Goal: Task Accomplishment & Management: Manage account settings

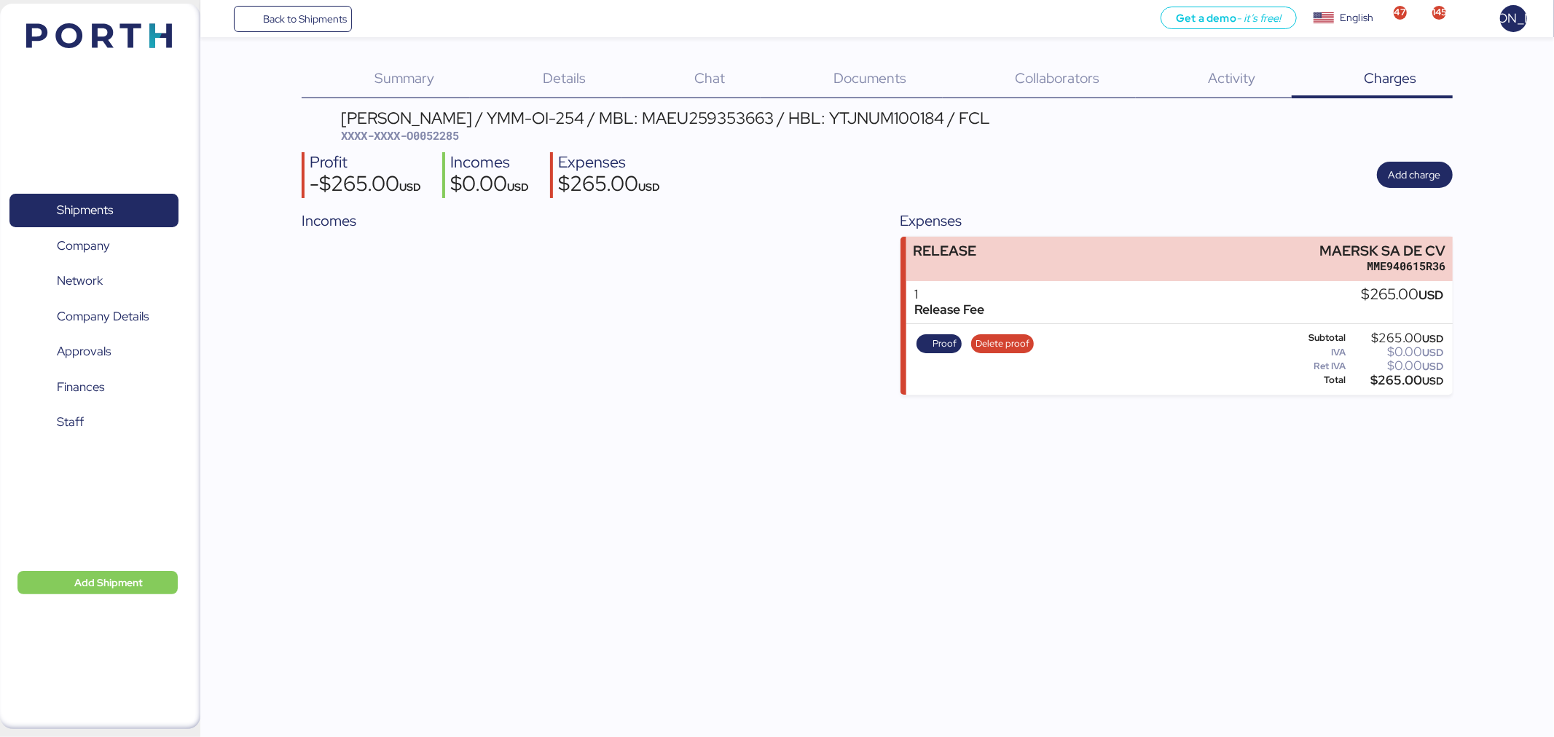
click at [281, 32] on div "Back to Shipments Get a demo - it’s free! Get a demo English Inglés English 47 …" at bounding box center [876, 18] width 1353 height 37
click at [310, 23] on span "Back to Shipments" at bounding box center [305, 18] width 84 height 17
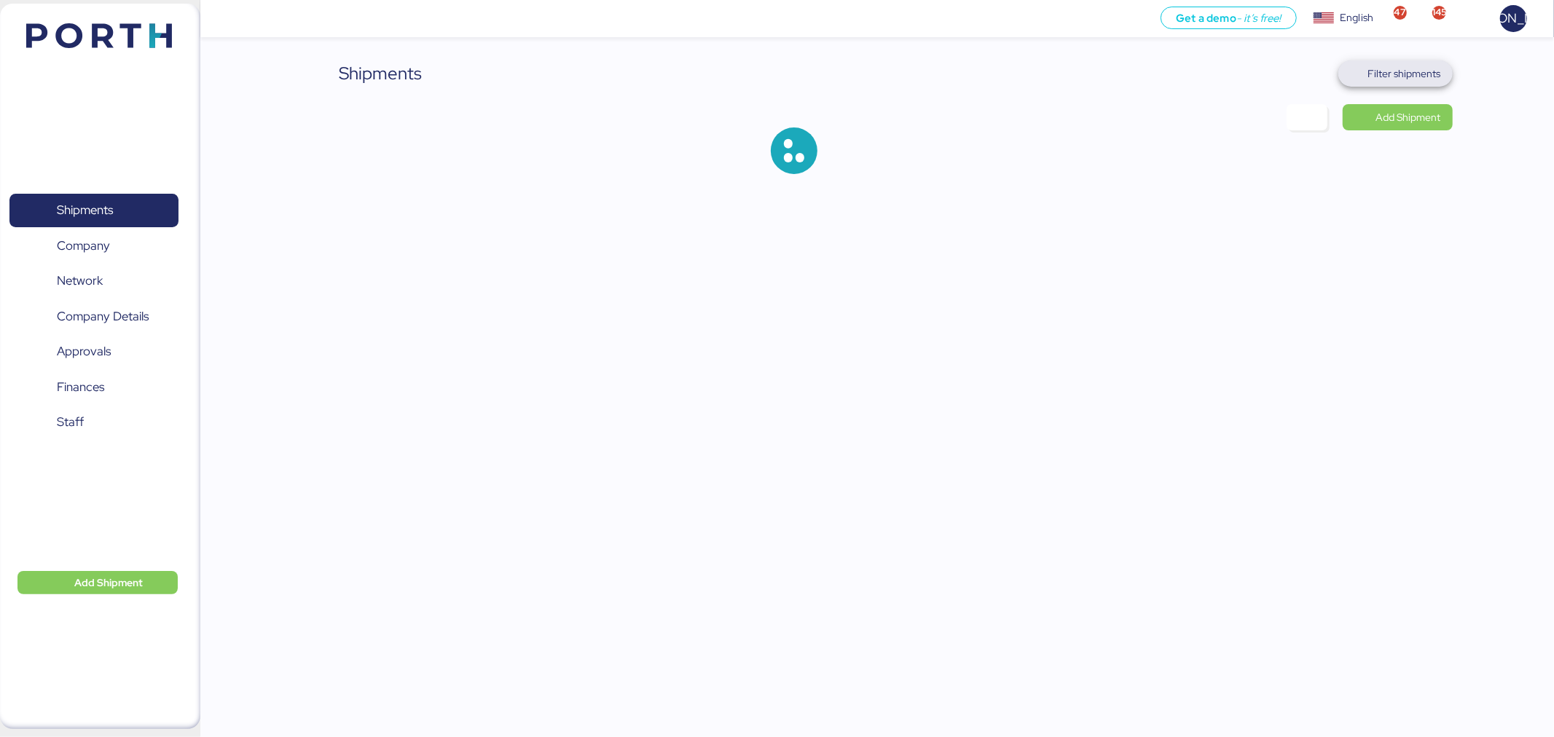
click at [1409, 68] on span "Filter shipments" at bounding box center [1404, 73] width 73 height 17
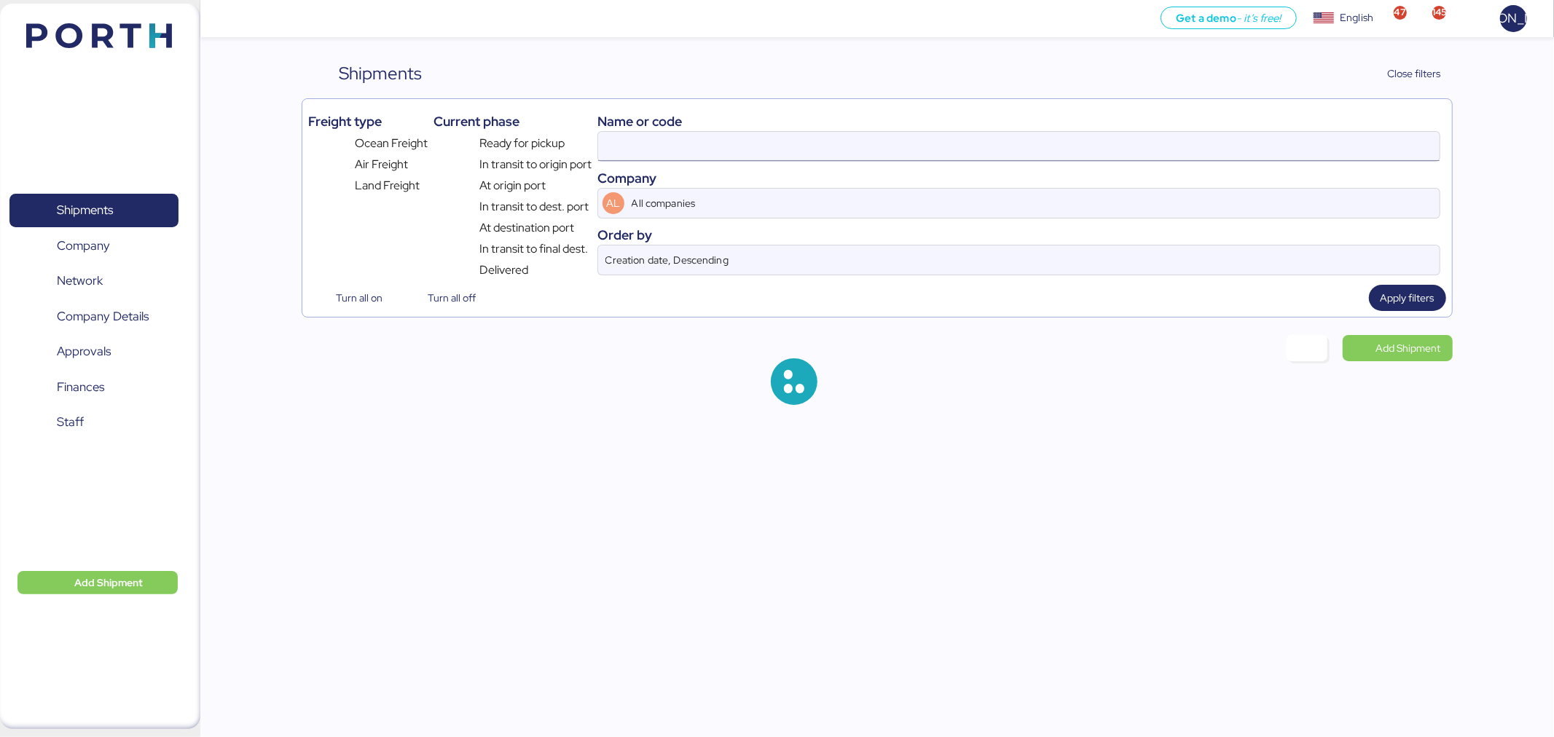
click at [849, 144] on input at bounding box center [1018, 146] width 841 height 29
paste input "O0052044"
type input "O0052044"
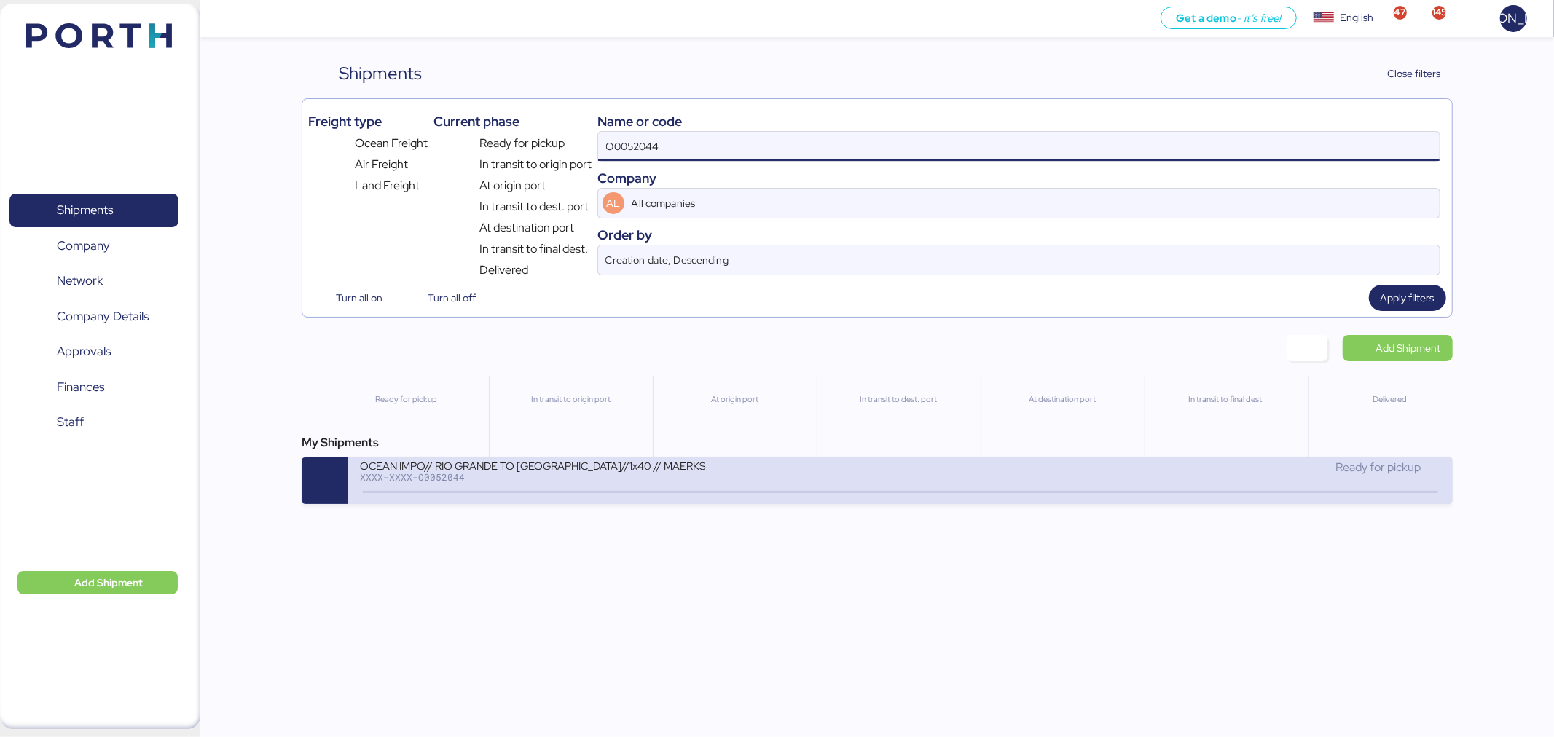
click at [798, 500] on div "OCEAN IMPO// RIO GRANDE TO MANZANILLO//1x40 // MAERKS XXXX-XXXX-O0052044 Ready …" at bounding box center [900, 480] width 1104 height 47
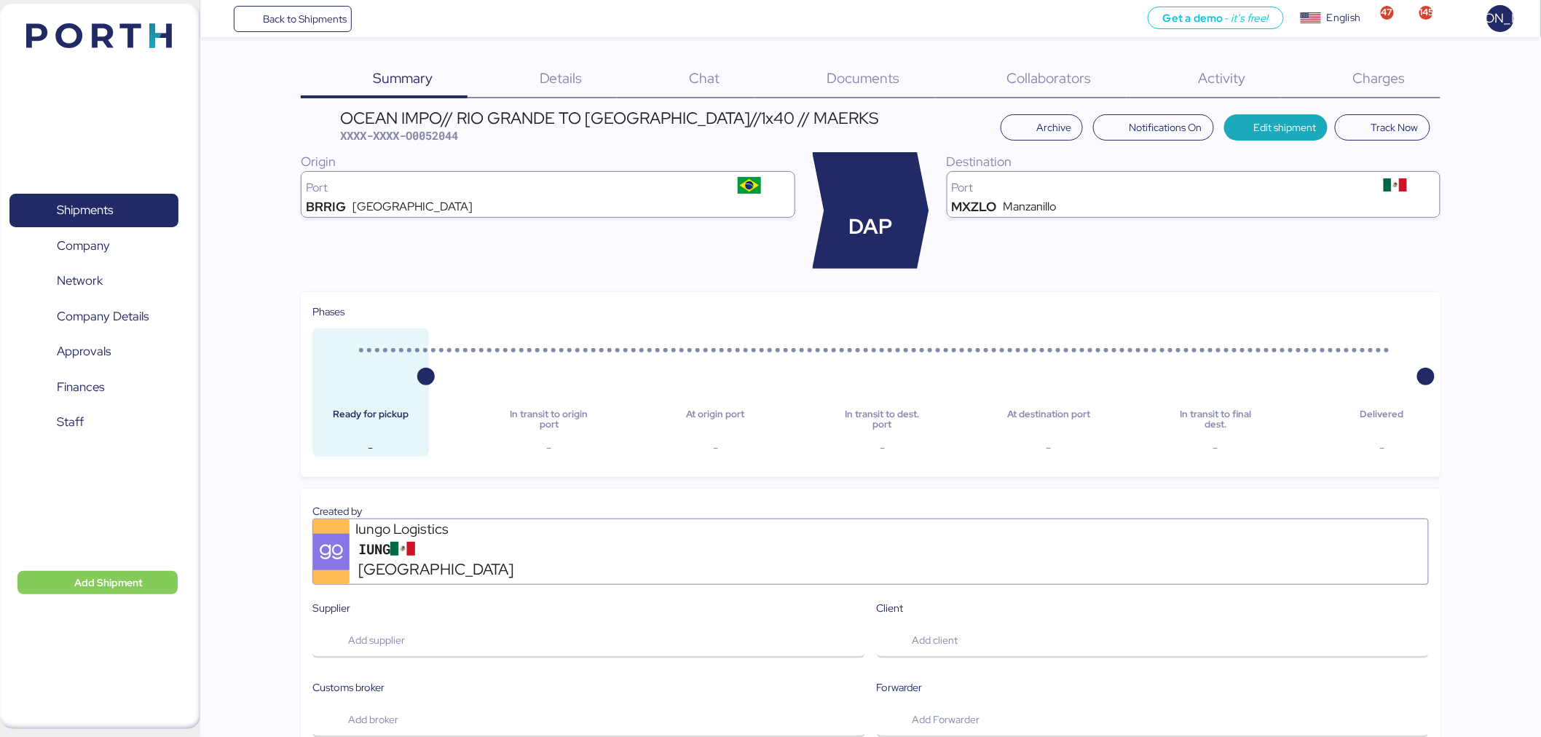
click at [1369, 86] on span "Charges" at bounding box center [1379, 77] width 52 height 19
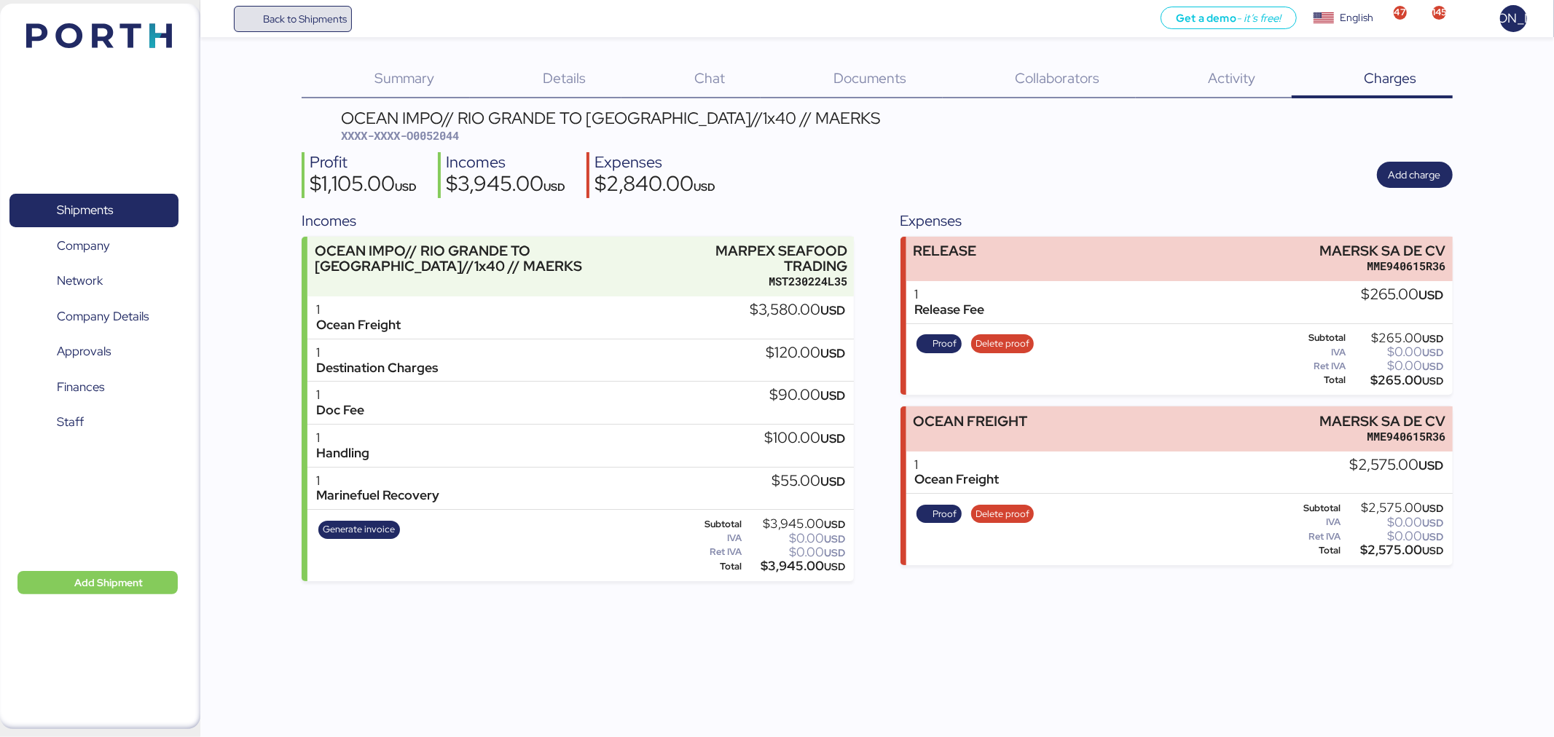
drag, startPoint x: 275, startPoint y: 23, endPoint x: 372, endPoint y: 5, distance: 98.6
click at [275, 23] on span "Back to Shipments" at bounding box center [305, 18] width 84 height 17
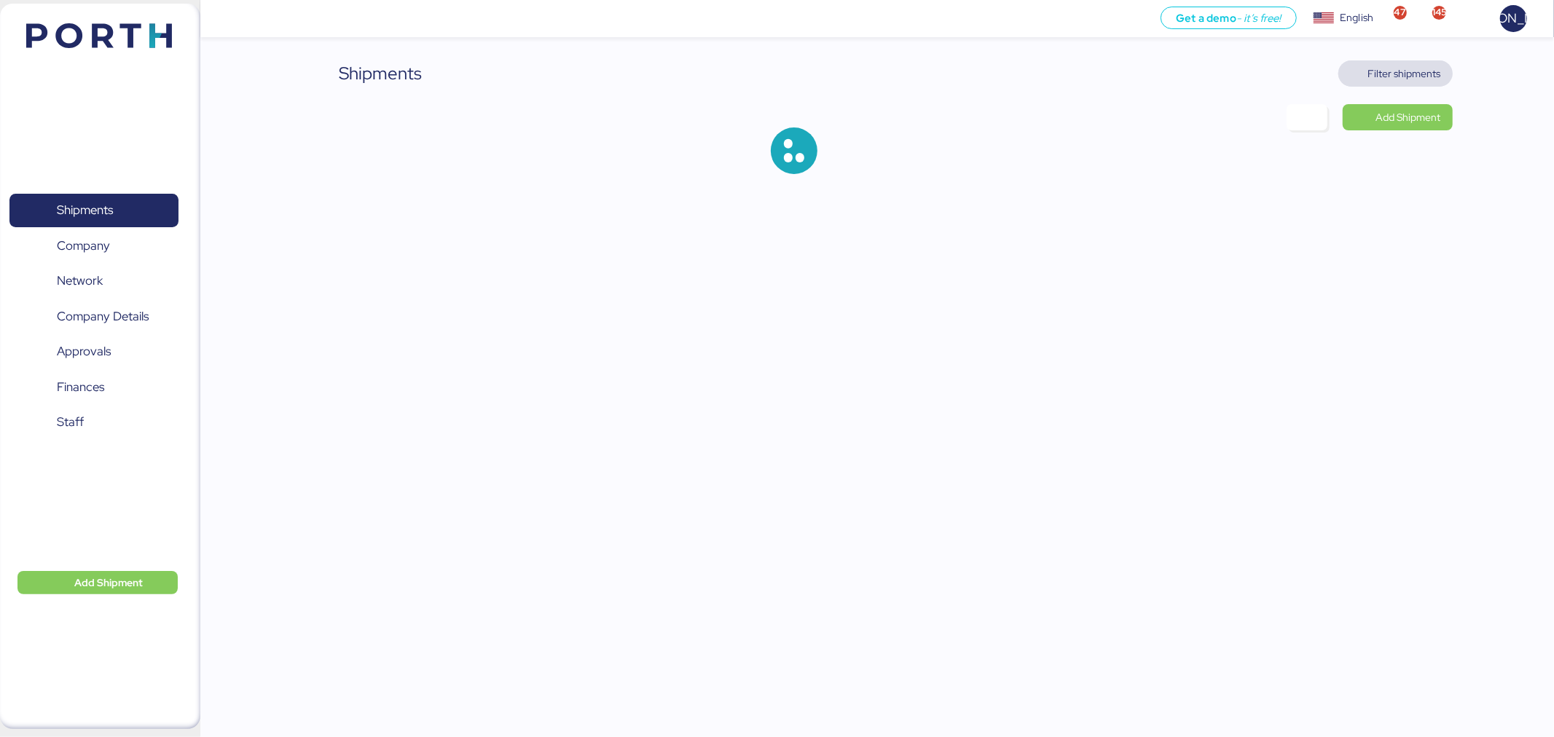
drag, startPoint x: 1410, startPoint y: 73, endPoint x: 1379, endPoint y: 95, distance: 38.0
click at [1410, 73] on span "Filter shipments" at bounding box center [1404, 73] width 73 height 17
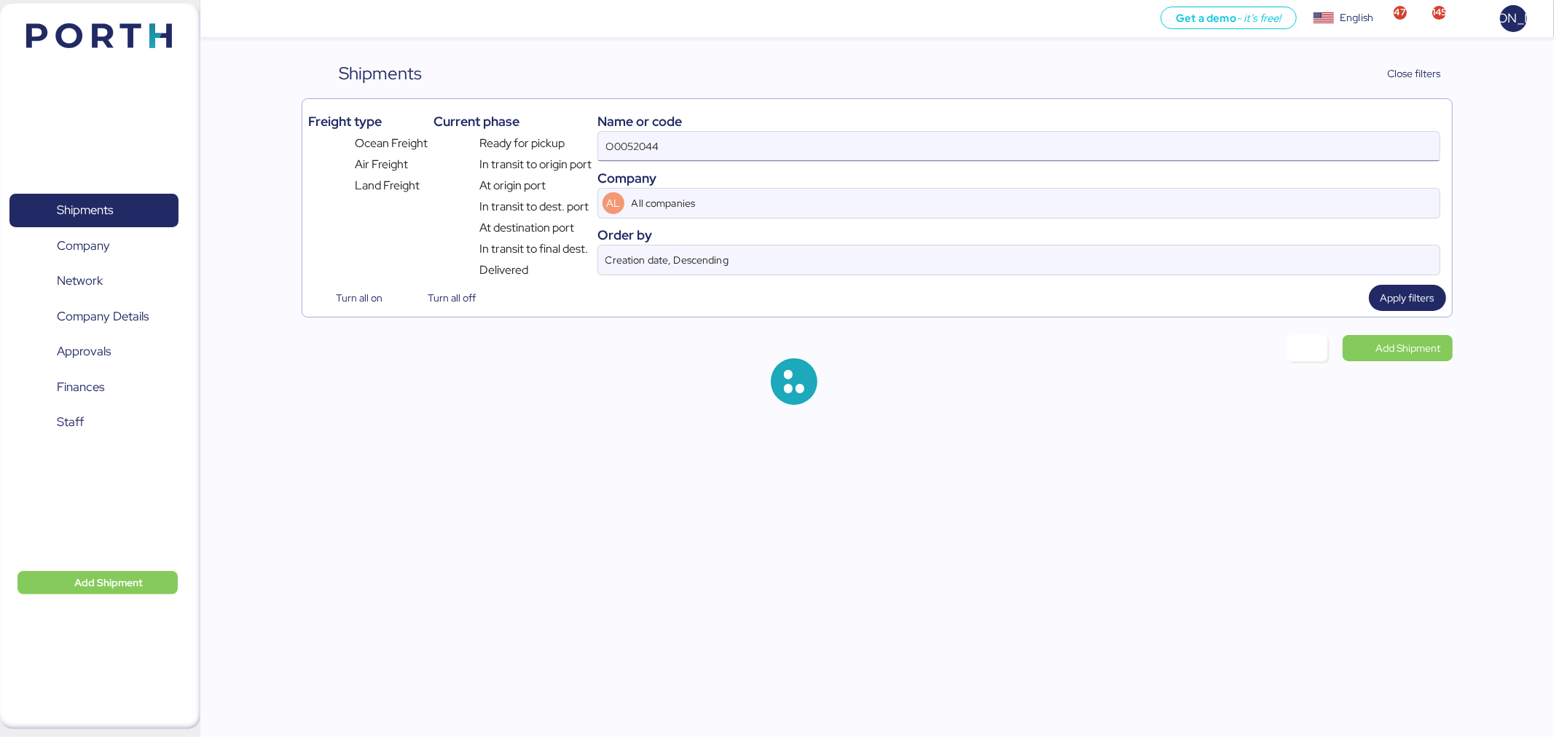
click at [705, 153] on input "O0052044" at bounding box center [1018, 146] width 841 height 29
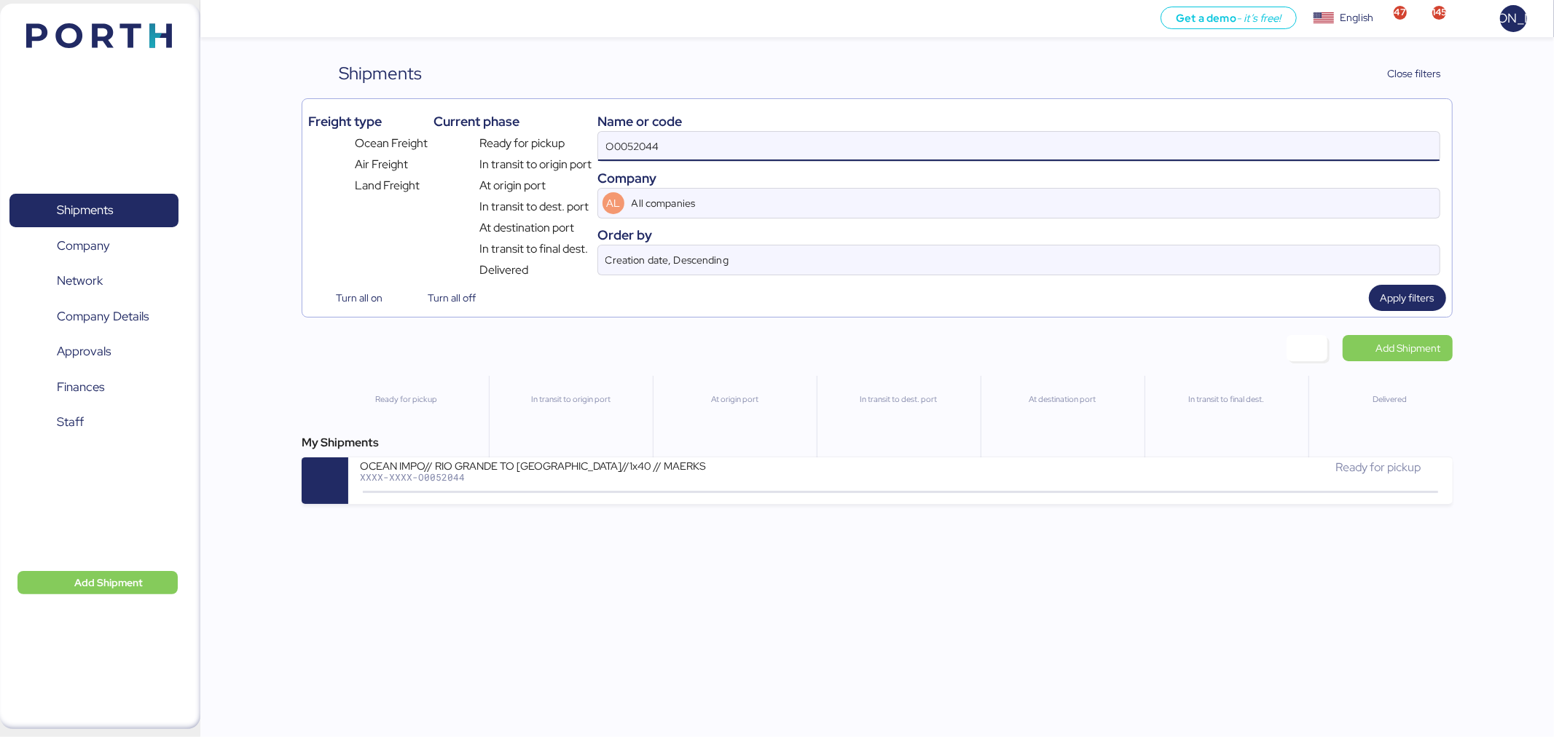
click at [704, 151] on input "O0052044" at bounding box center [1018, 146] width 841 height 29
paste input "A0052279"
type input "A0052279"
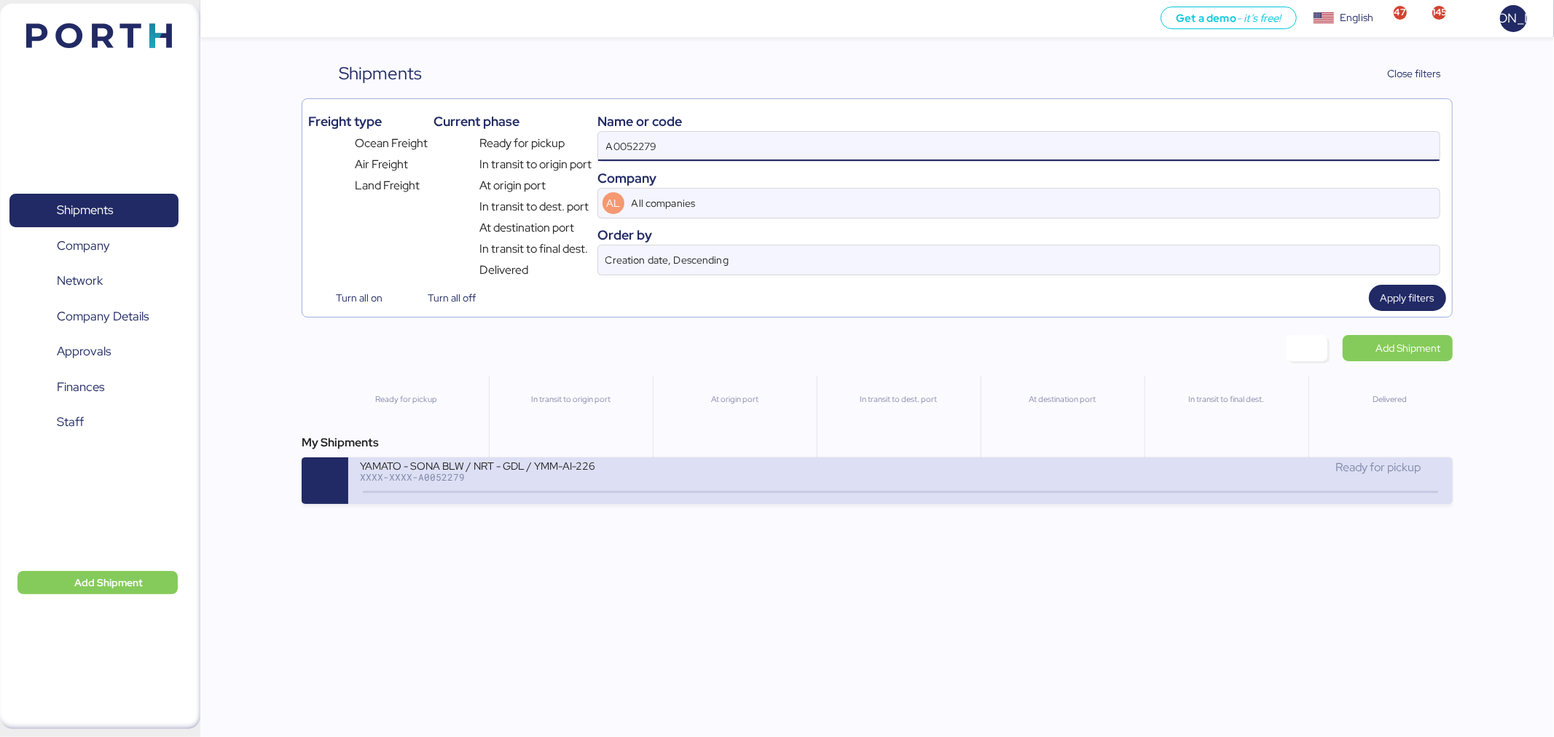
click at [698, 498] on icon at bounding box center [722, 492] width 70 height 16
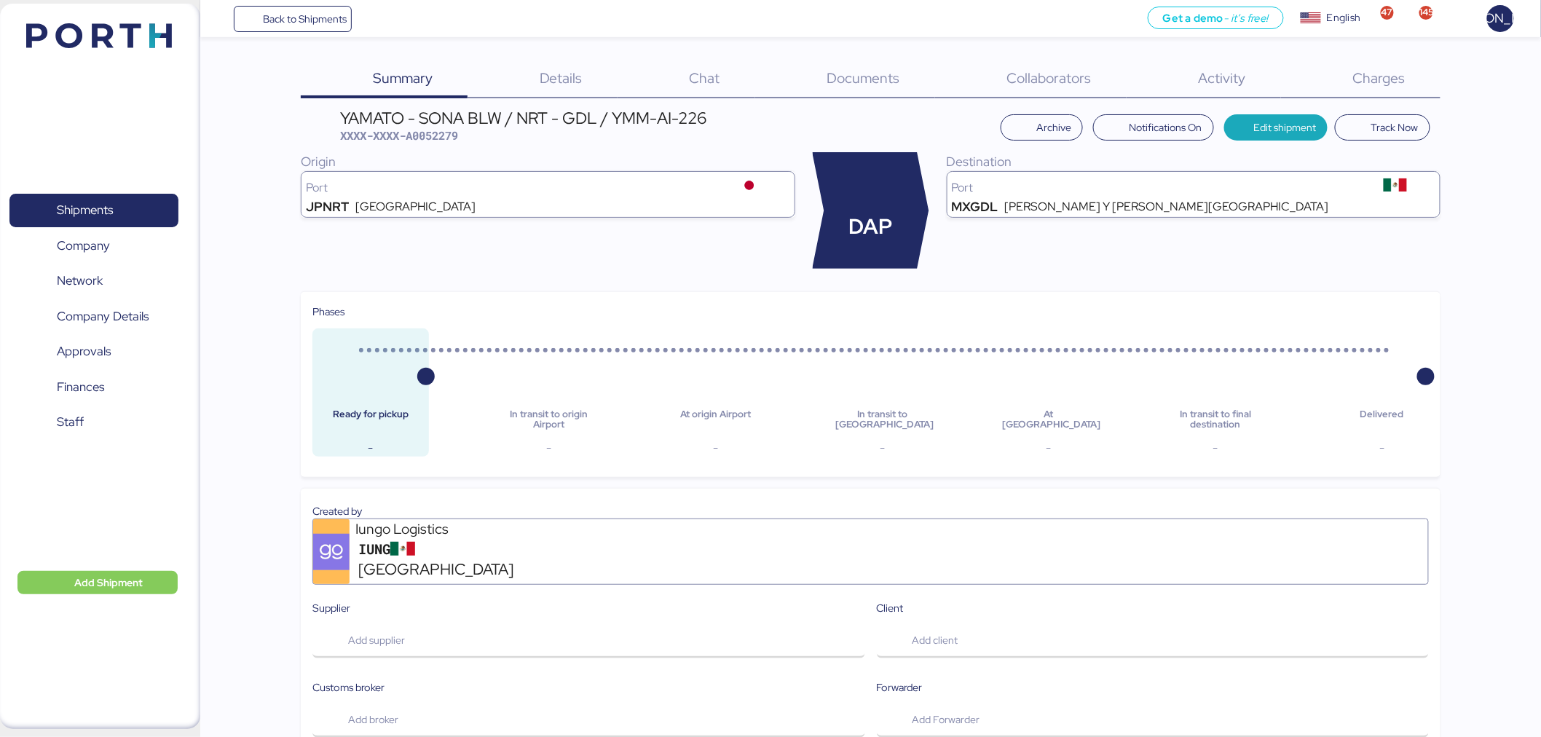
click at [1380, 75] on span "Charges" at bounding box center [1379, 77] width 52 height 19
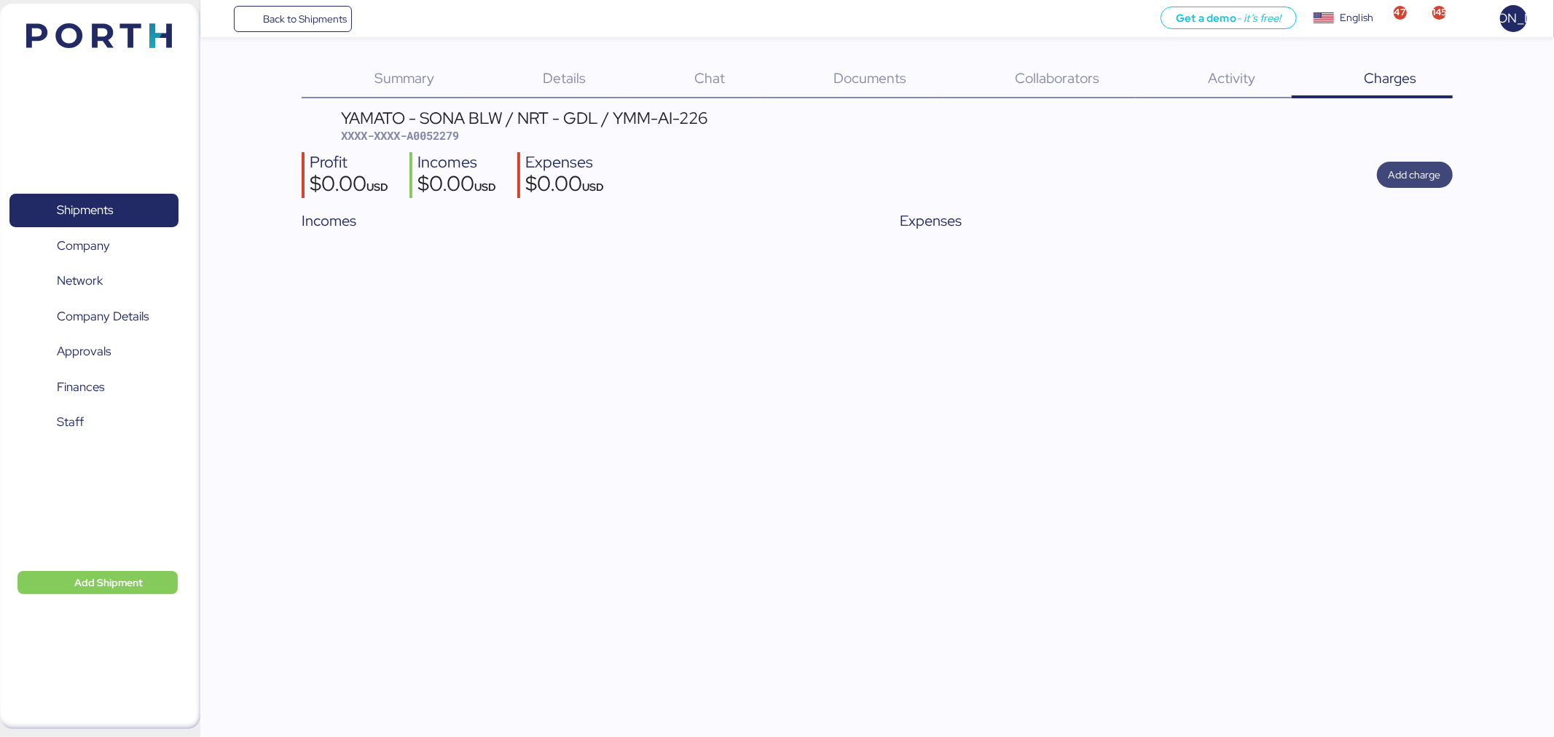
click at [1441, 172] on span "Add charge" at bounding box center [1415, 175] width 76 height 26
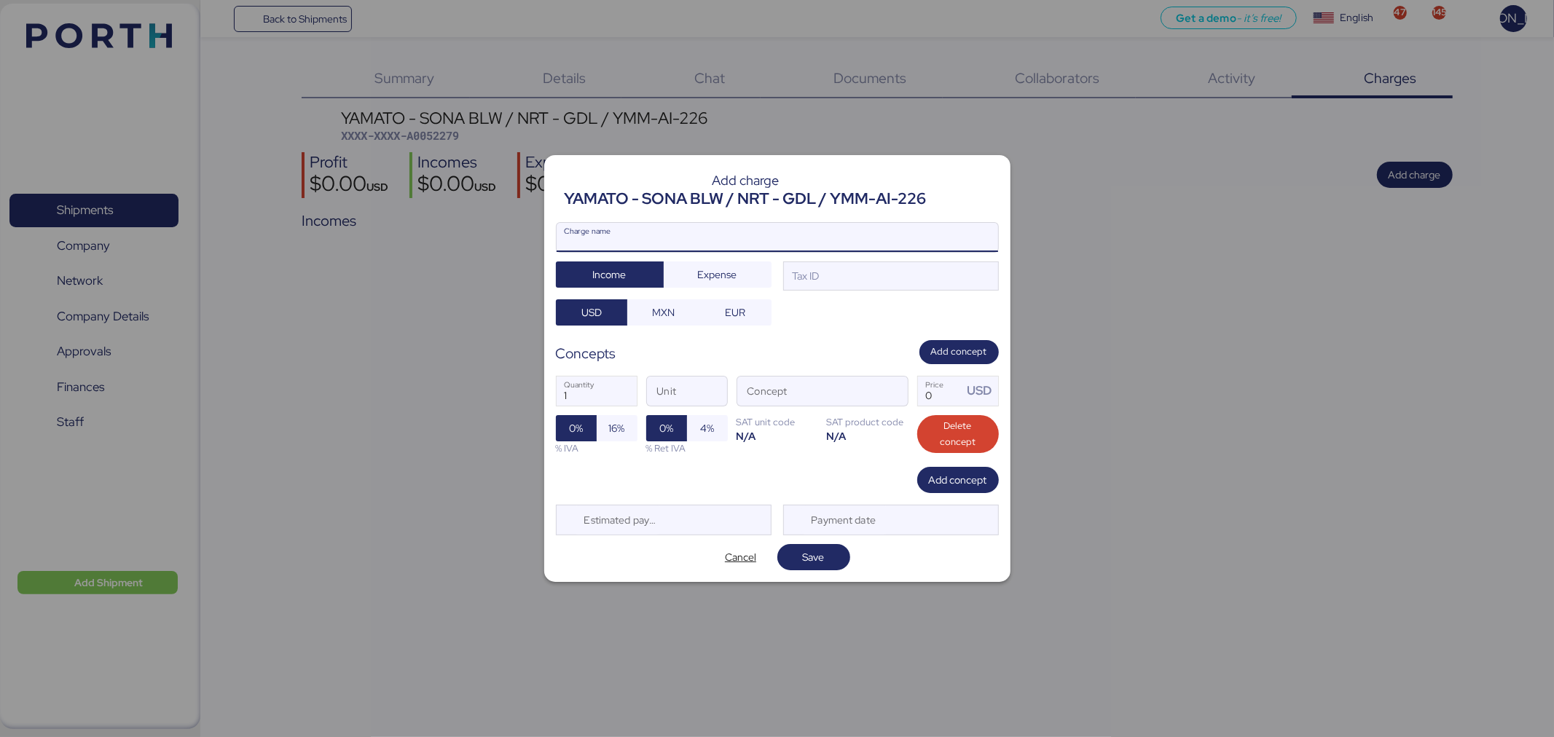
click at [714, 242] on input "Charge name" at bounding box center [777, 237] width 441 height 29
type input "AMS"
click at [852, 275] on div "Tax ID" at bounding box center [891, 276] width 216 height 29
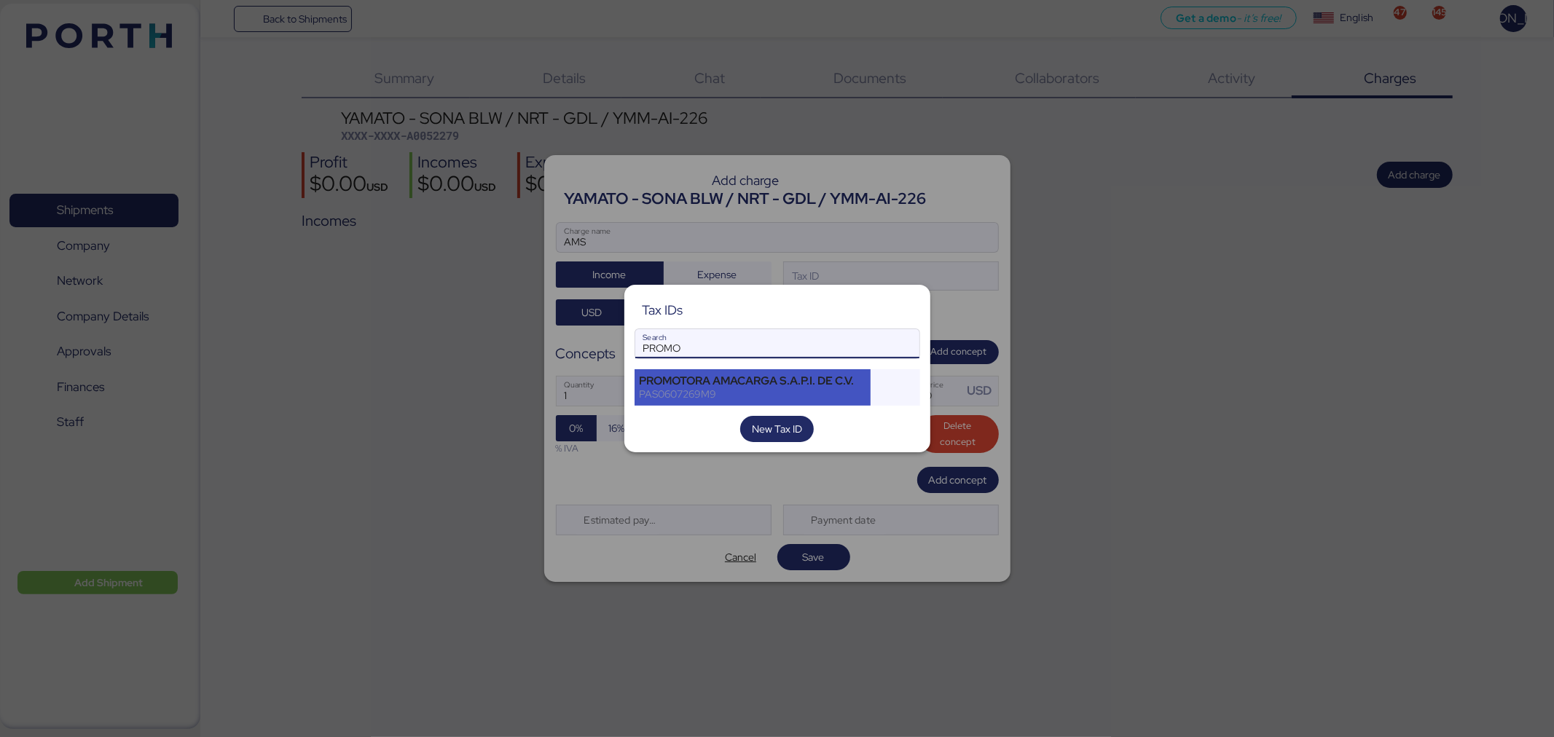
type input "PROMO"
click at [791, 402] on div "PROMOTORA AMACARGA S.A.P.I. DE C.V. PAS0607269M9" at bounding box center [752, 387] width 237 height 36
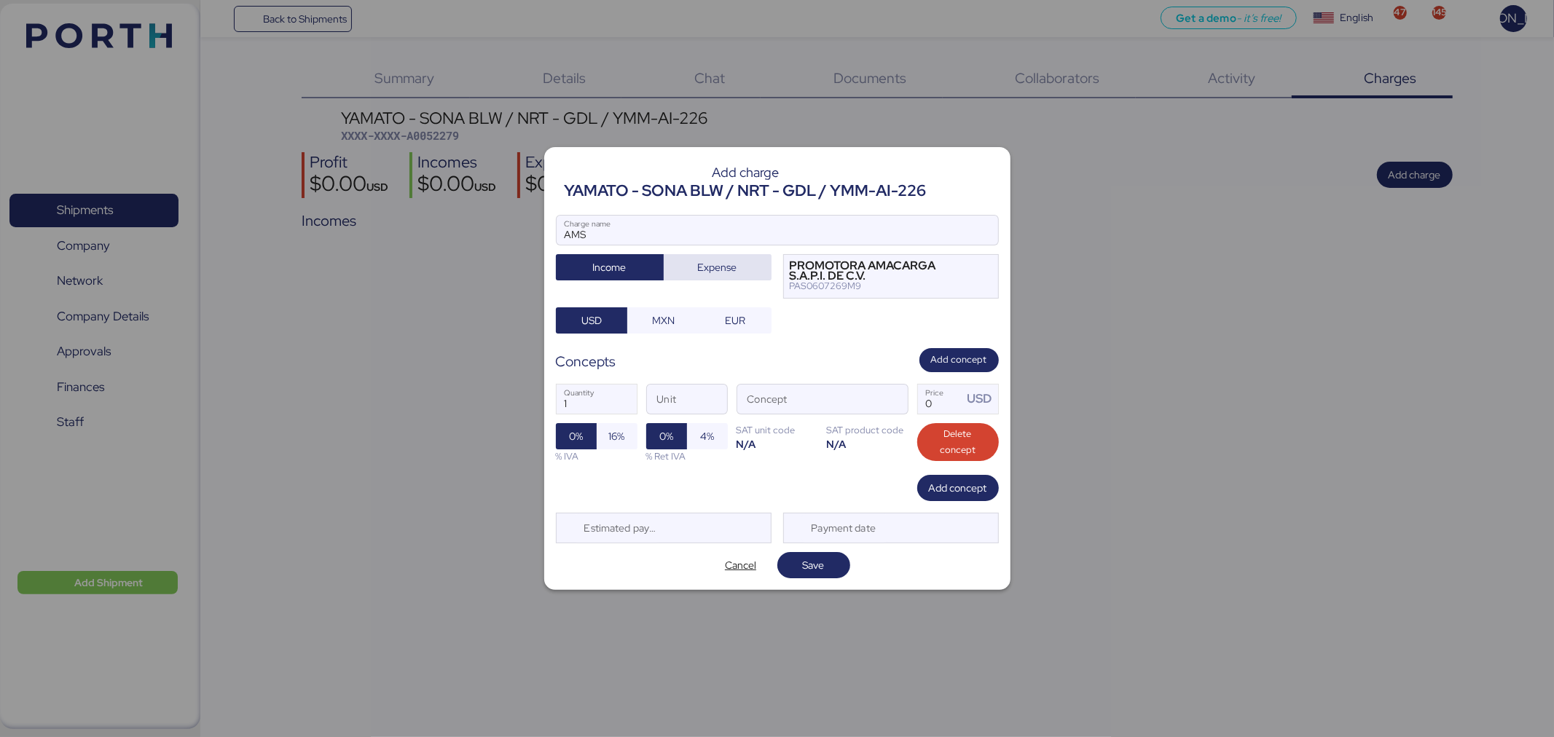
click at [728, 272] on span "Expense" at bounding box center [717, 267] width 39 height 17
click at [674, 321] on span "MXN" at bounding box center [663, 320] width 23 height 17
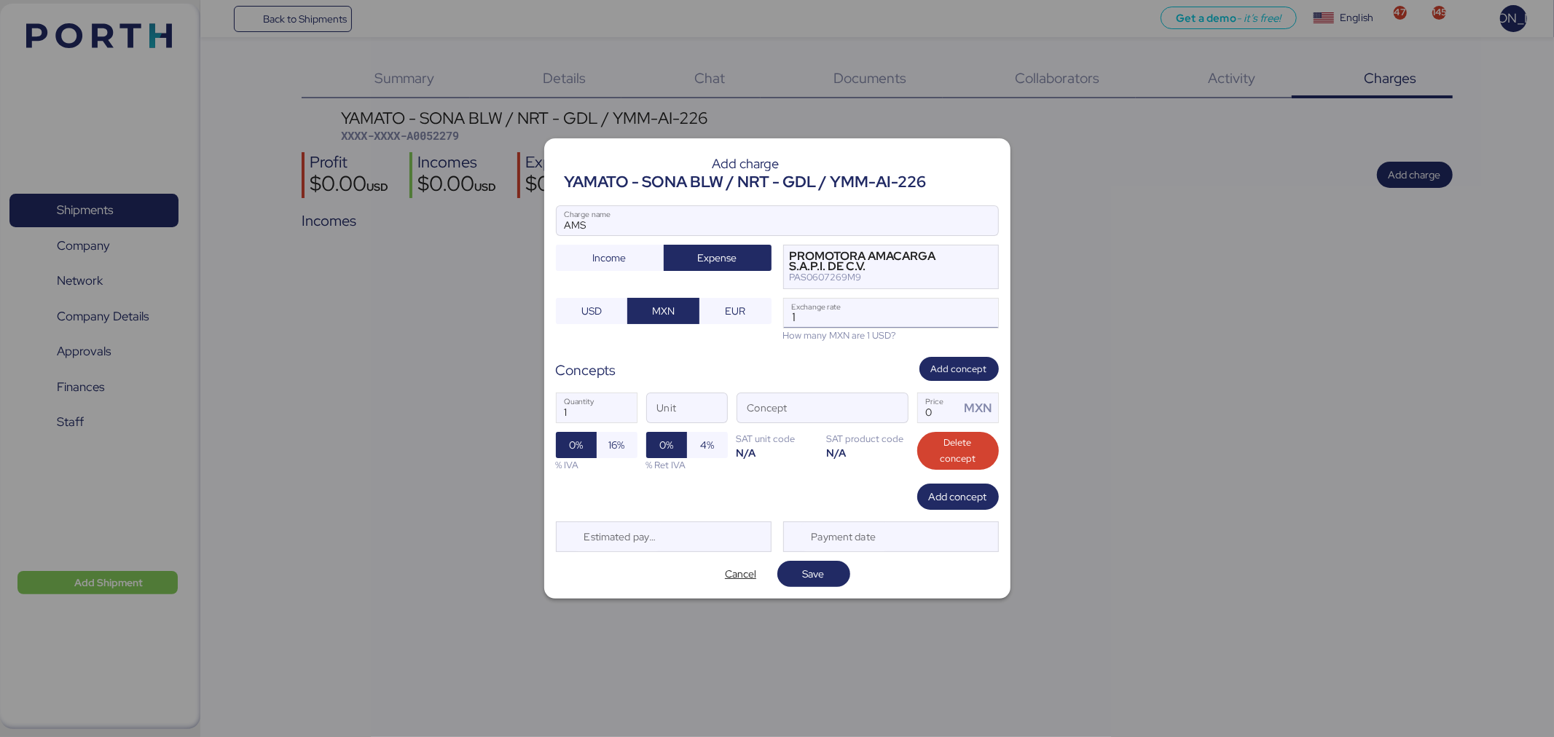
click at [856, 324] on input "1" at bounding box center [891, 313] width 214 height 29
type input "18.47"
click at [902, 415] on span "button" at bounding box center [892, 412] width 31 height 31
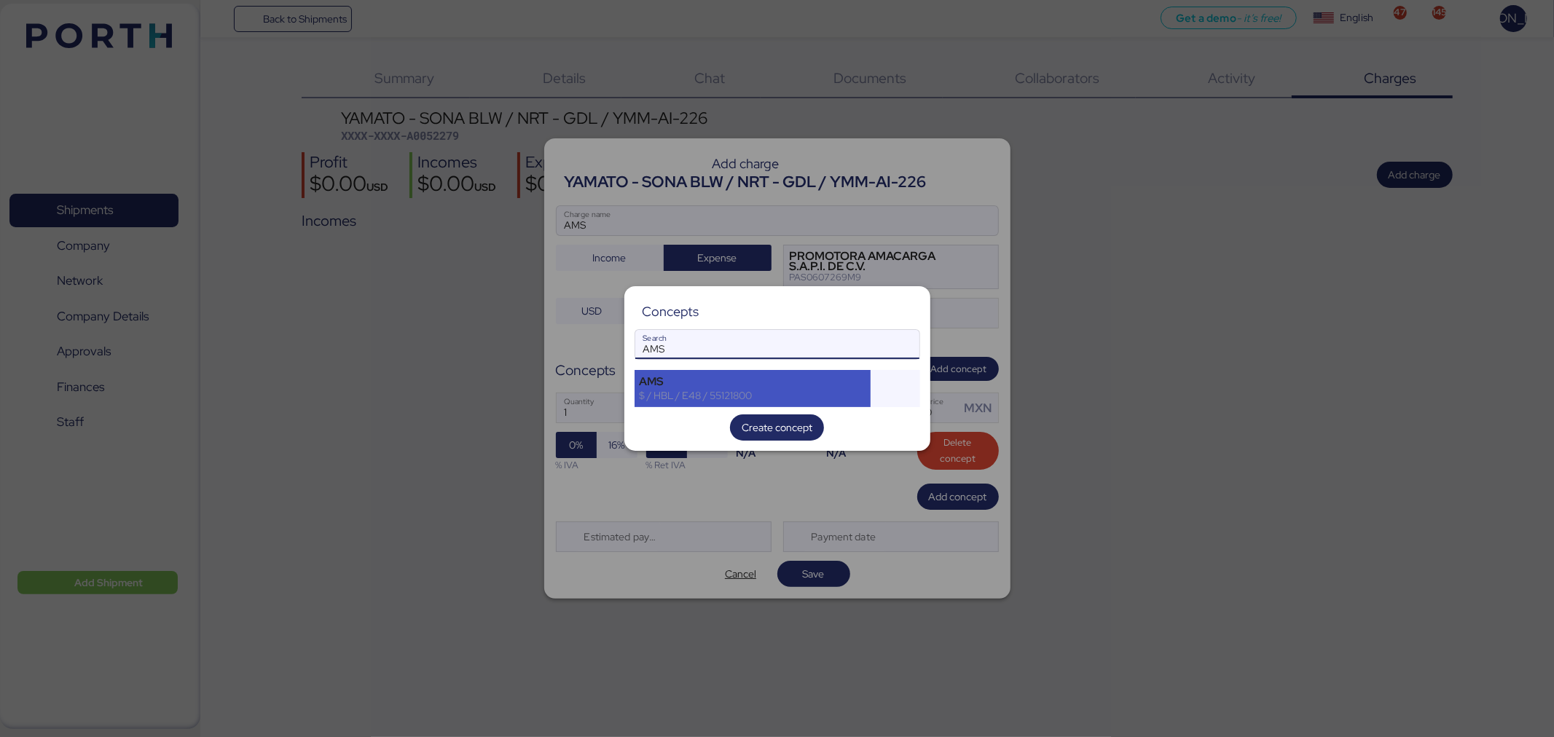
type input "AMS"
click at [838, 385] on div "AMS" at bounding box center [753, 381] width 227 height 13
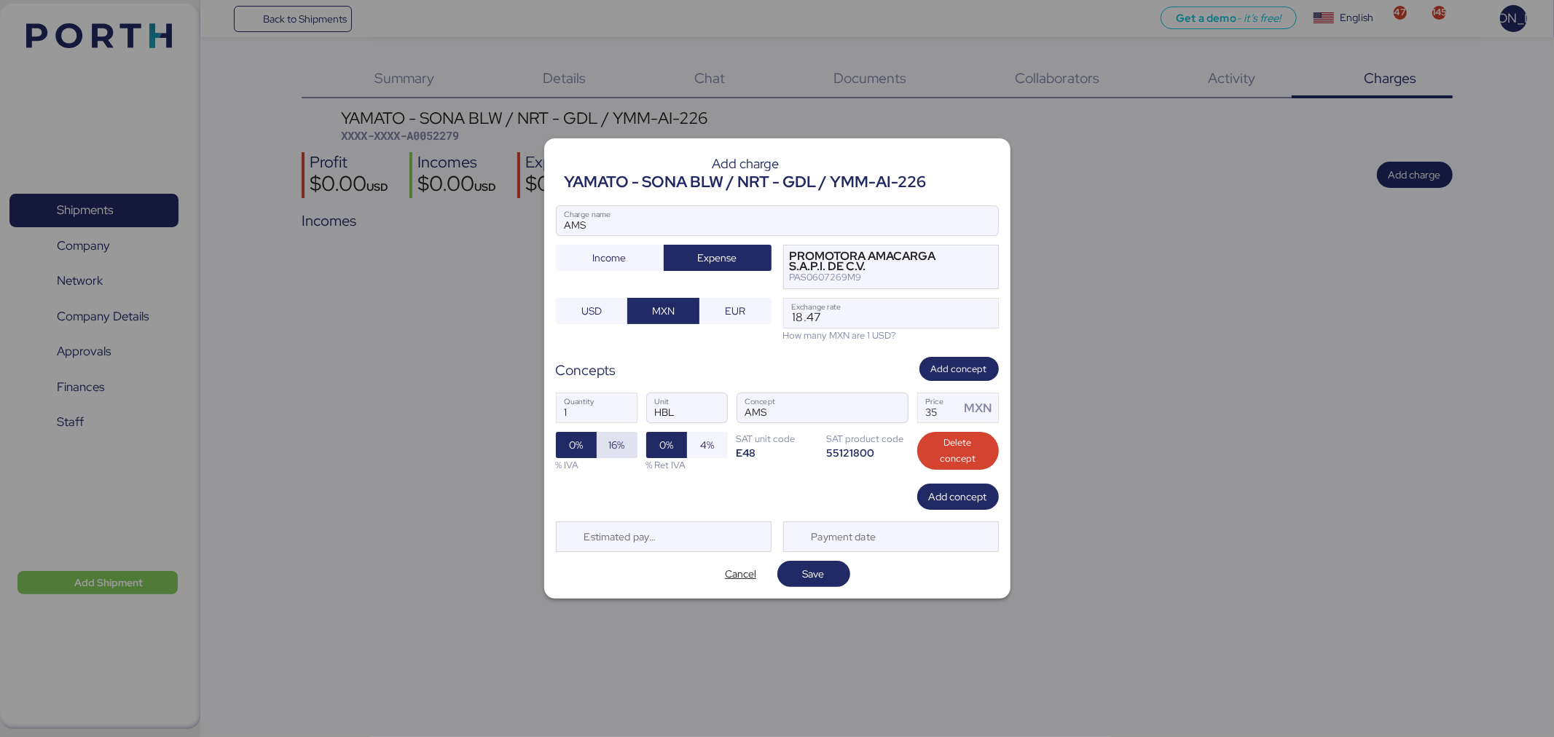
click at [627, 452] on span "16%" at bounding box center [617, 445] width 41 height 26
click at [817, 574] on span "Save" at bounding box center [814, 573] width 22 height 17
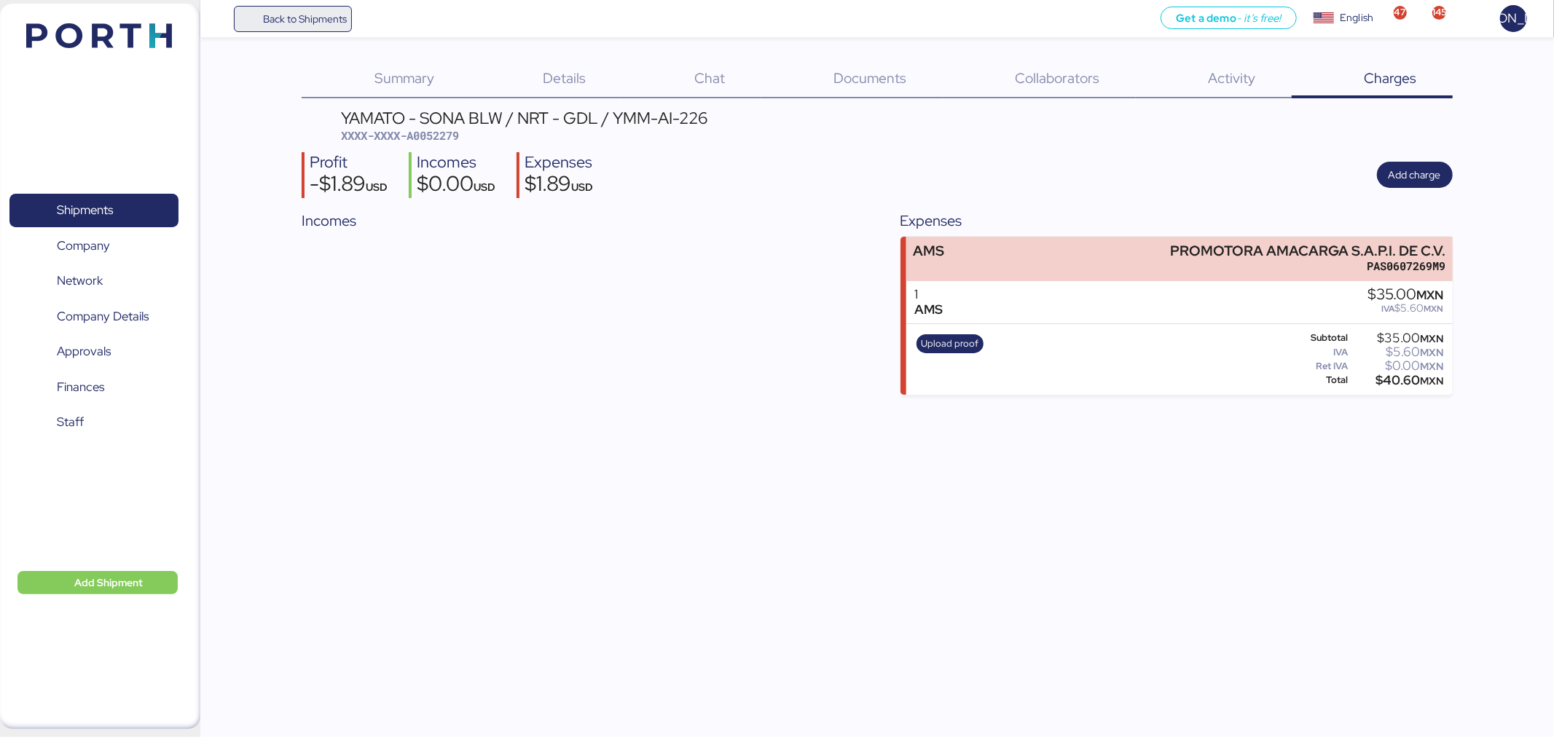
click at [285, 6] on span "Back to Shipments" at bounding box center [293, 19] width 109 height 26
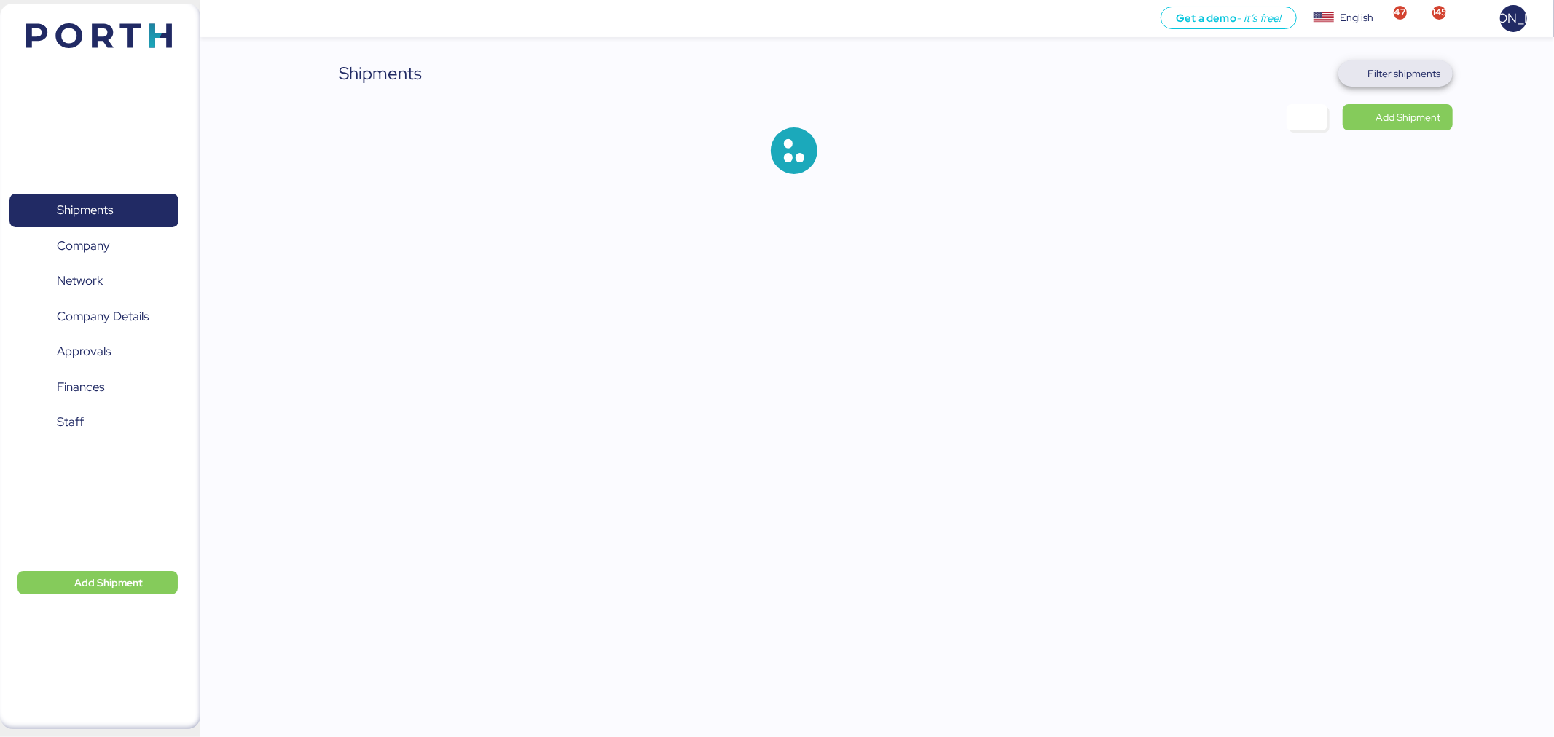
click at [1385, 63] on span "Filter shipments" at bounding box center [1395, 73] width 91 height 20
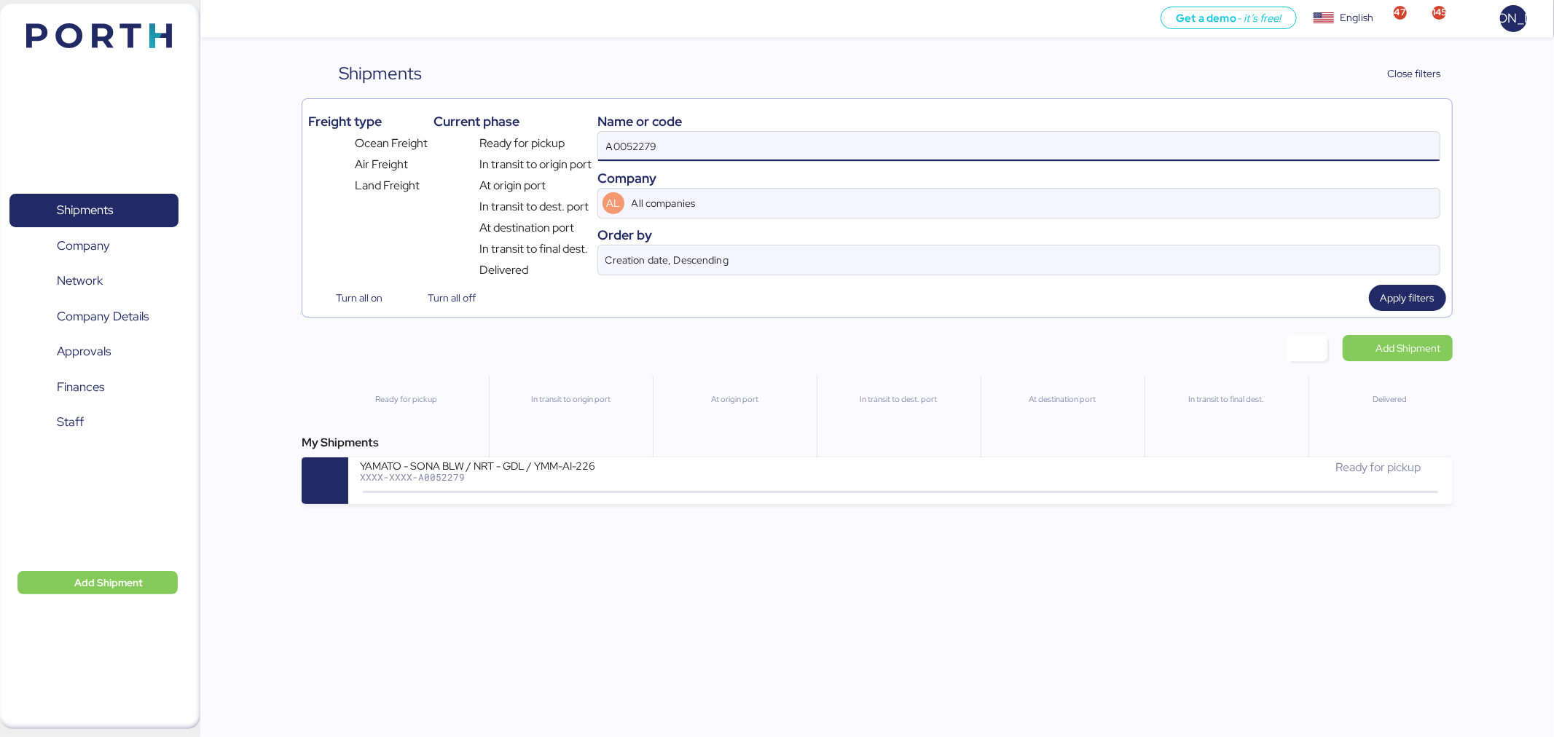
click at [824, 154] on input "A0052279" at bounding box center [1018, 146] width 841 height 29
paste input "7"
type input "A0052277"
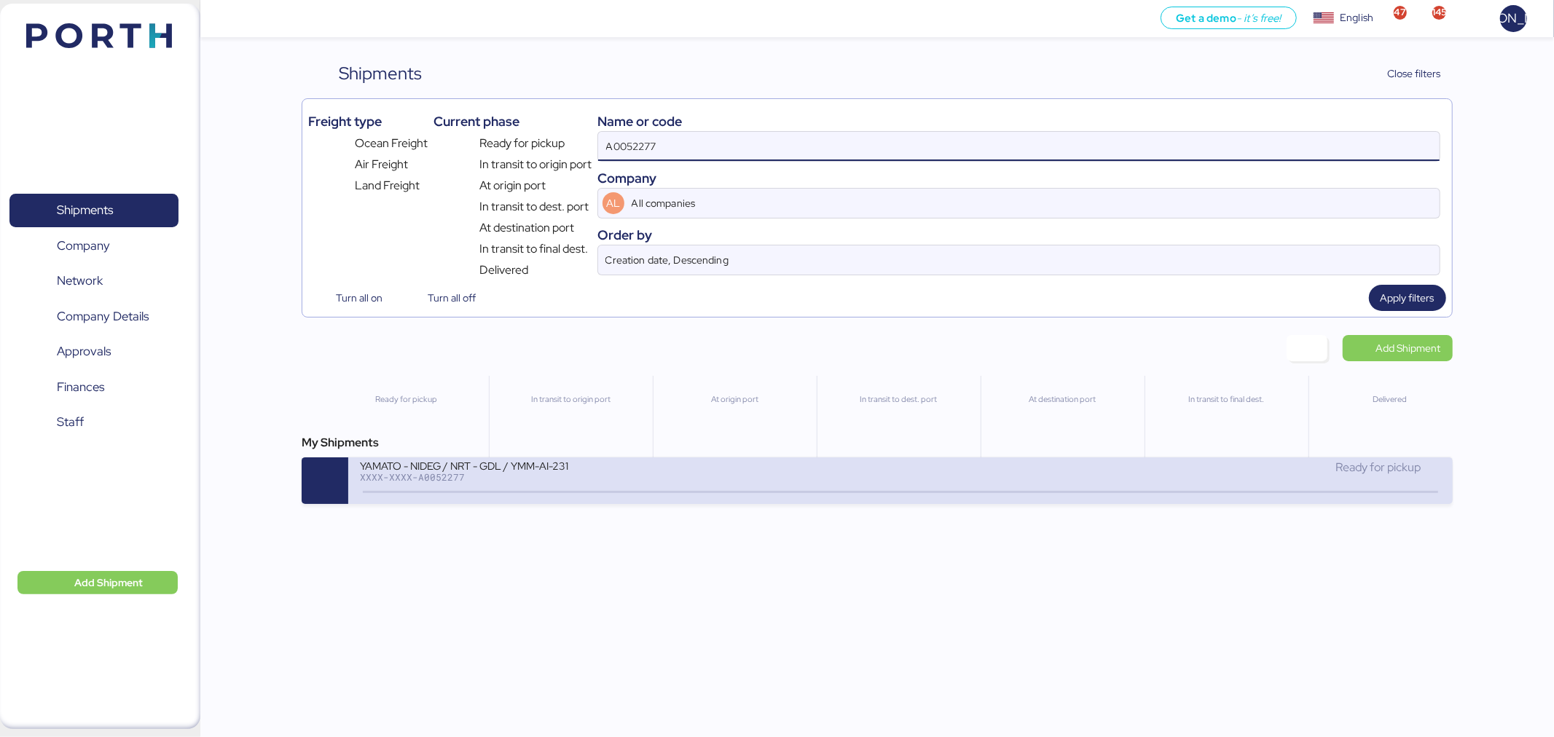
click at [849, 493] on div at bounding box center [900, 492] width 1074 height 2
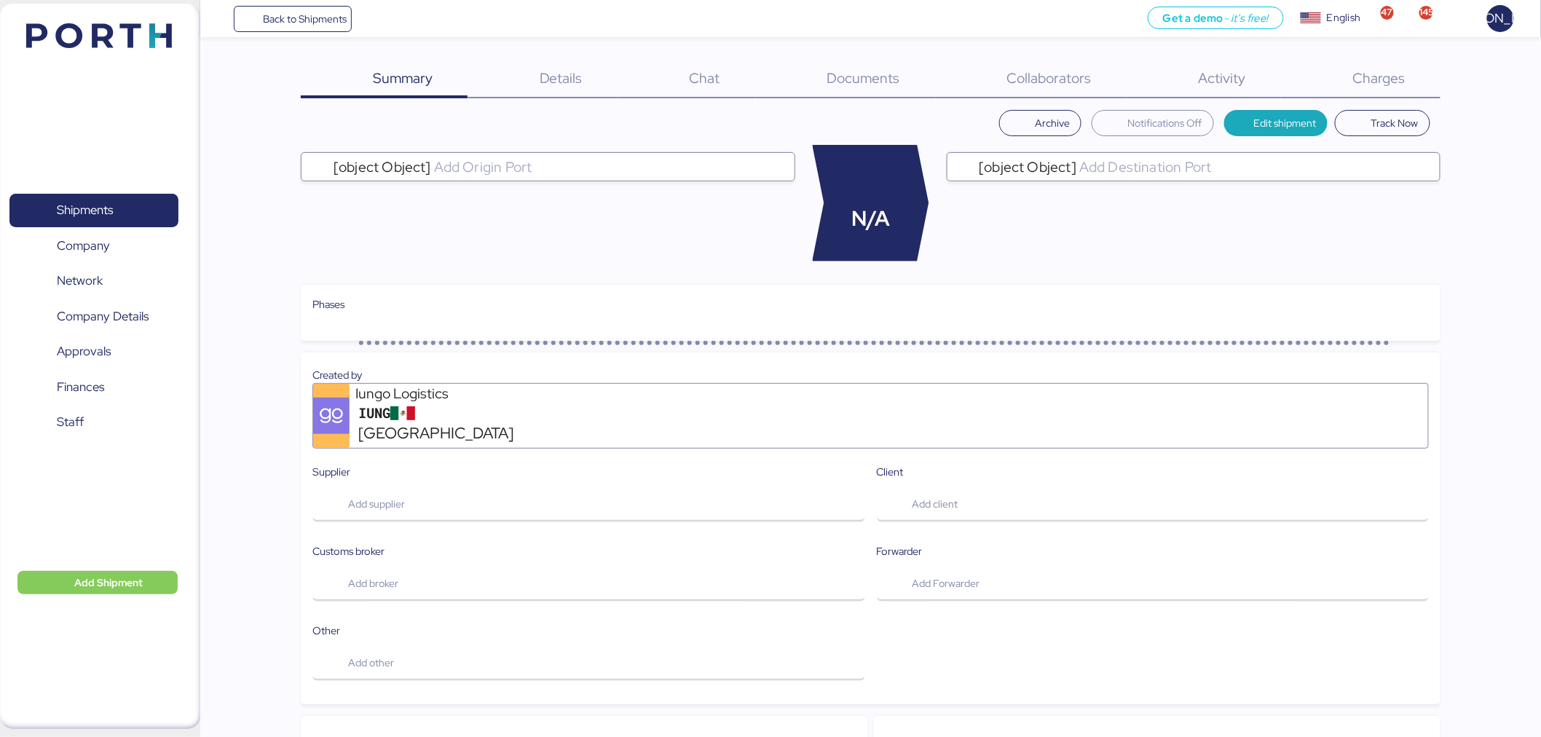
click at [1382, 80] on span "Charges" at bounding box center [1379, 77] width 52 height 19
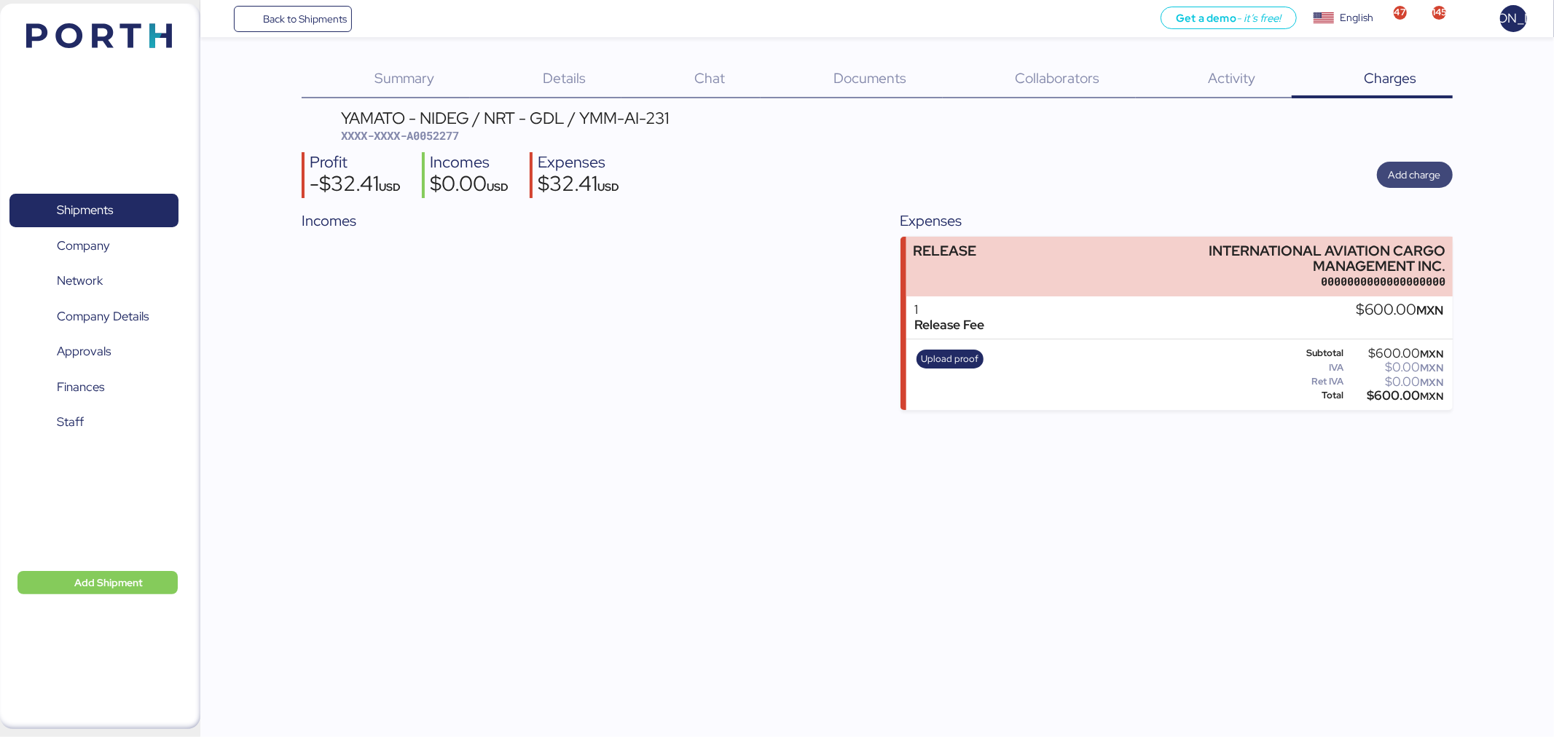
click at [1408, 166] on span "Add charge" at bounding box center [1414, 174] width 52 height 17
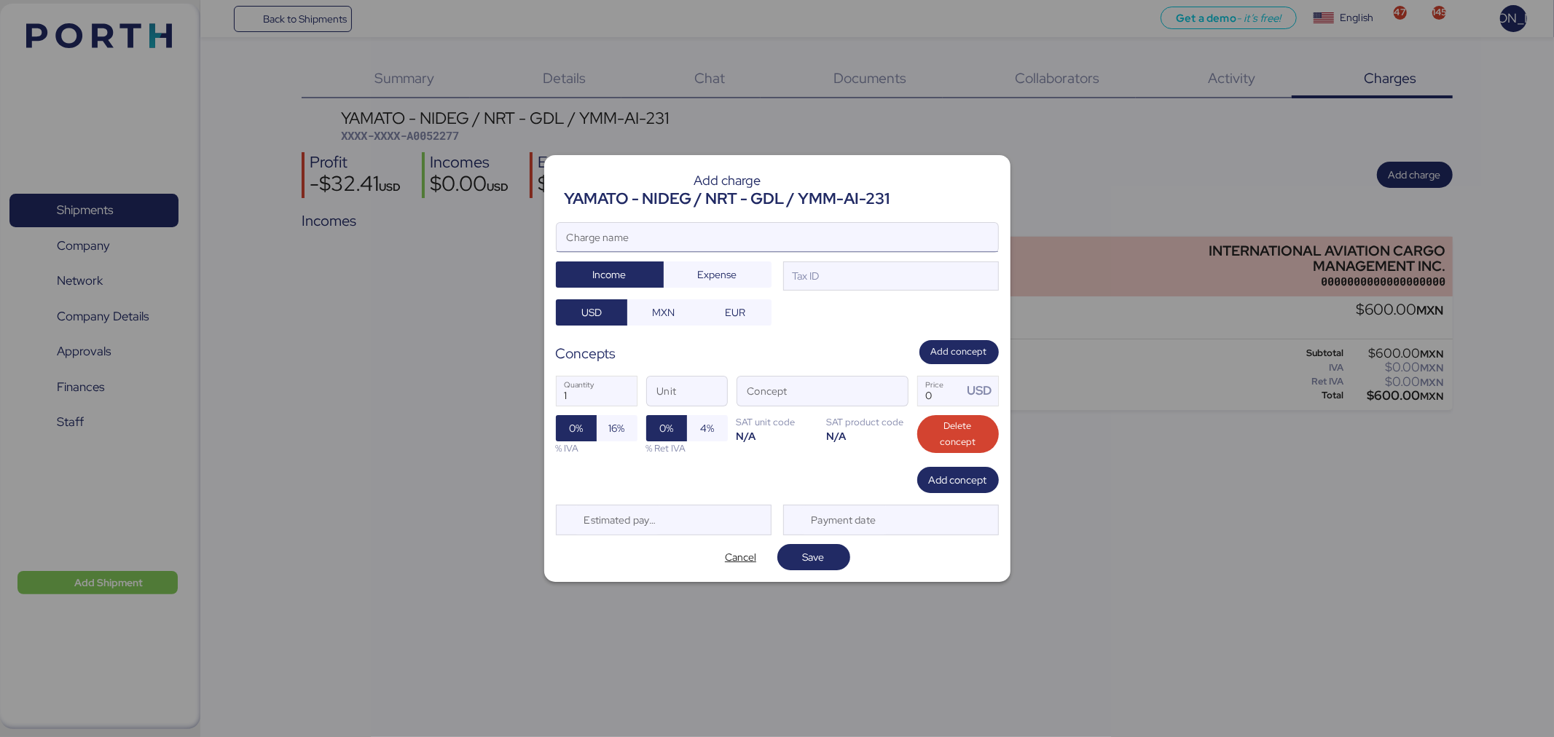
click at [819, 234] on input "Charge name" at bounding box center [777, 237] width 441 height 29
type input "AMS"
click at [814, 271] on div "Tax ID" at bounding box center [805, 276] width 30 height 16
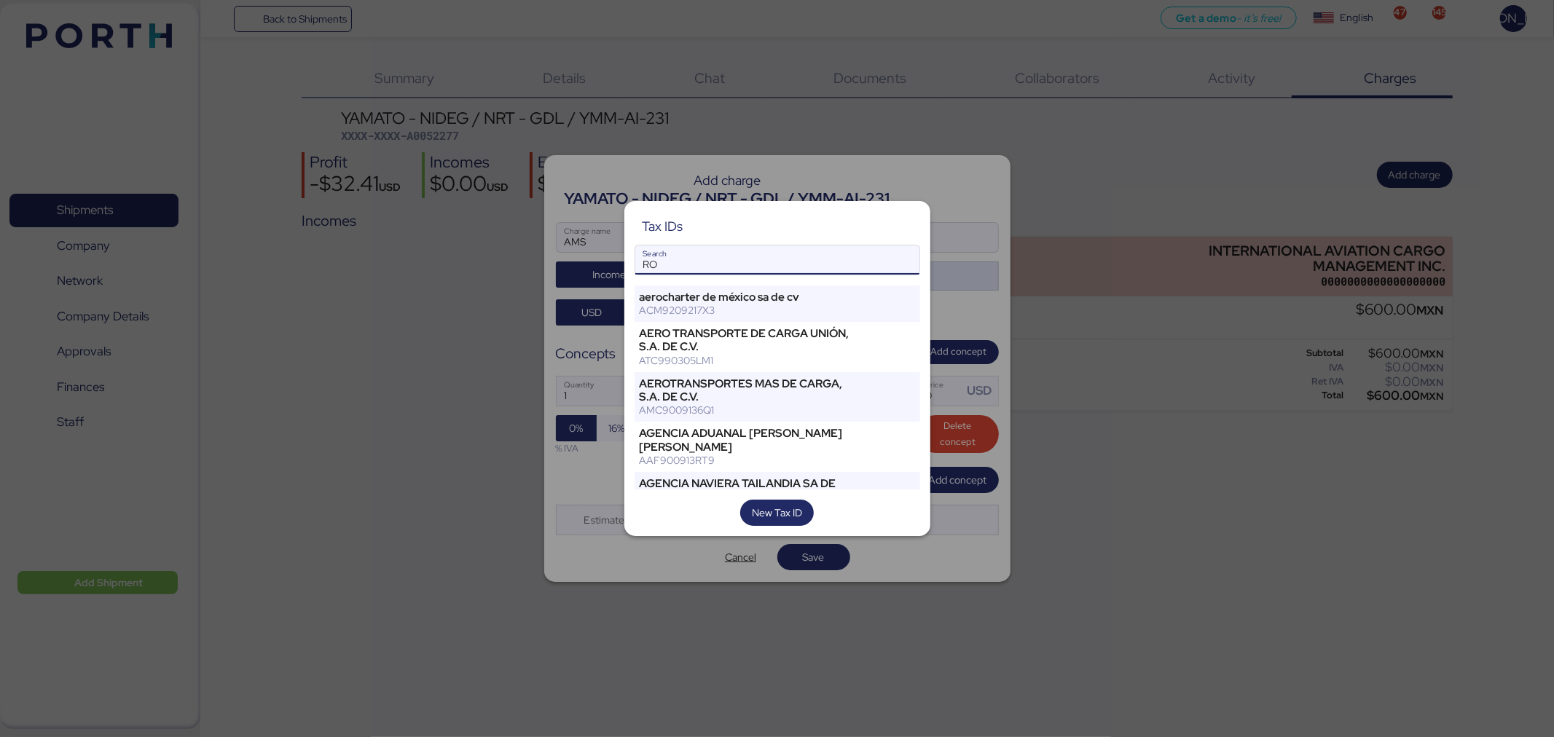
type input "R"
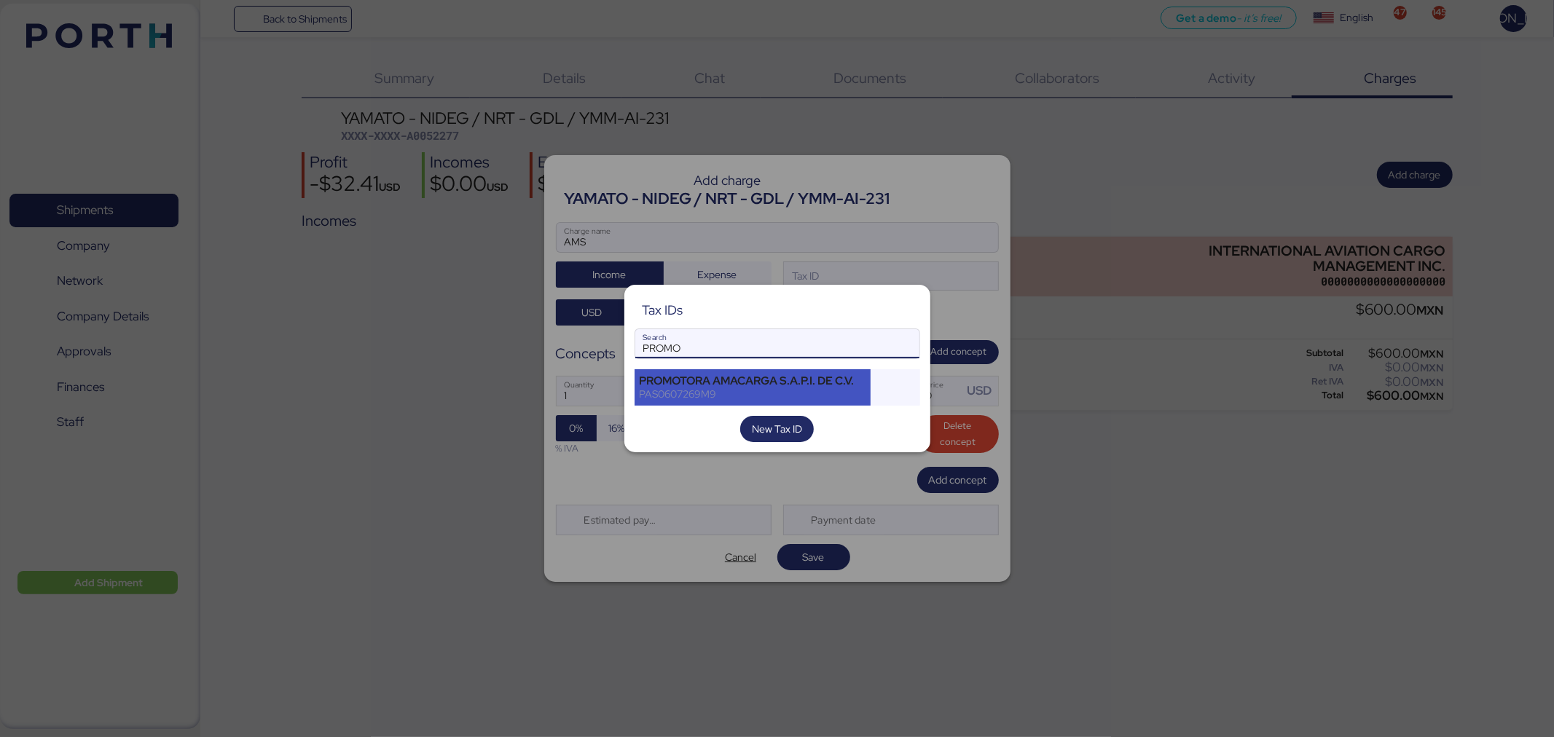
type input "PROMO"
click at [792, 374] on div "PROMOTORA AMACARGA S.A.P.I. DE C.V." at bounding box center [753, 380] width 227 height 13
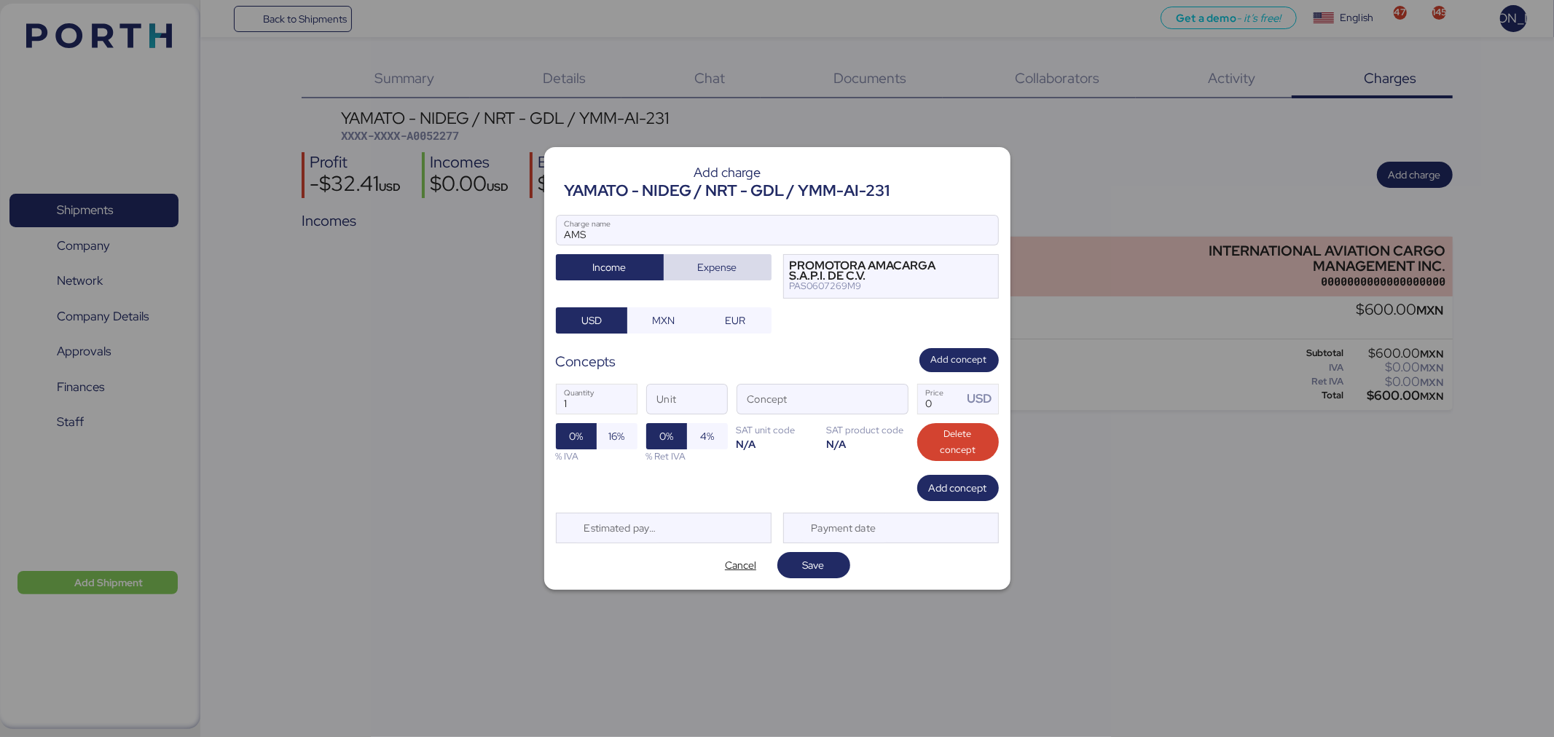
click at [701, 268] on span "Expense" at bounding box center [717, 267] width 39 height 17
click at [664, 325] on span "MXN" at bounding box center [663, 320] width 23 height 17
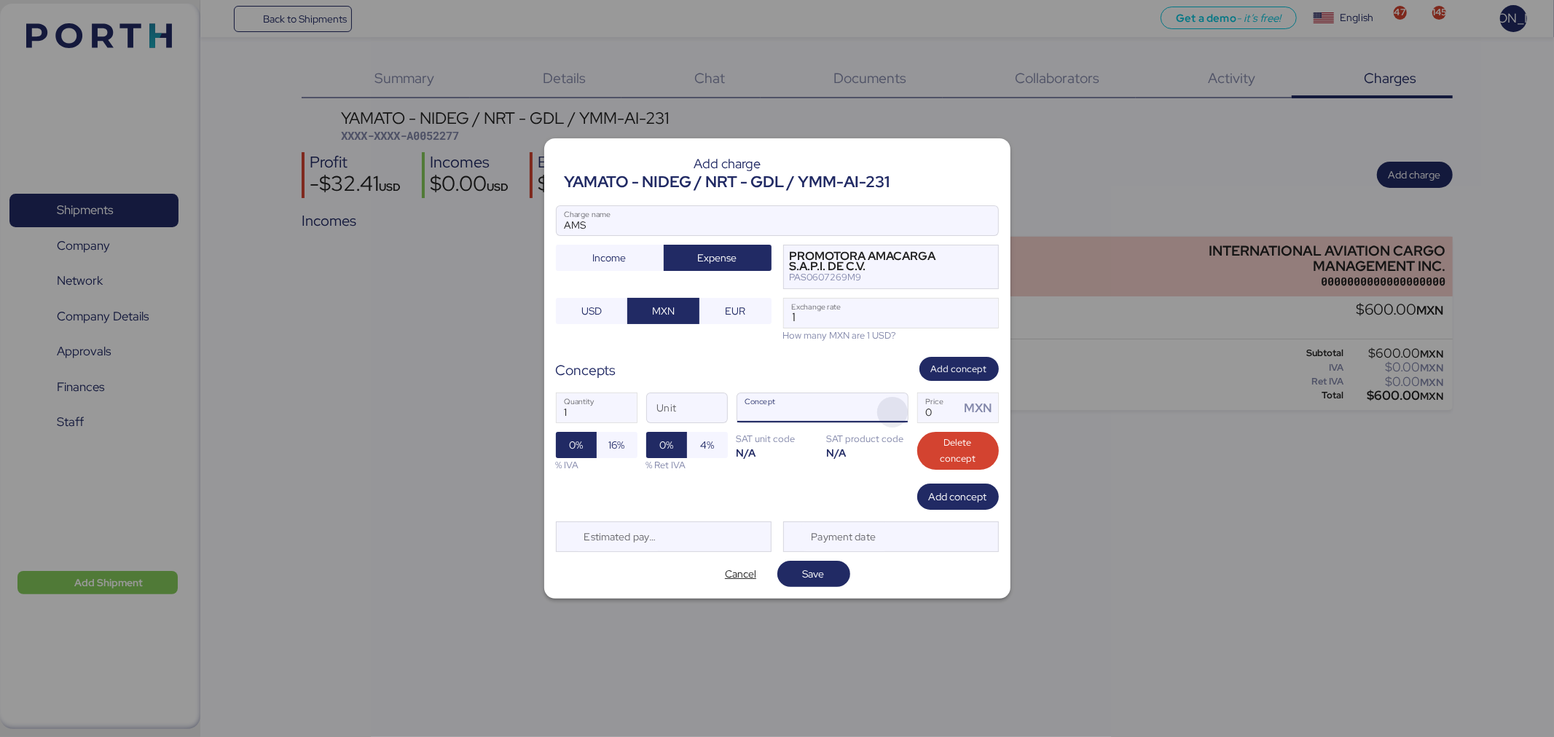
click at [897, 406] on span "button" at bounding box center [892, 412] width 31 height 31
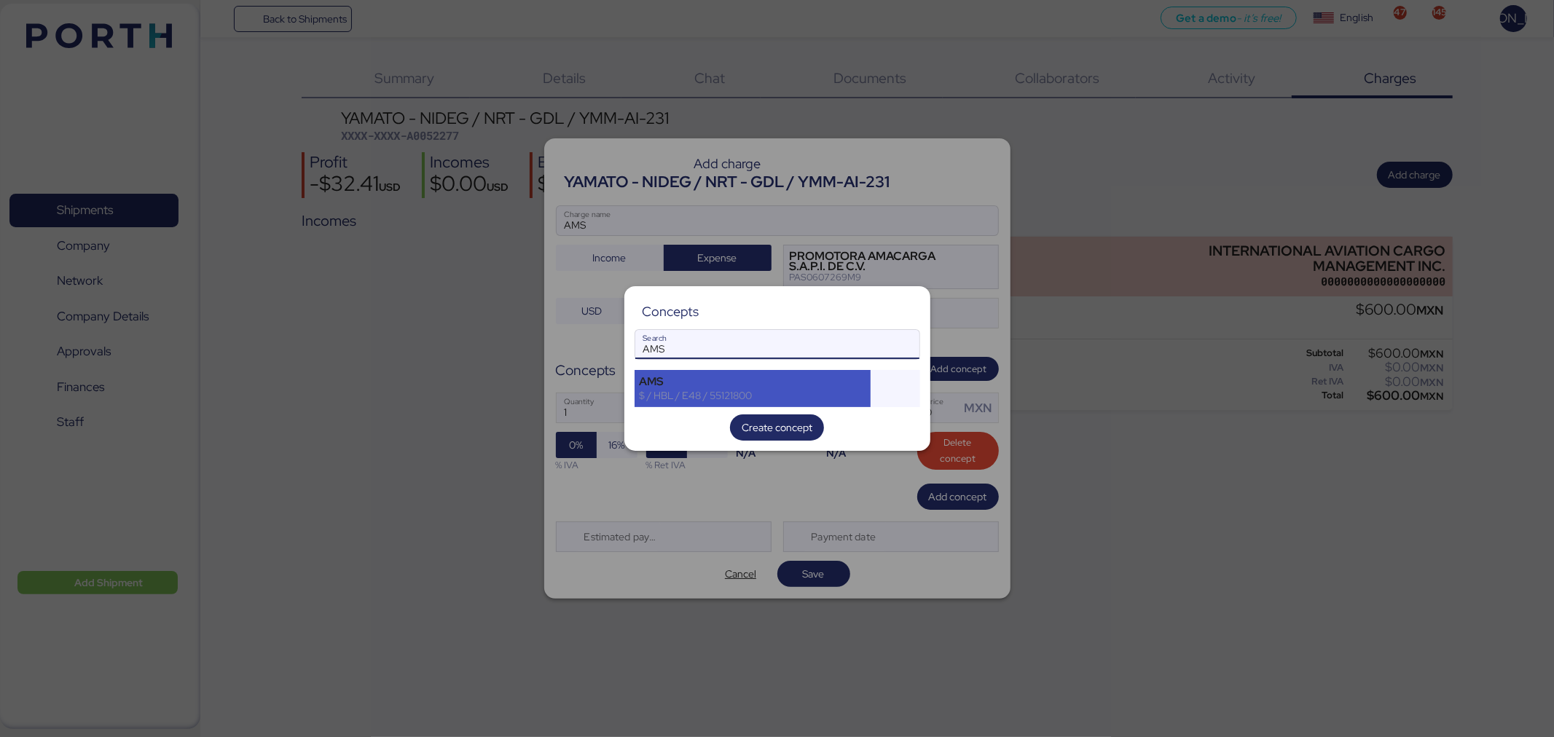
type input "AMS"
click at [853, 398] on div "$ / HBL / E48 / 55121800" at bounding box center [753, 395] width 227 height 13
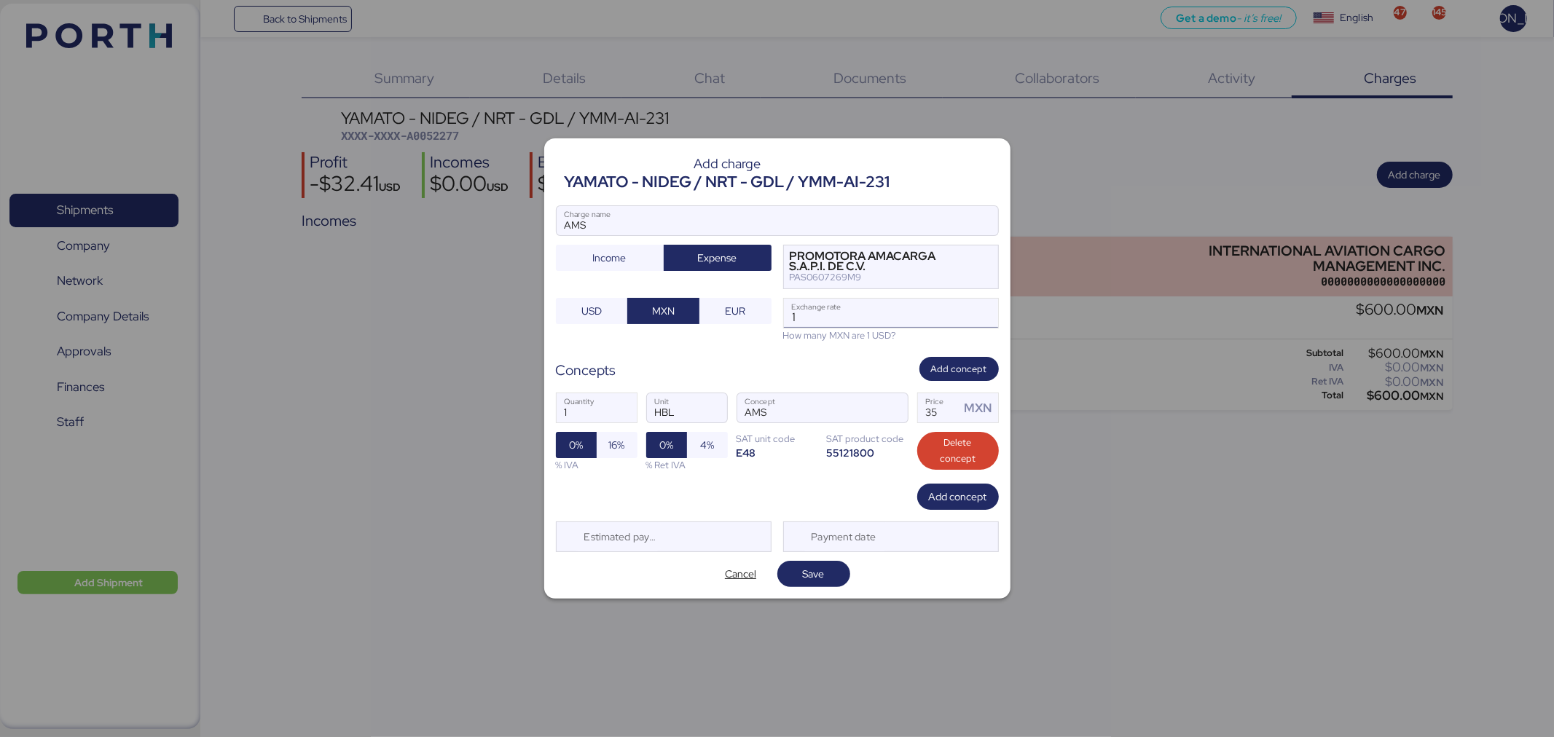
click at [892, 310] on input "1" at bounding box center [891, 313] width 214 height 29
type input "18.47"
click at [623, 437] on span "16%" at bounding box center [617, 444] width 16 height 17
click at [820, 575] on span "Save" at bounding box center [814, 573] width 22 height 17
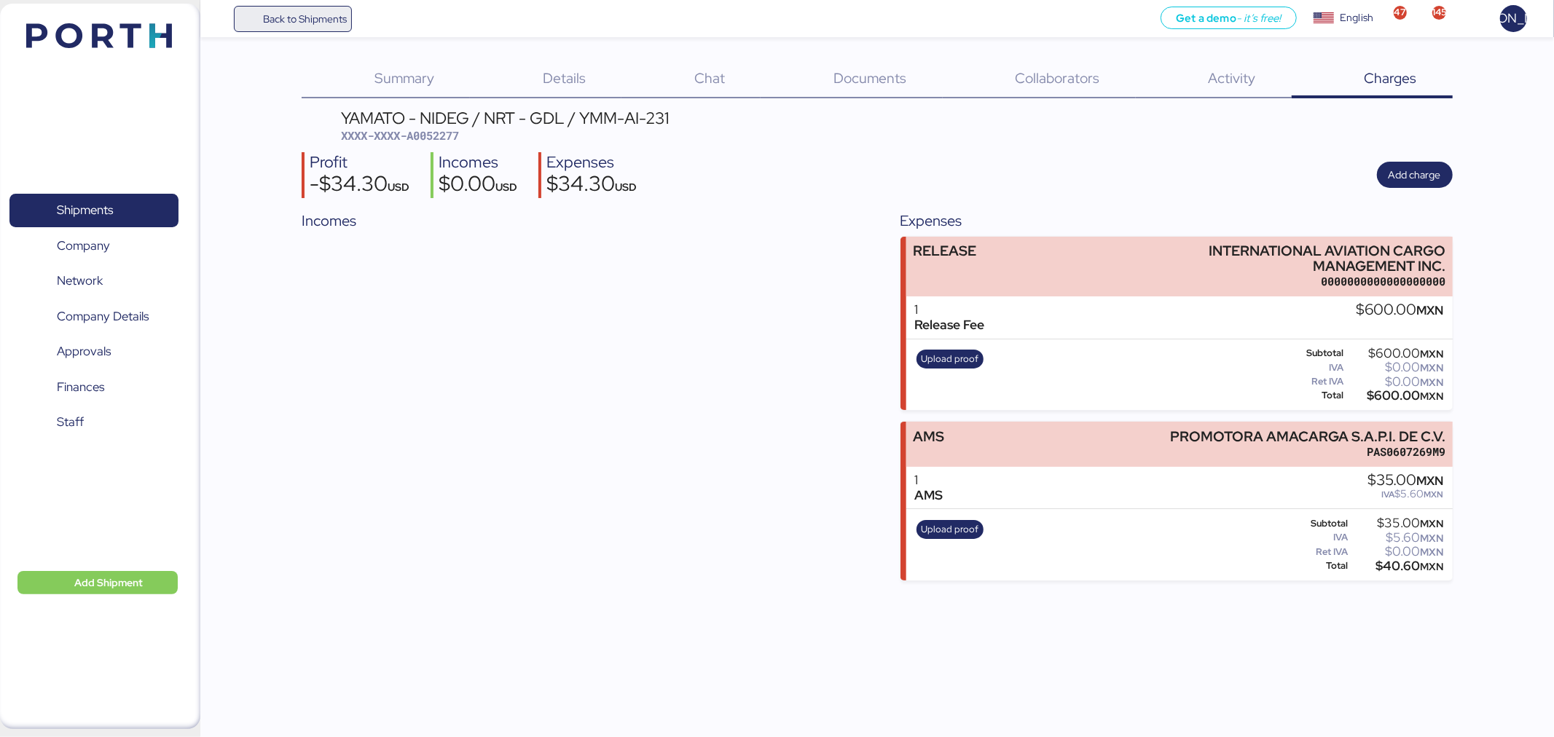
click at [306, 18] on span "Back to Shipments" at bounding box center [305, 18] width 84 height 17
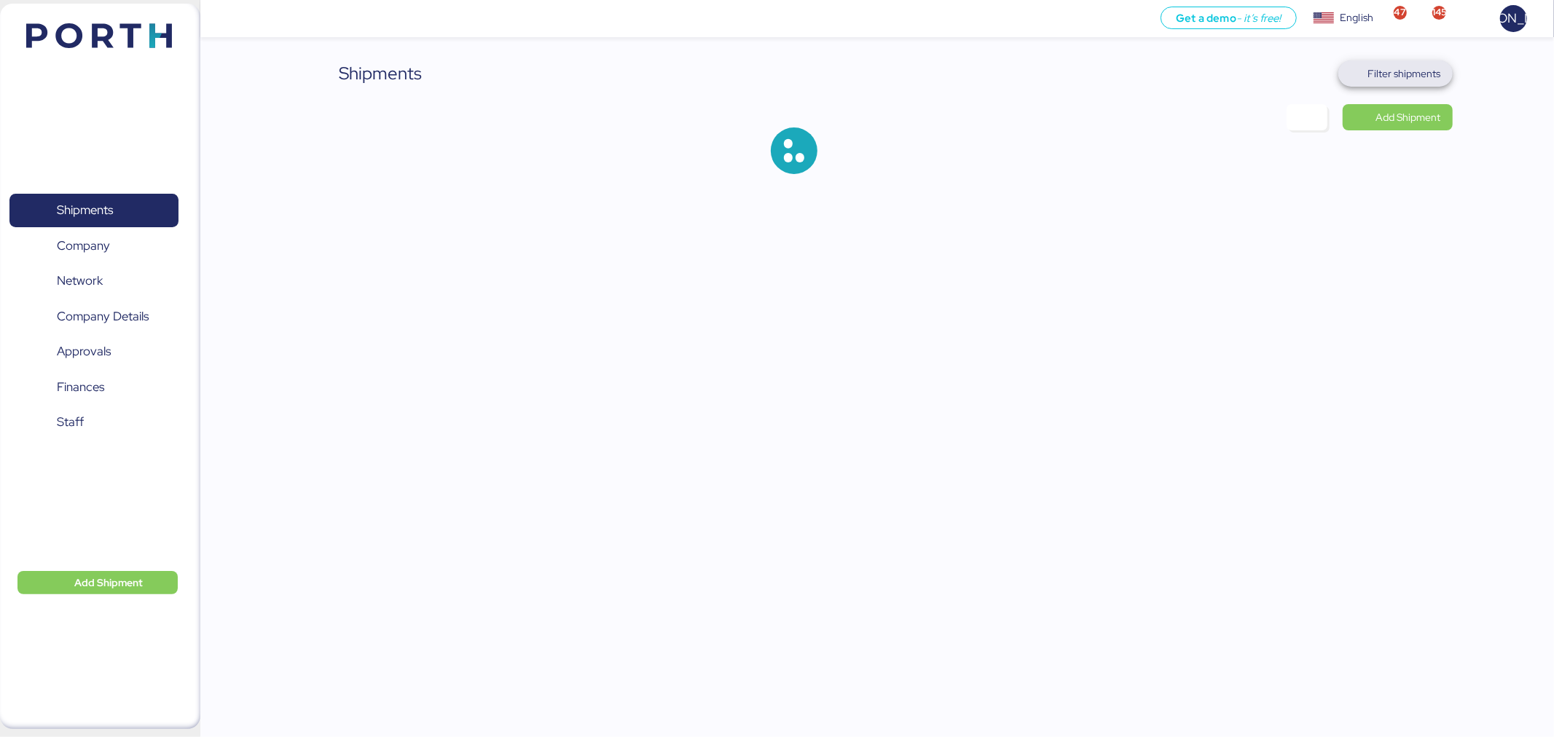
click at [1380, 68] on span "Filter shipments" at bounding box center [1404, 73] width 73 height 17
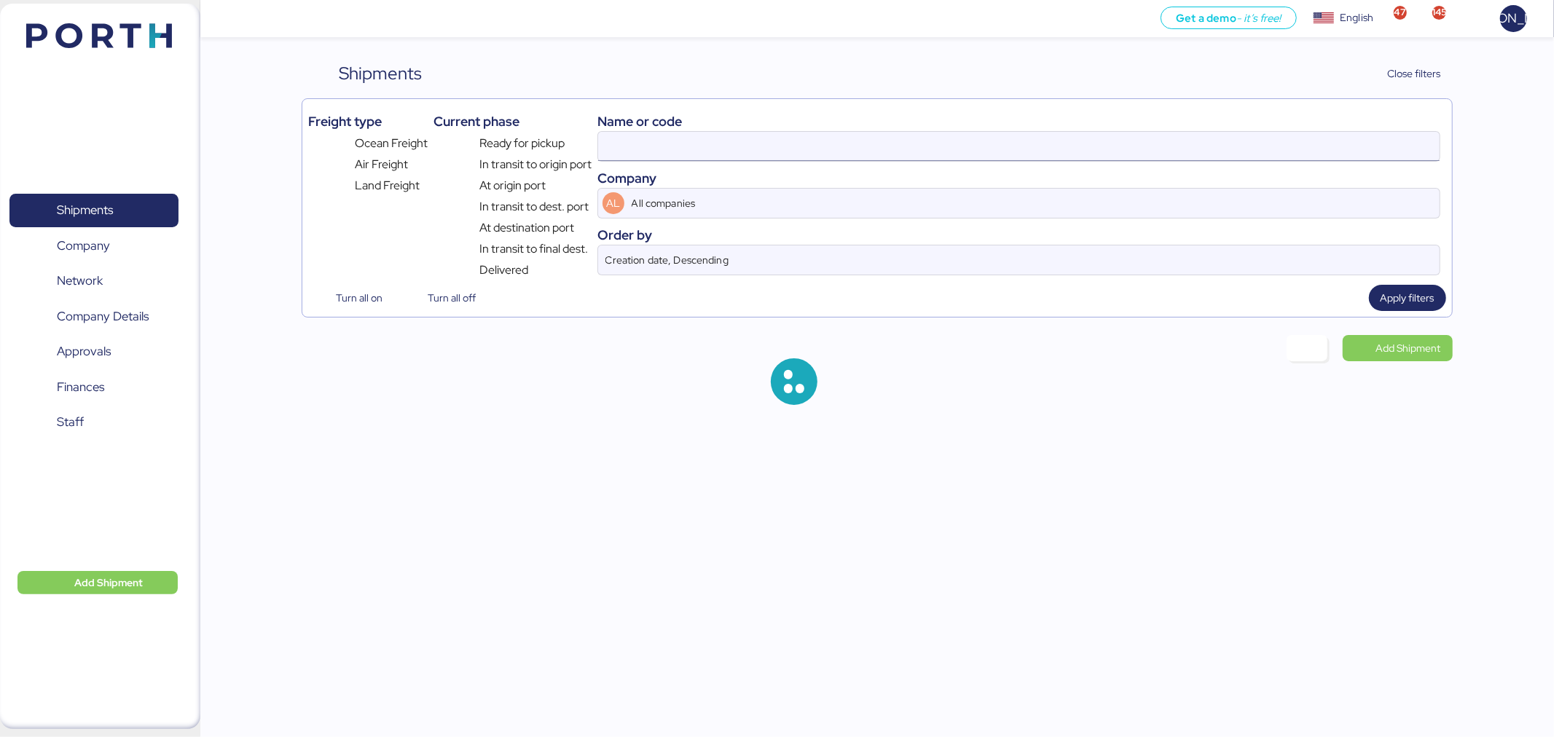
click at [632, 146] on input at bounding box center [1018, 146] width 841 height 29
paste input "A0052278"
click at [1397, 300] on span "Apply filters" at bounding box center [1407, 297] width 54 height 17
click at [677, 146] on input "A0052278" at bounding box center [1018, 146] width 841 height 29
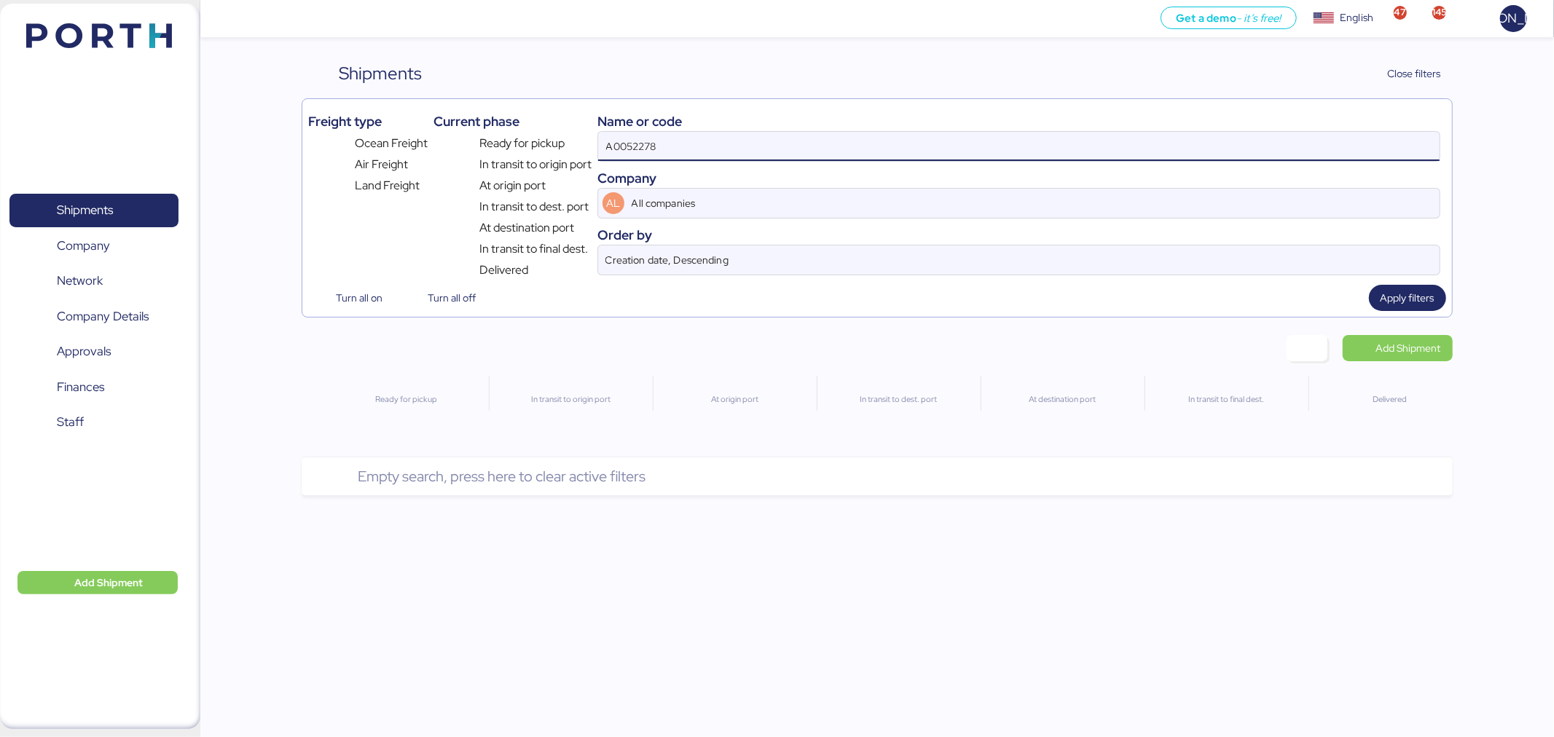
type input "A0052278"
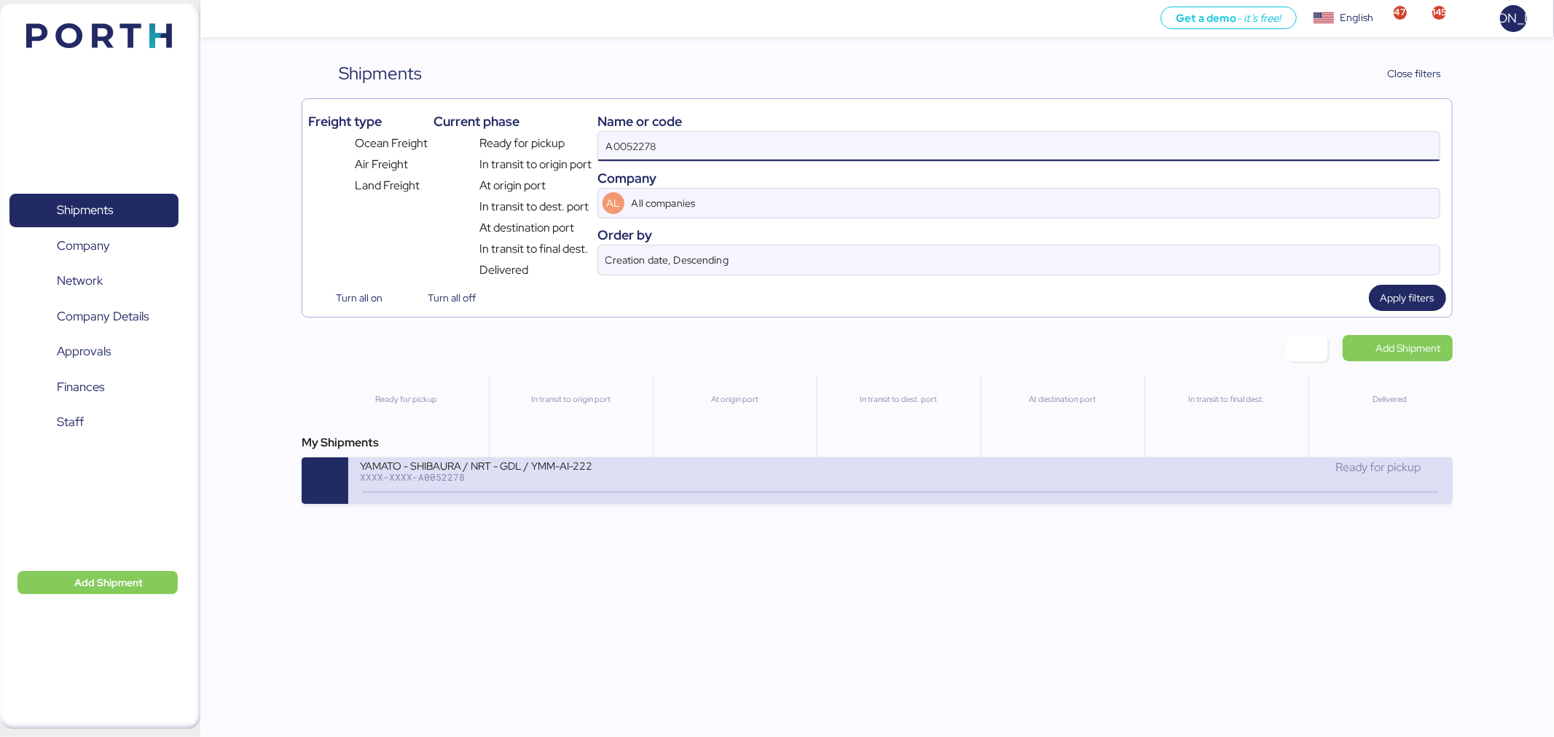
click at [608, 486] on div "YAMATO - SHIBAURA / NRT - GDL / YMM-AI-222 XXXX-XXXX-A0052278" at bounding box center [630, 474] width 541 height 31
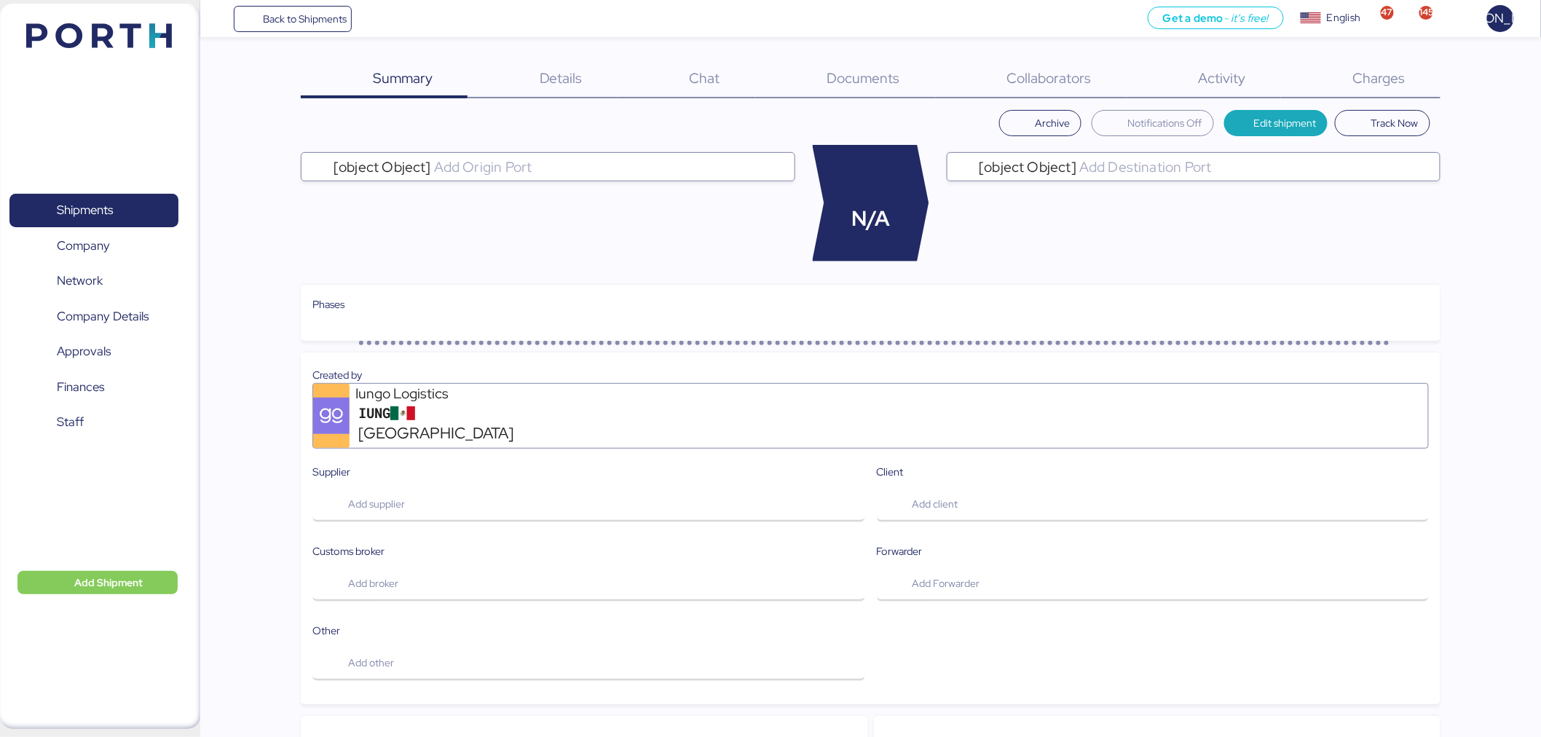
click at [1394, 82] on span "Charges" at bounding box center [1379, 77] width 52 height 19
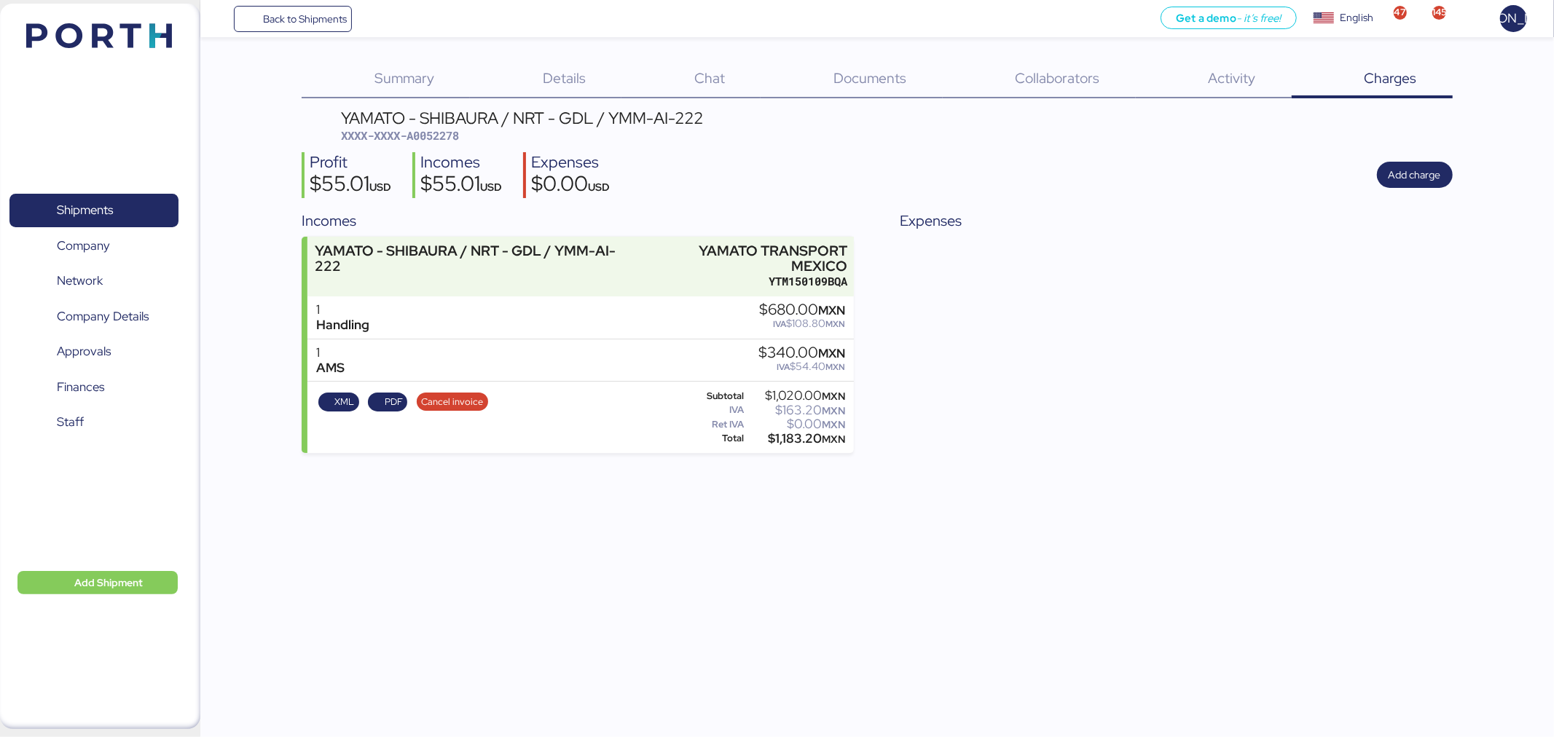
click at [1426, 160] on div "Profit $55.01 USD Incomes $55.01 USD Expenses $0.00 USD Add charge" at bounding box center [877, 175] width 1150 height 46
click at [1413, 179] on span "Add charge" at bounding box center [1414, 174] width 52 height 17
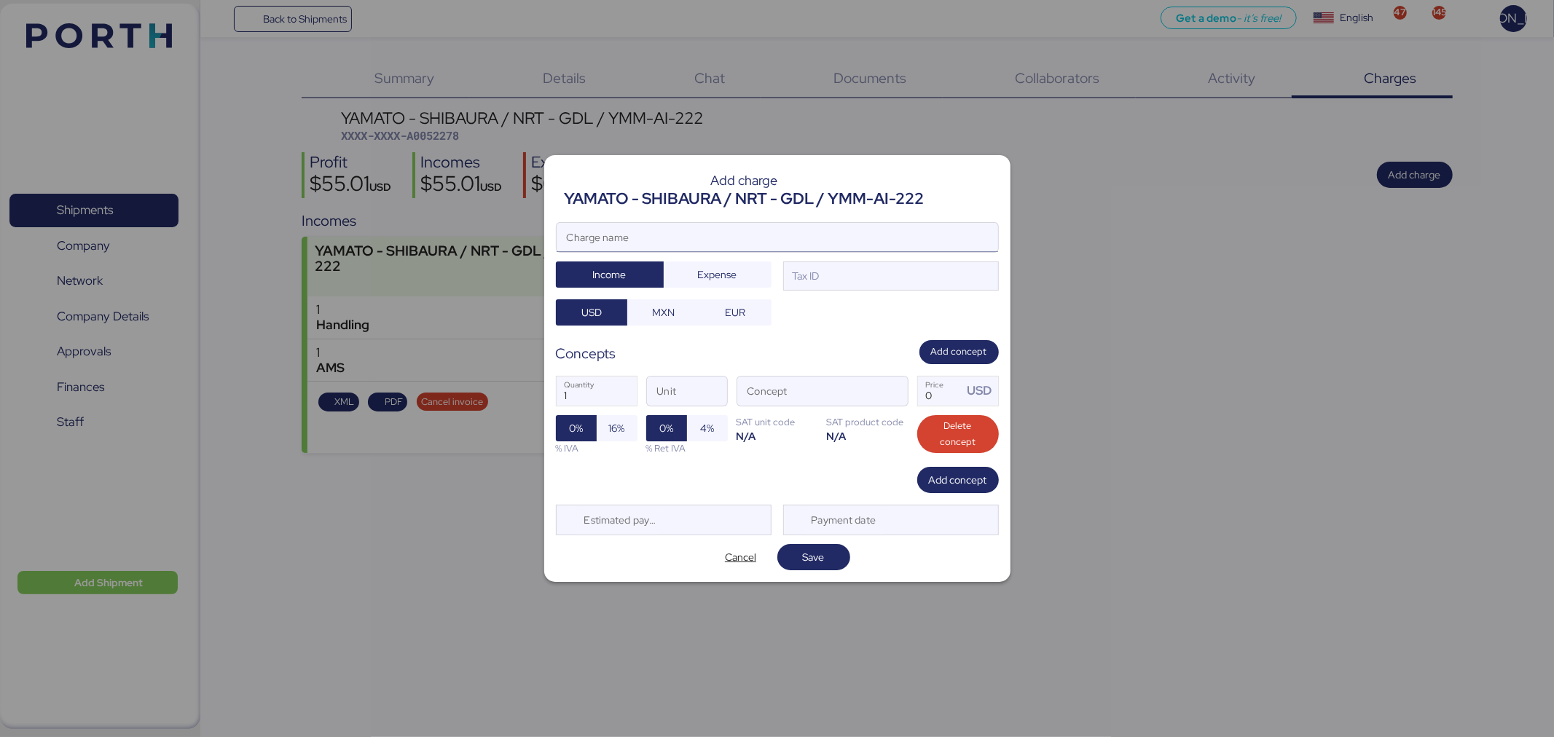
click at [773, 236] on input "Charge name" at bounding box center [777, 237] width 441 height 29
type input "AMS"
click at [824, 270] on div "Tax ID" at bounding box center [891, 276] width 216 height 29
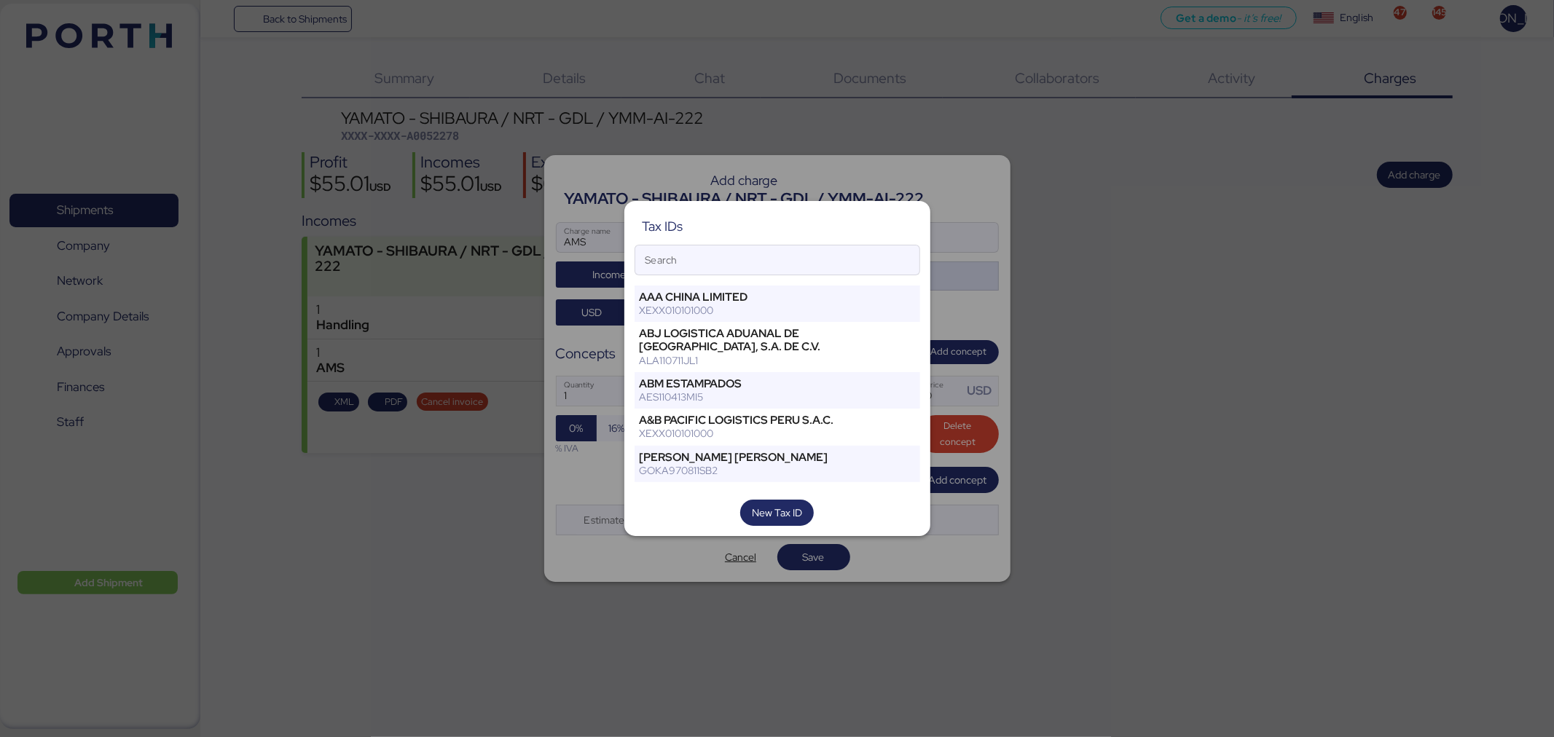
type input "O"
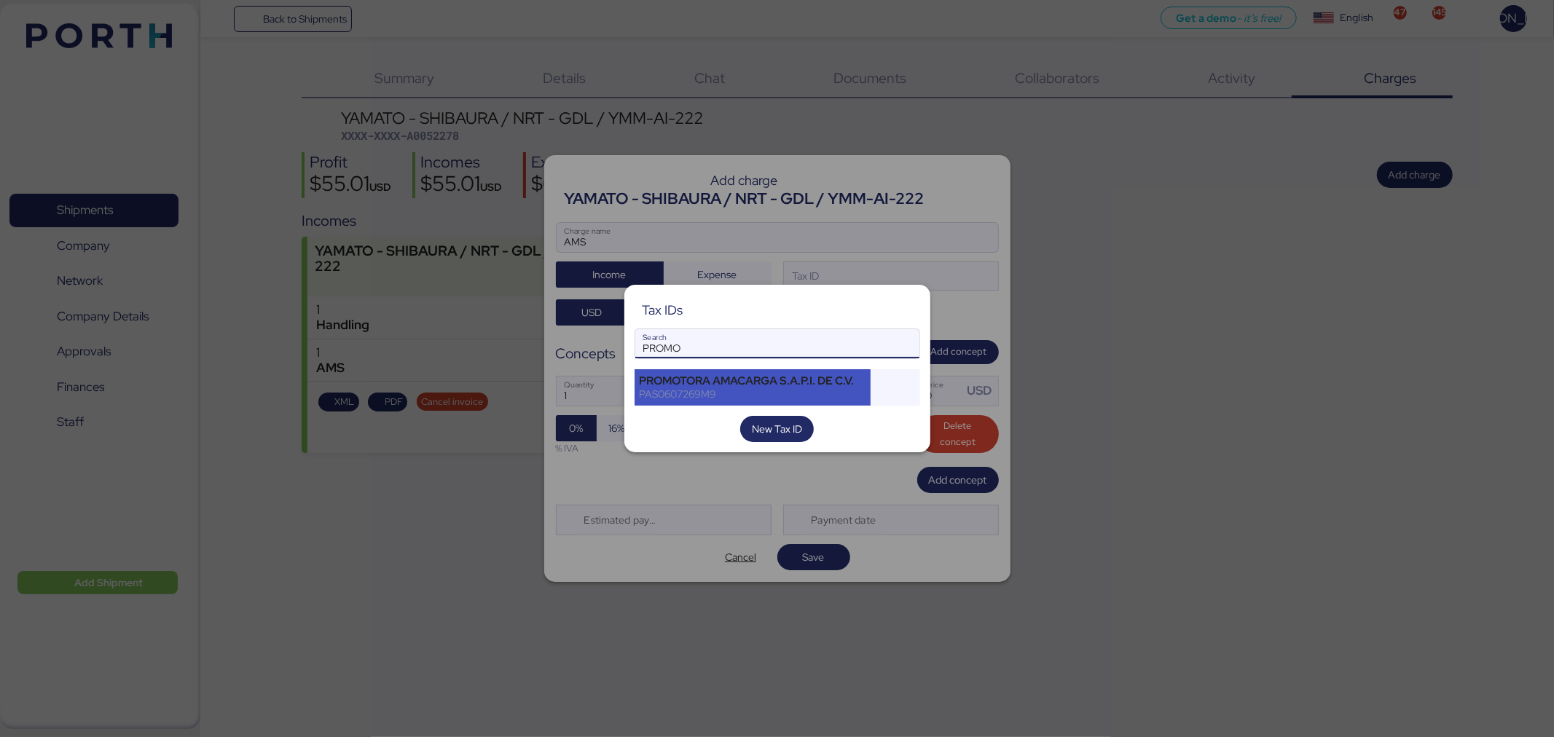
type input "PROMO"
click at [750, 401] on div "PROMOTORA AMACARGA S.A.P.I. DE C.V. PAS0607269M9" at bounding box center [752, 387] width 237 height 36
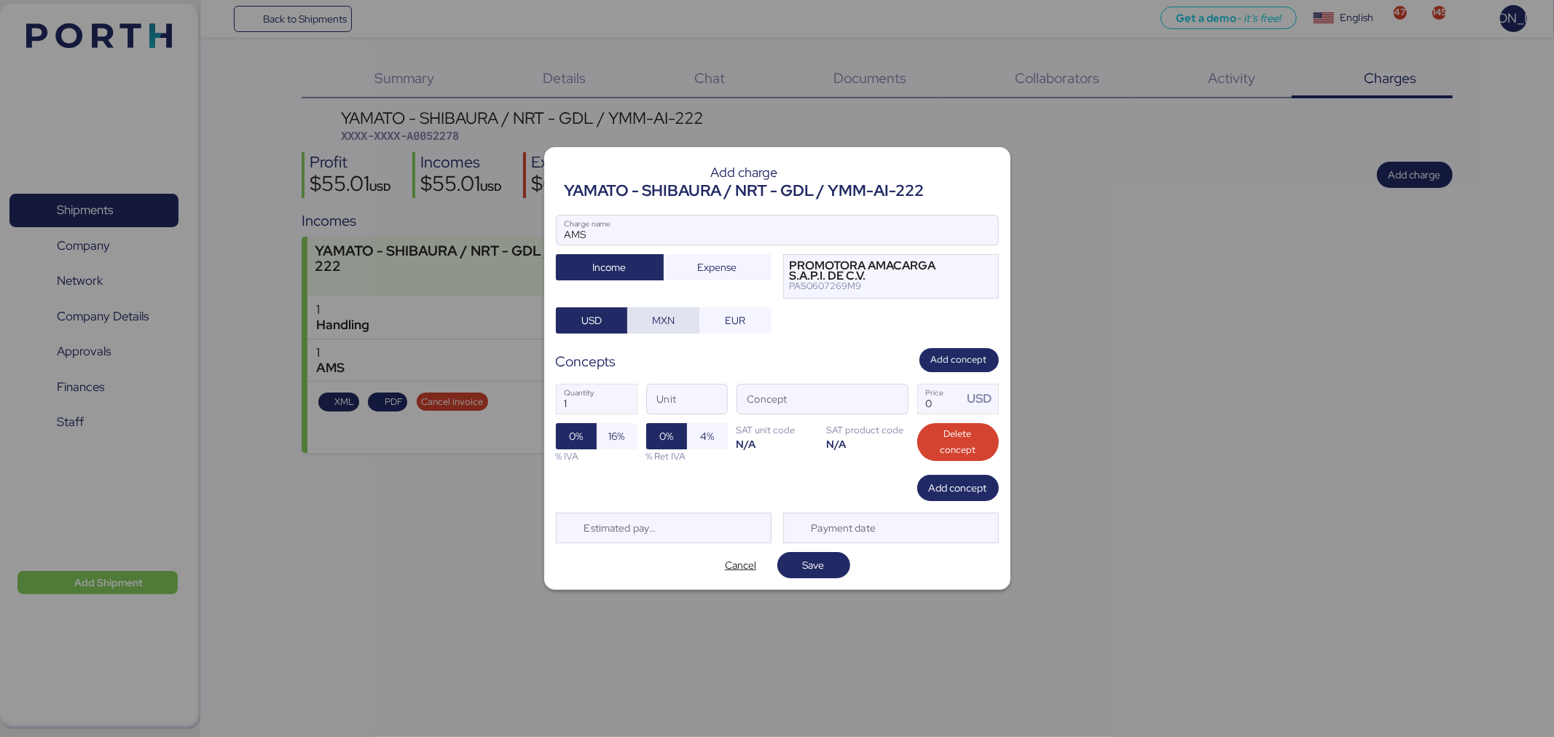
click at [687, 326] on span "MXN" at bounding box center [663, 320] width 49 height 20
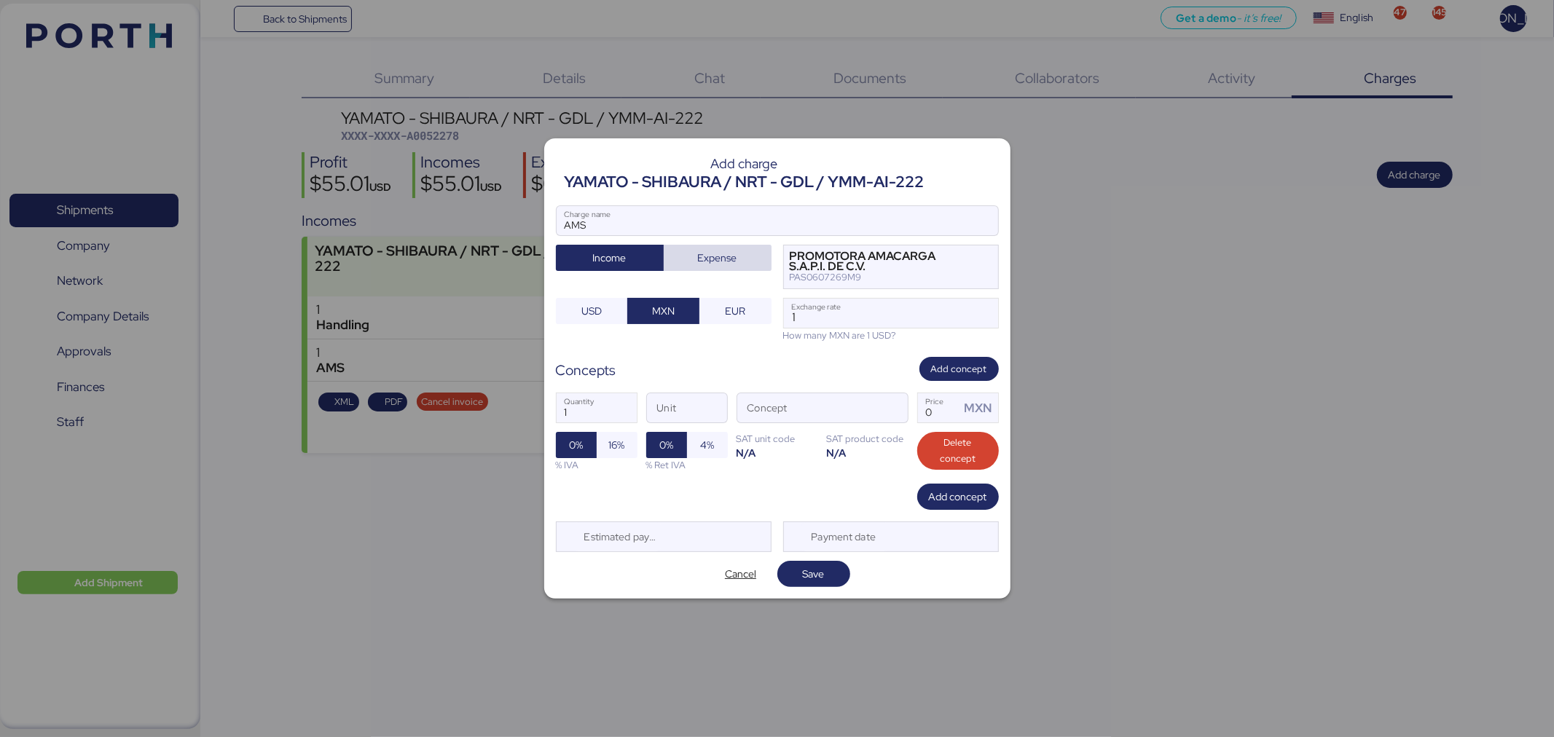
click at [704, 264] on span "Expense" at bounding box center [717, 257] width 39 height 17
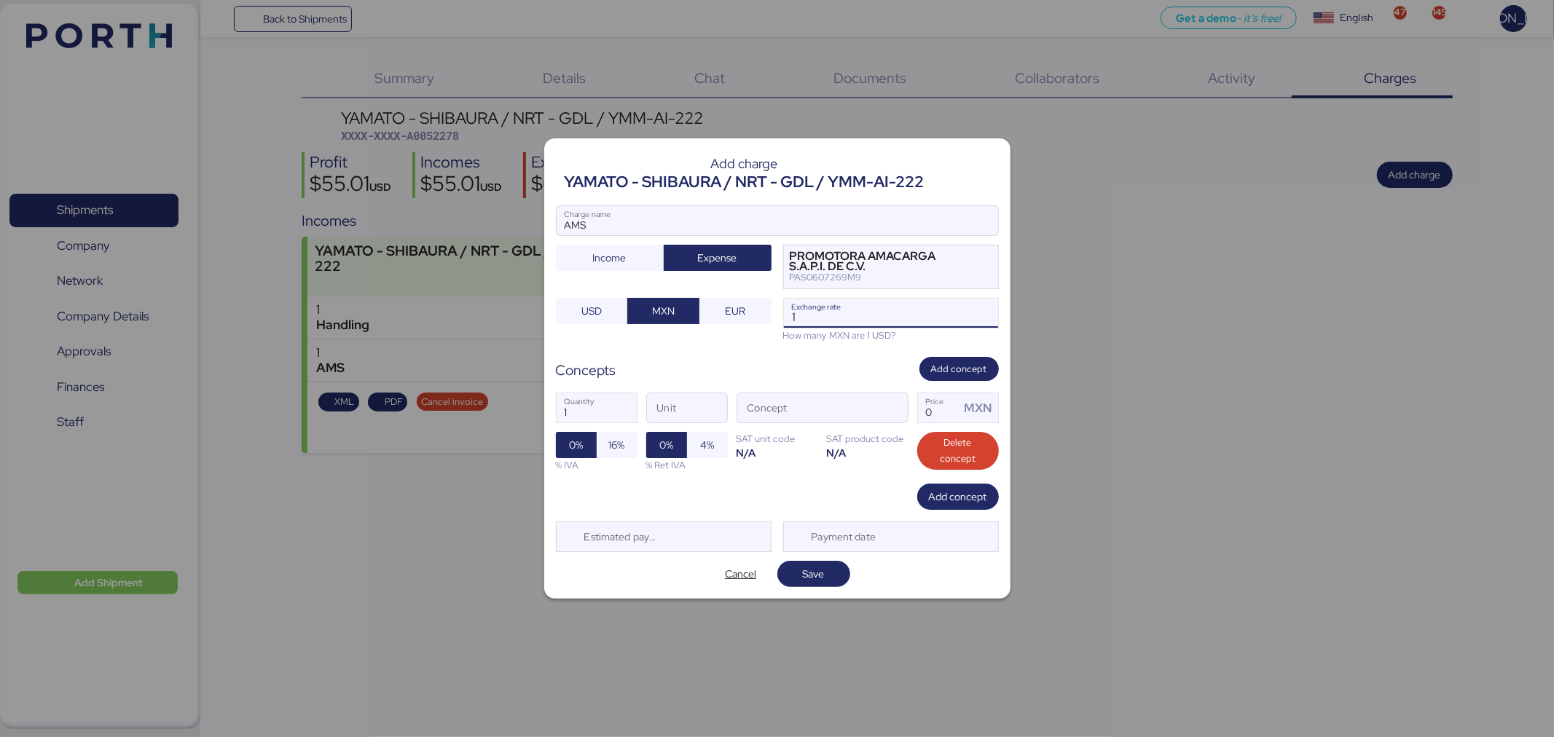
click at [812, 326] on input "1" at bounding box center [891, 313] width 214 height 29
type input "18.47"
click at [774, 412] on input "Concept" at bounding box center [804, 407] width 135 height 29
click at [897, 410] on span "button" at bounding box center [892, 412] width 31 height 31
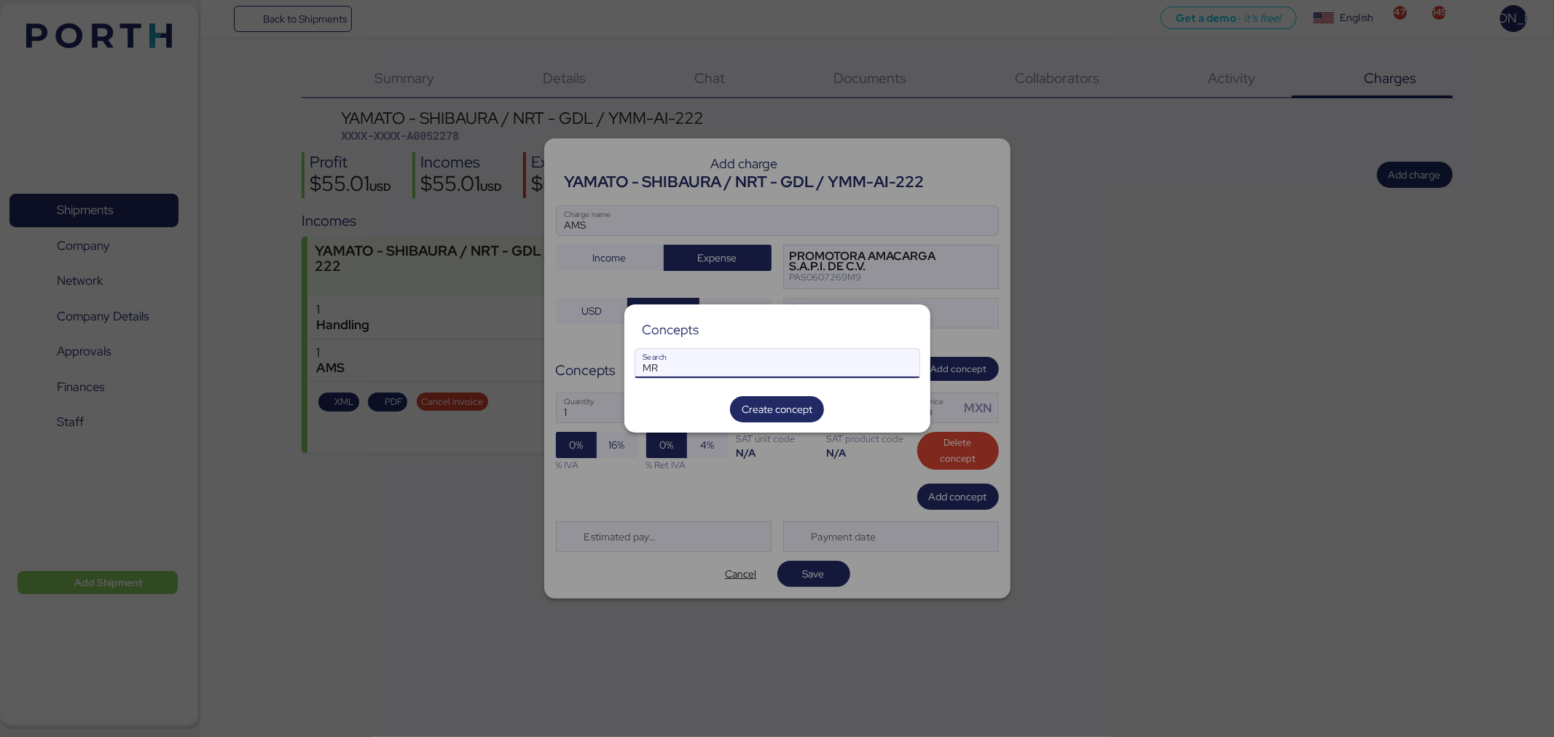
type input "M"
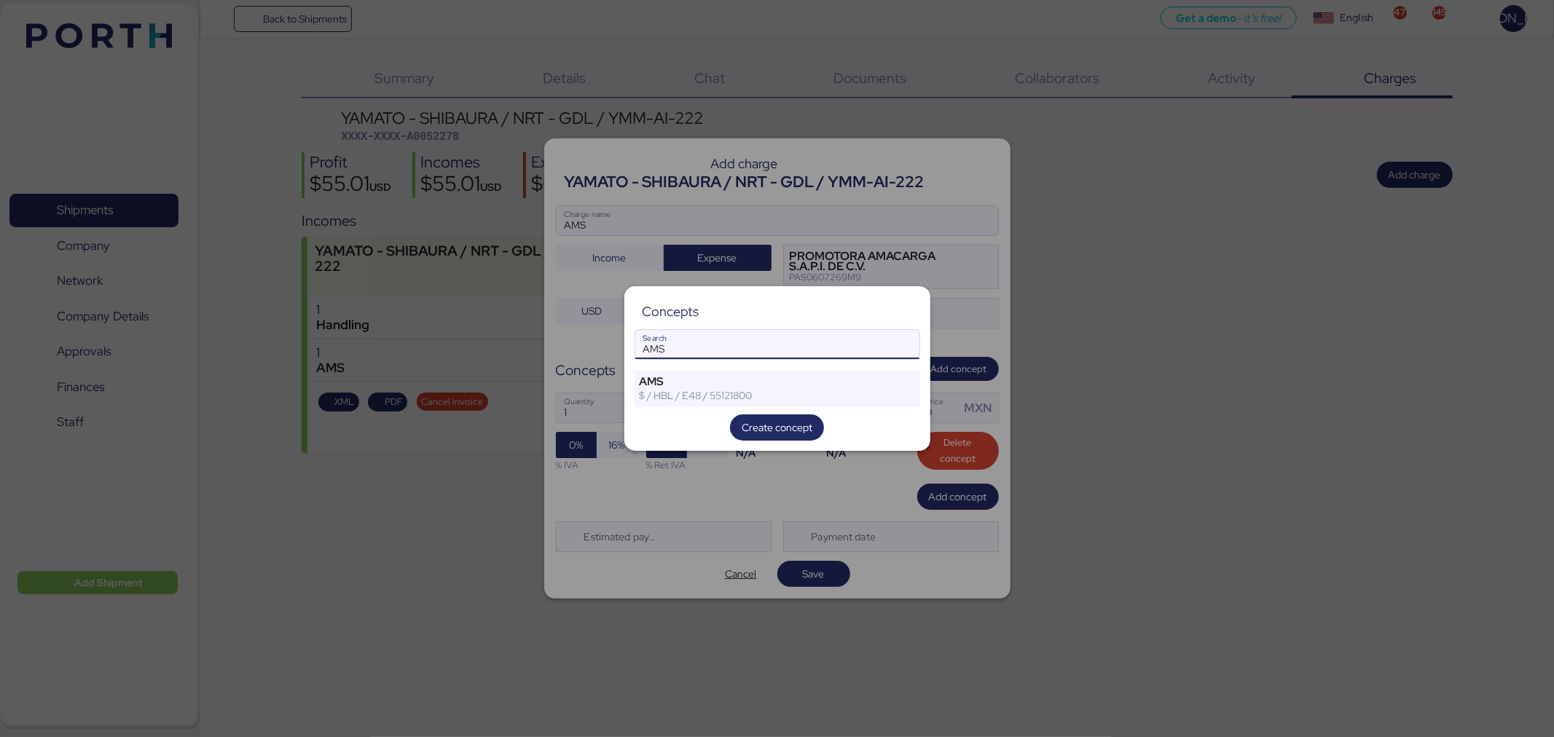
type input "AMS"
click at [860, 381] on div "AMS" at bounding box center [753, 381] width 227 height 13
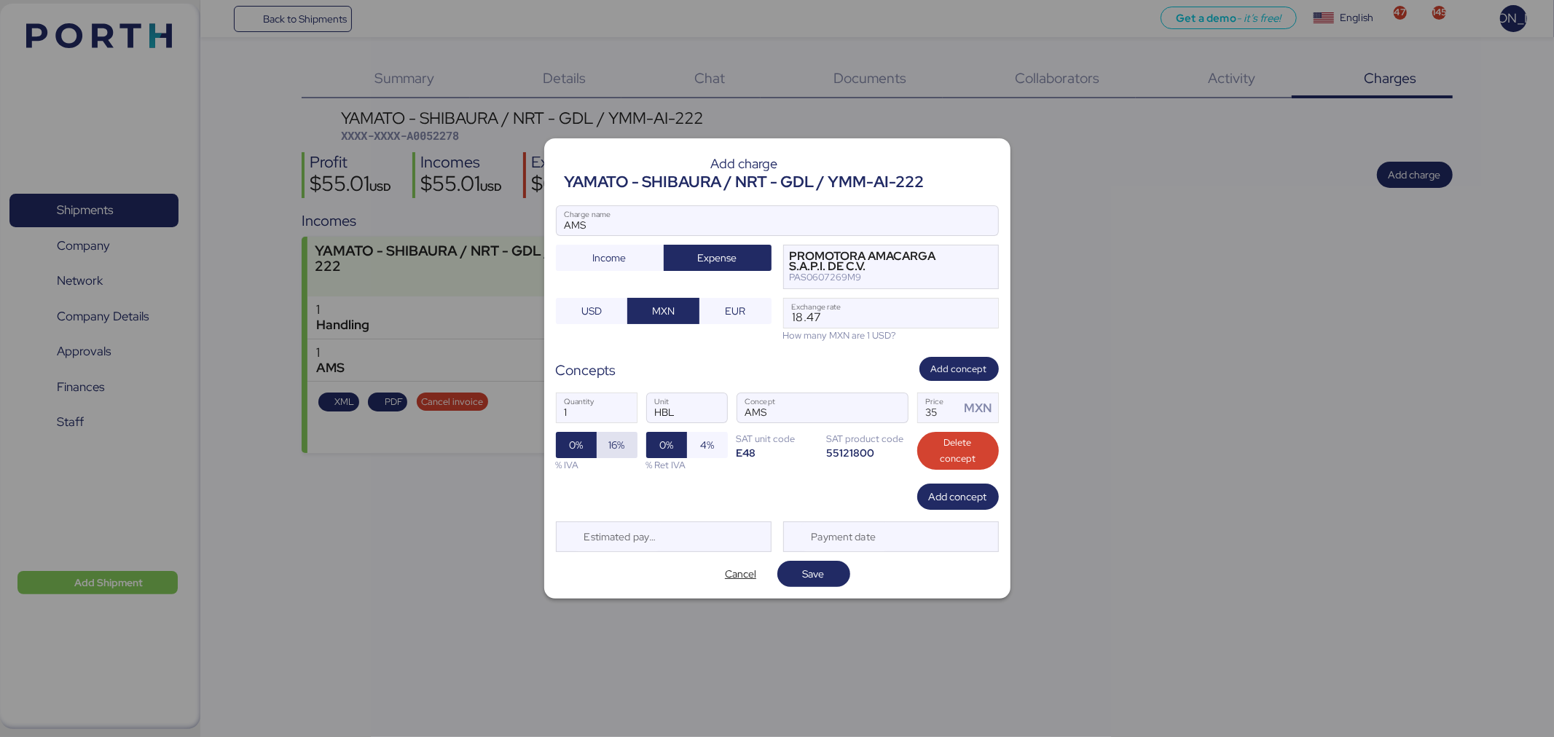
click at [622, 445] on span "16%" at bounding box center [617, 444] width 16 height 17
click at [834, 581] on span "Save" at bounding box center [814, 574] width 50 height 20
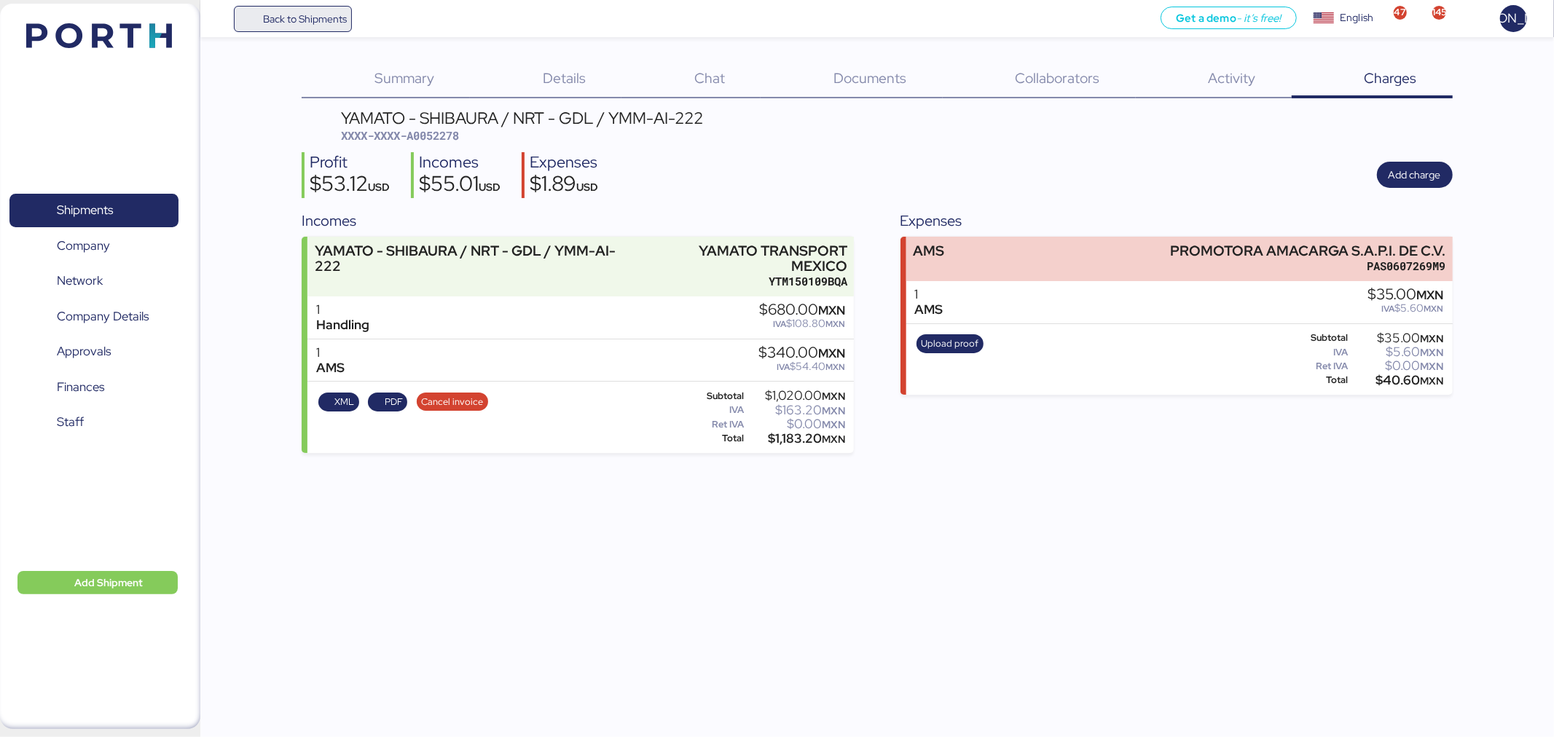
click at [296, 10] on span "Back to Shipments" at bounding box center [305, 18] width 84 height 17
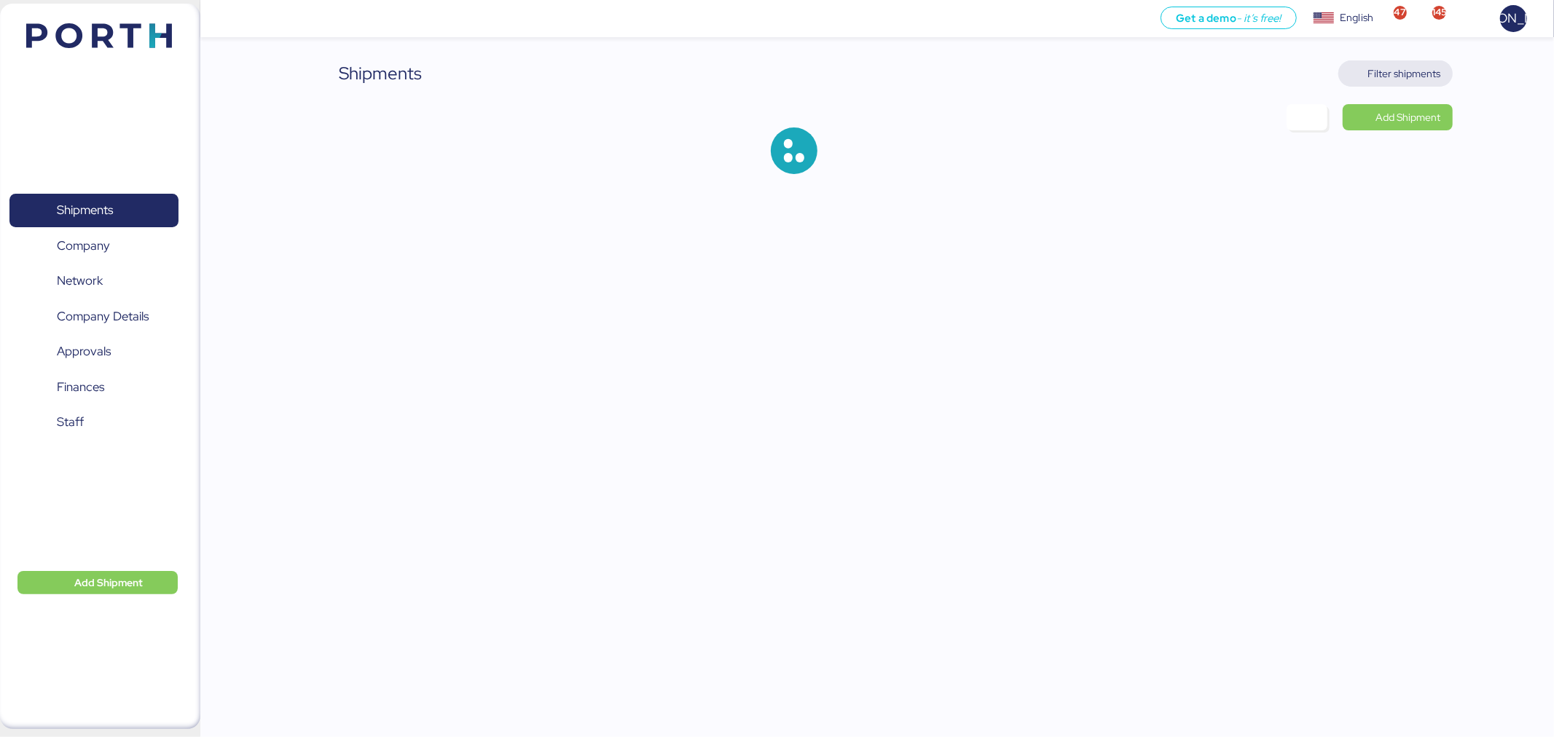
click at [1410, 68] on span "Filter shipments" at bounding box center [1404, 73] width 73 height 17
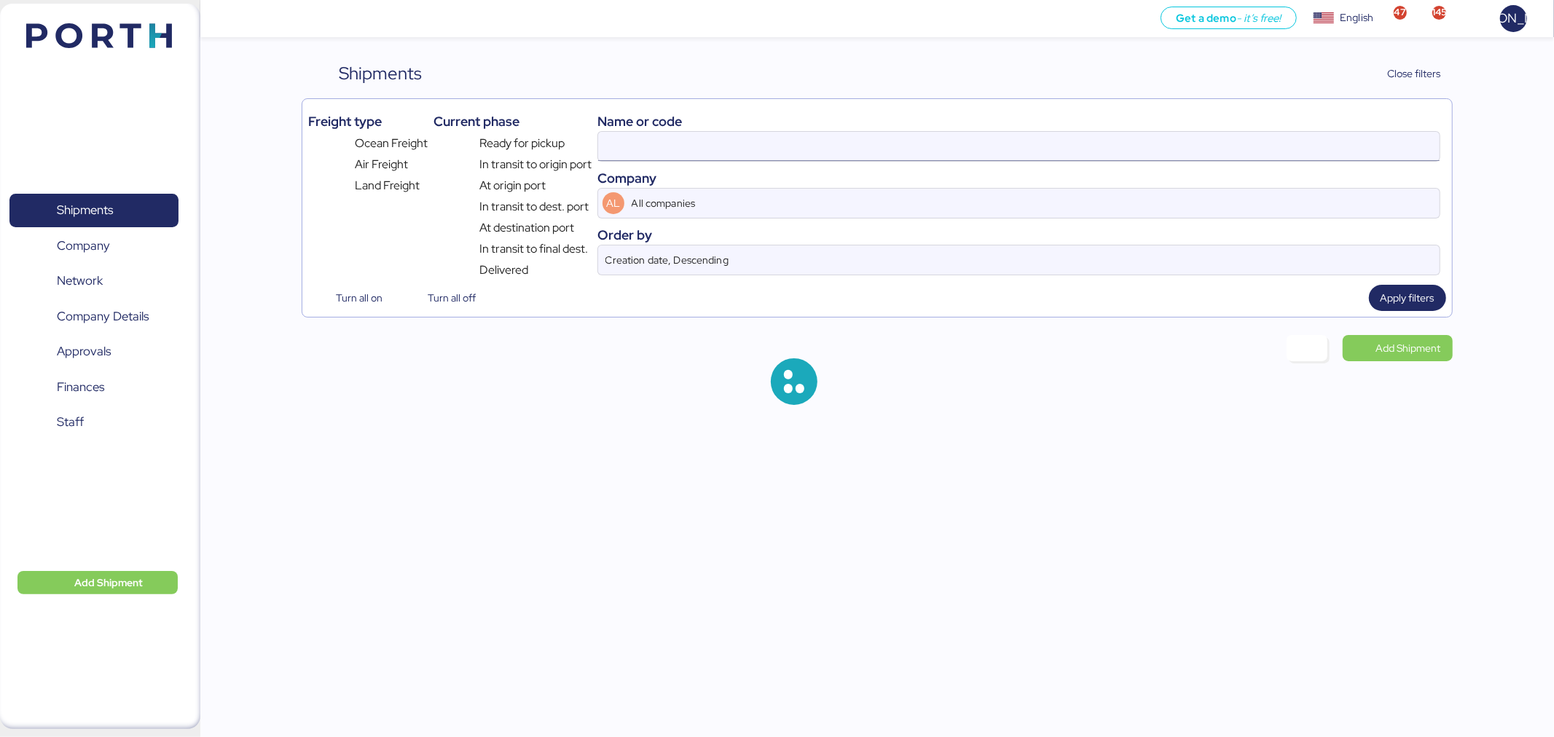
click at [851, 157] on input at bounding box center [1018, 146] width 841 height 29
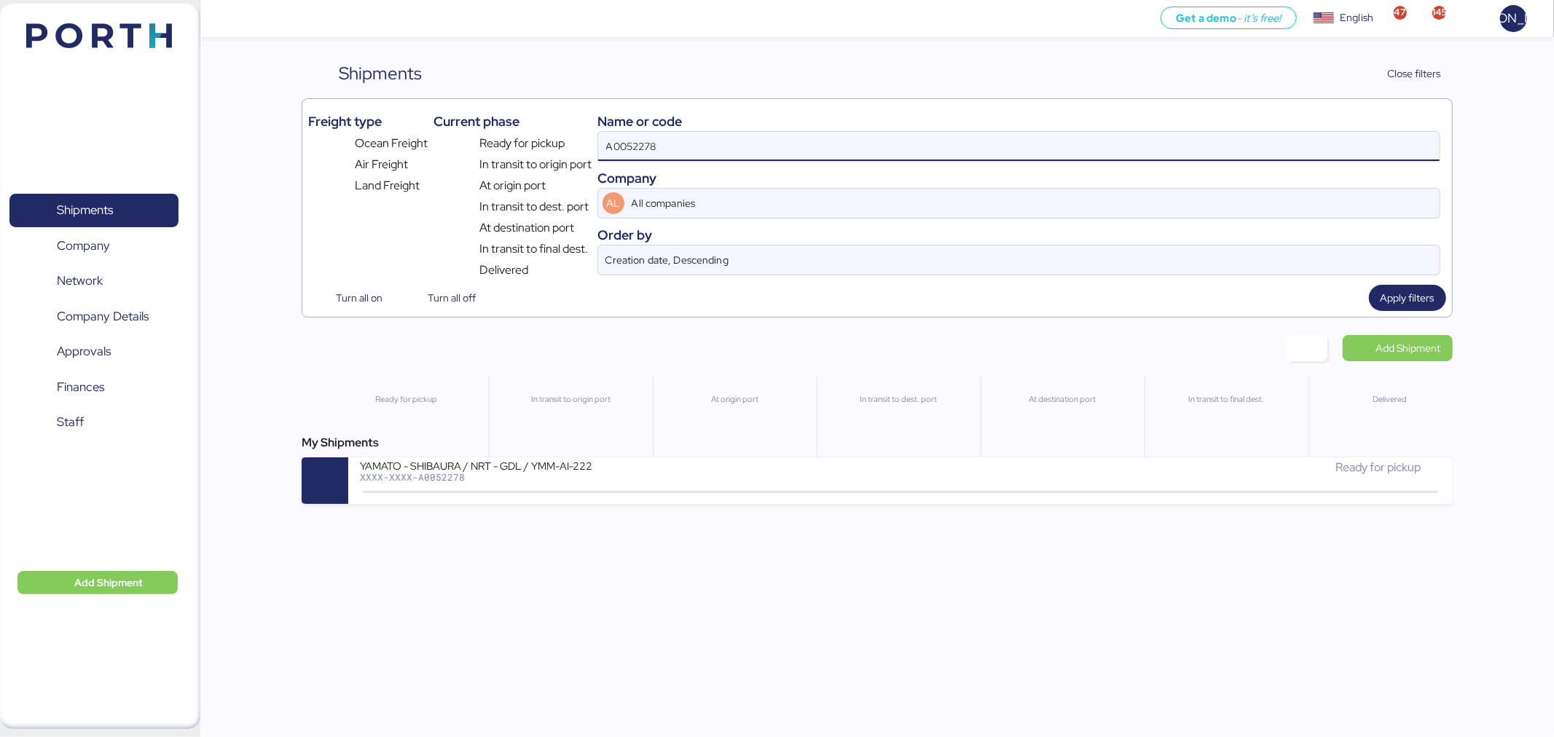
click at [851, 157] on input "A0052278" at bounding box center [1018, 146] width 841 height 29
paste input "6"
type input "A0052276"
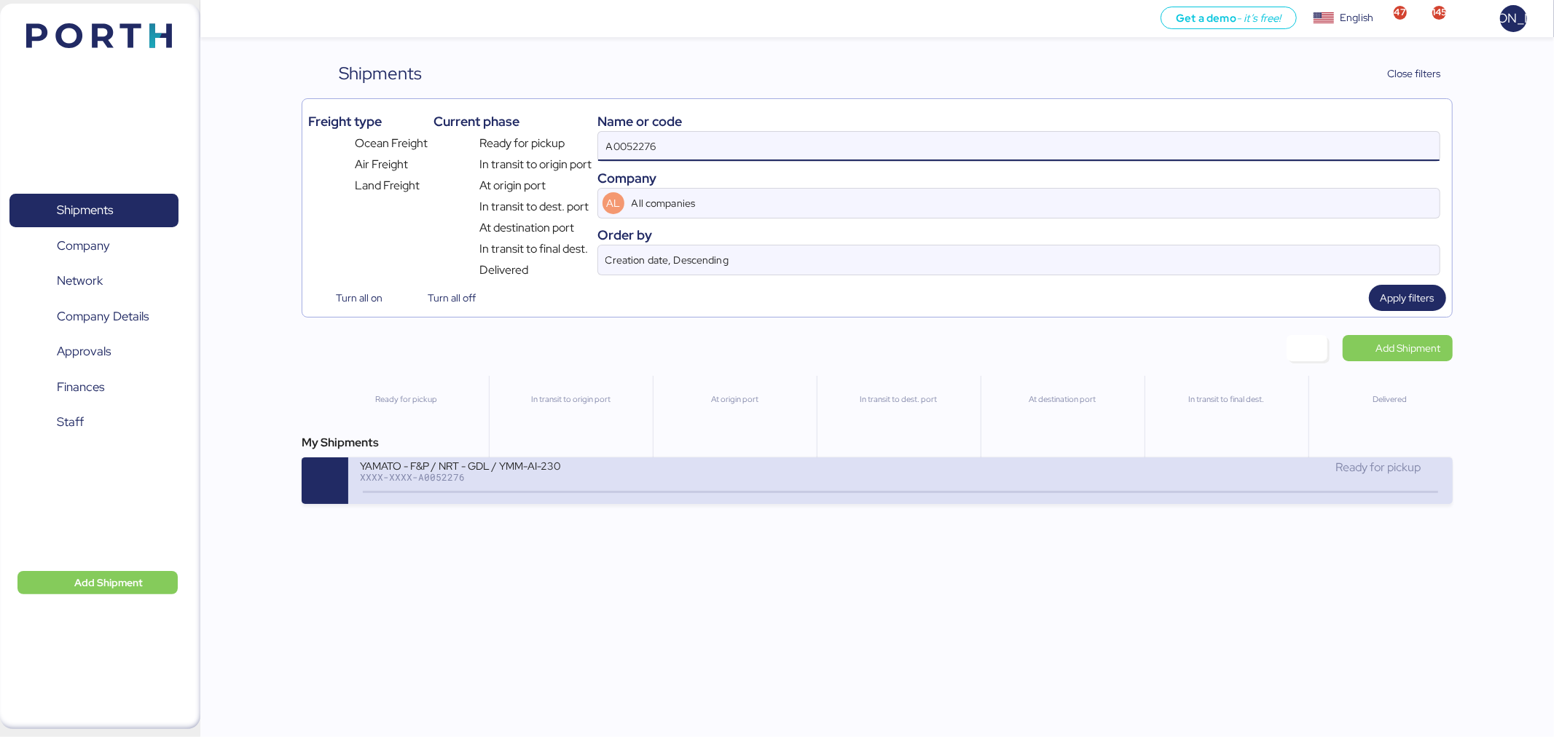
click at [791, 475] on div "YAMATO - F&P / NRT - GDL / YMM-AI-230 XXXX-XXXX-A0052276" at bounding box center [630, 474] width 541 height 31
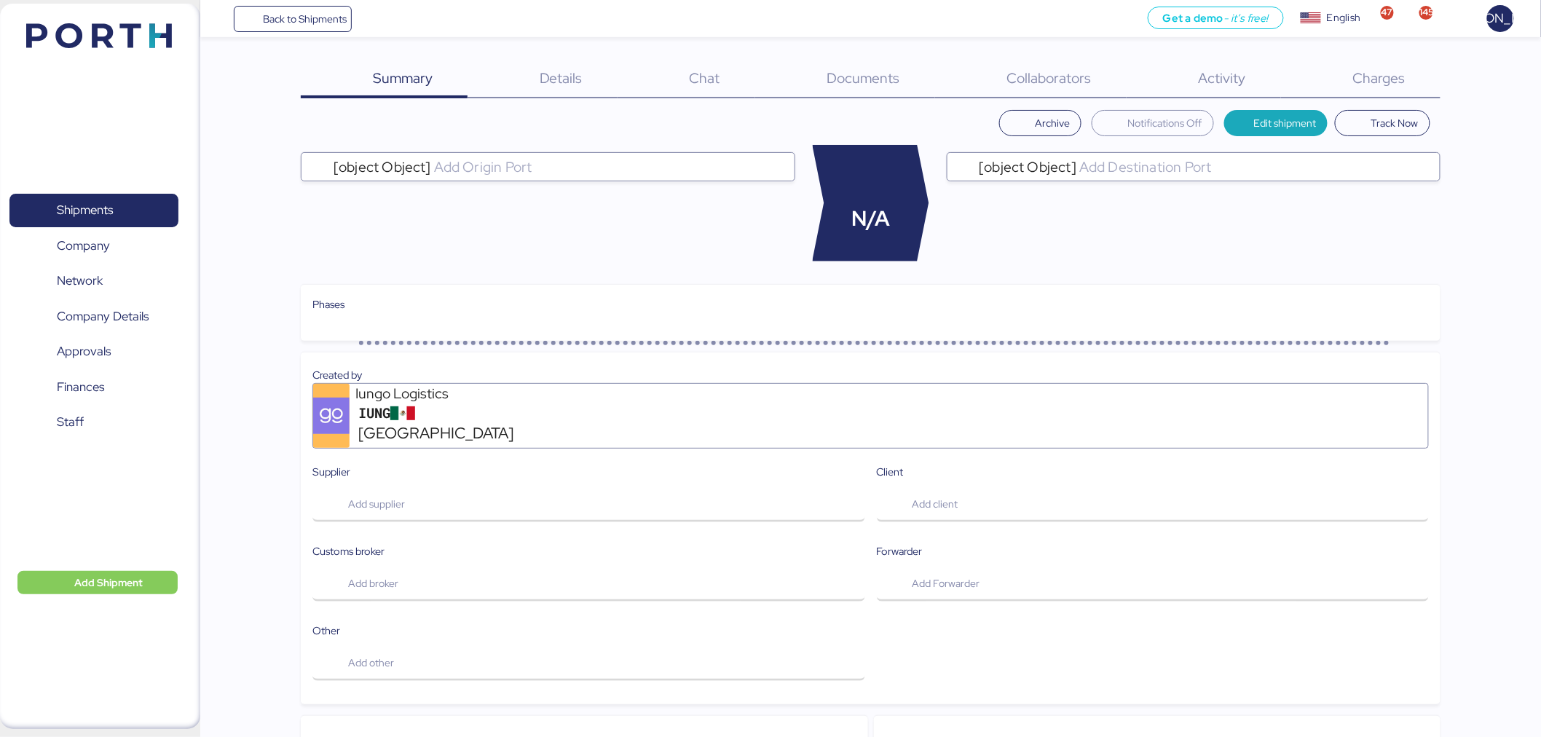
click at [1334, 90] on div "Charges 0" at bounding box center [1361, 79] width 160 height 38
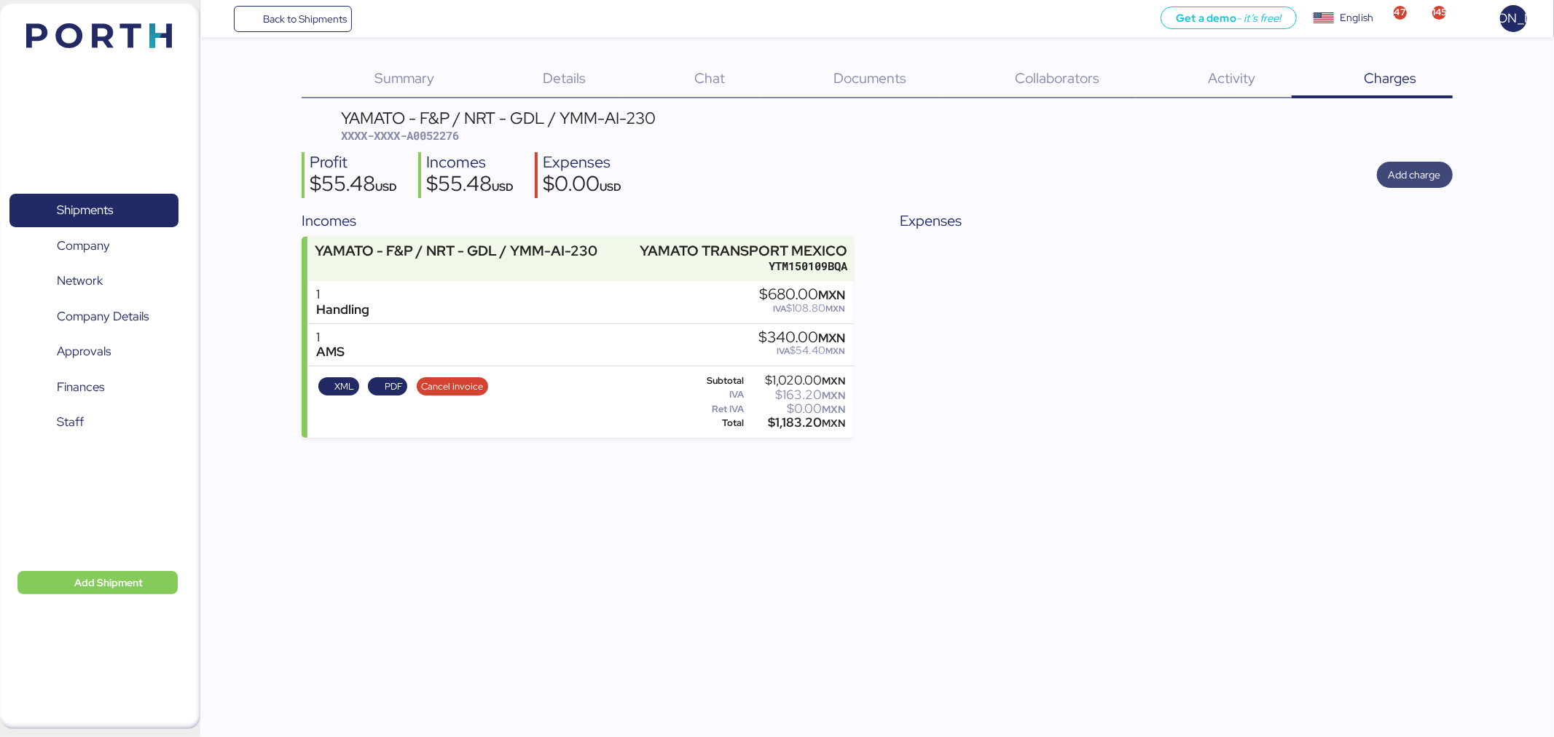
click at [1402, 165] on span "Add charge" at bounding box center [1414, 175] width 52 height 20
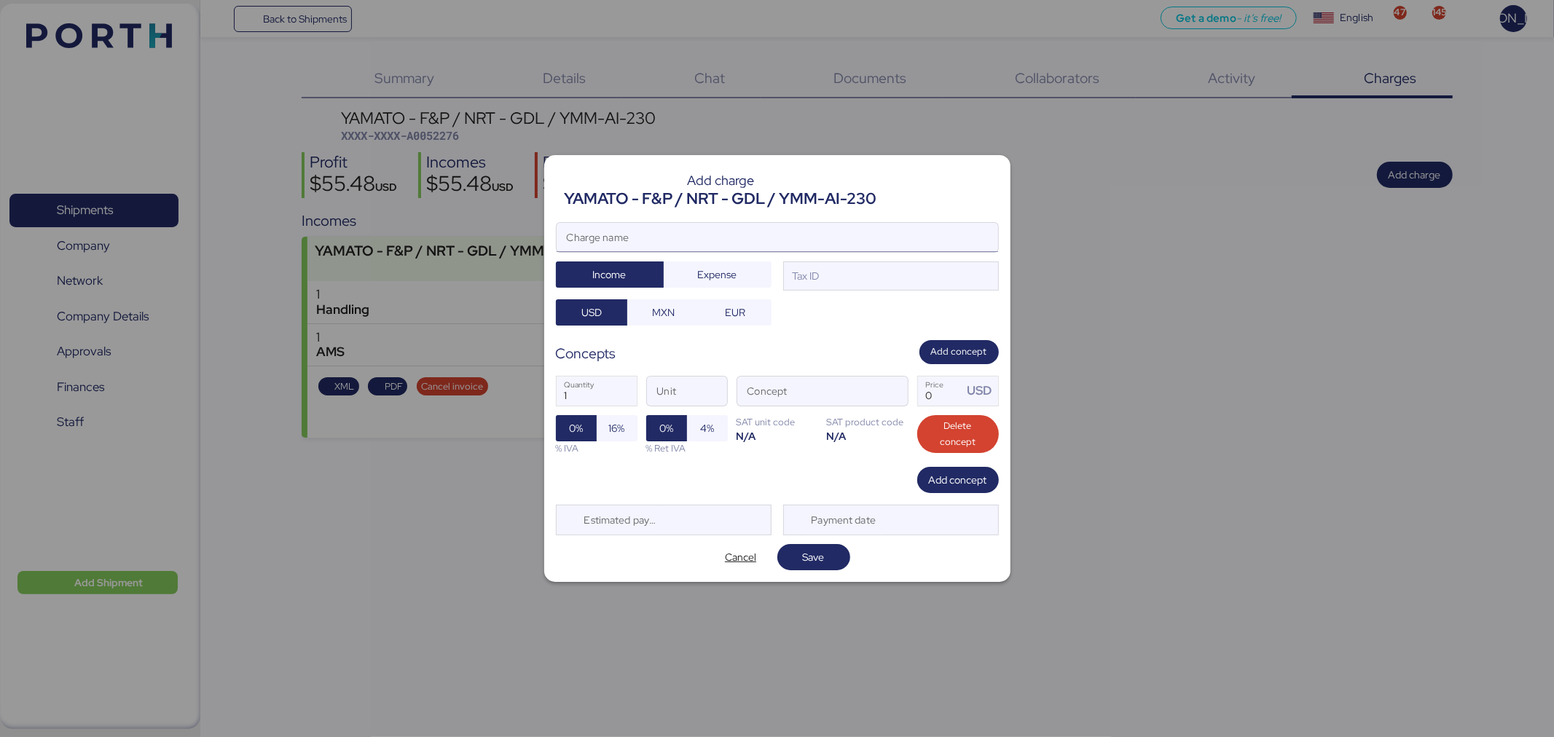
click at [738, 237] on input "Charge name" at bounding box center [777, 237] width 441 height 29
type input "AMS"
click at [739, 277] on span "Expense" at bounding box center [717, 274] width 85 height 20
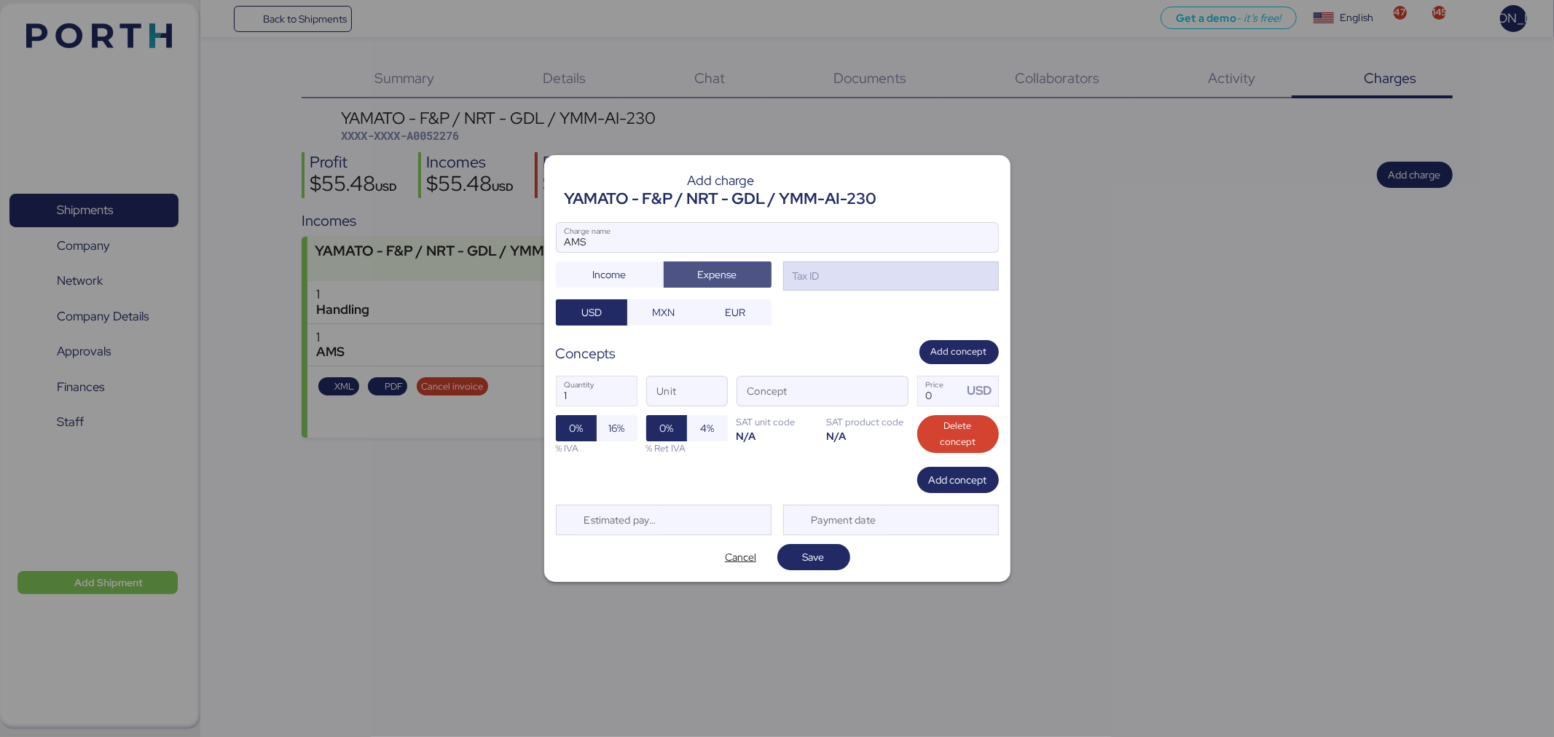
click at [800, 278] on div "Tax ID" at bounding box center [805, 276] width 30 height 16
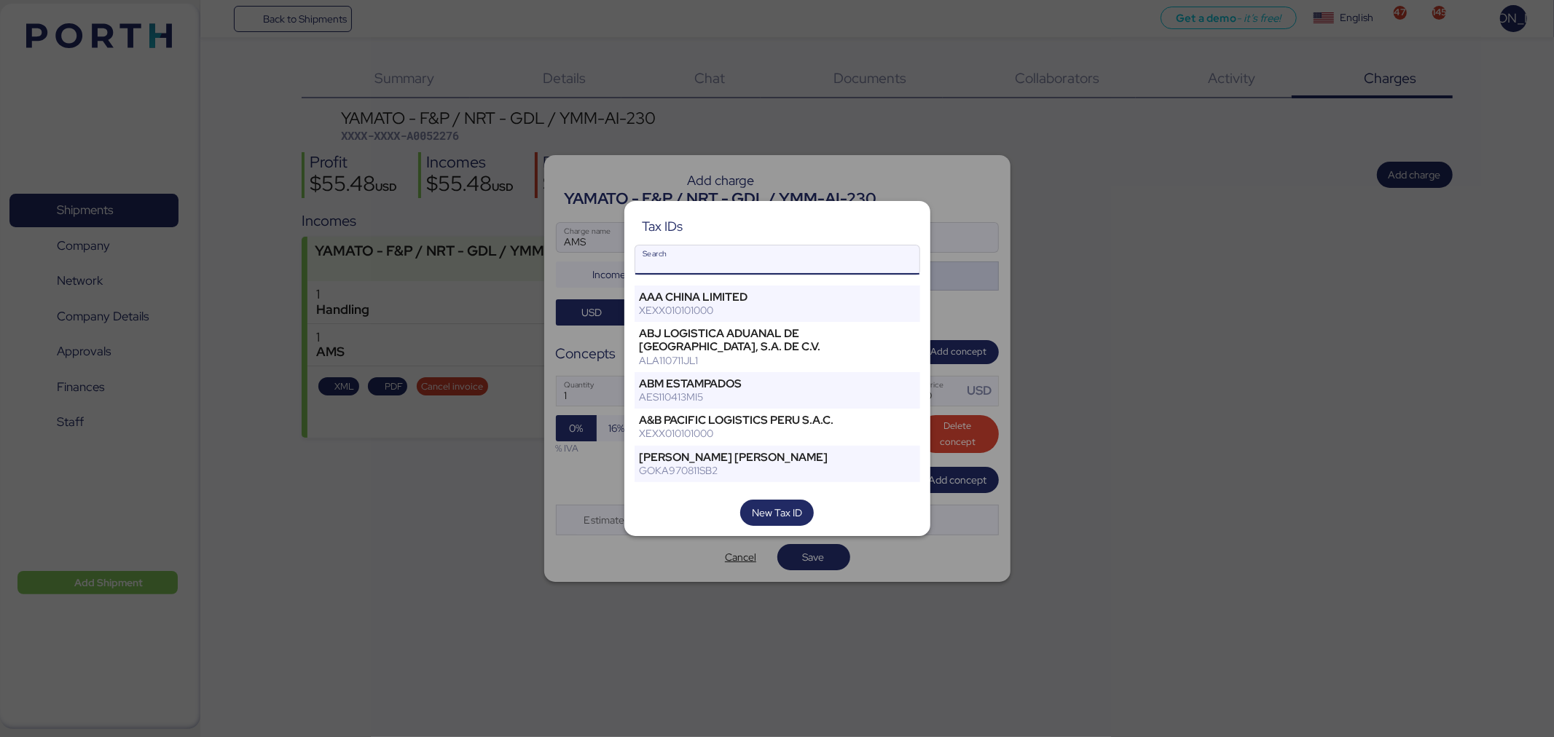
type input "R"
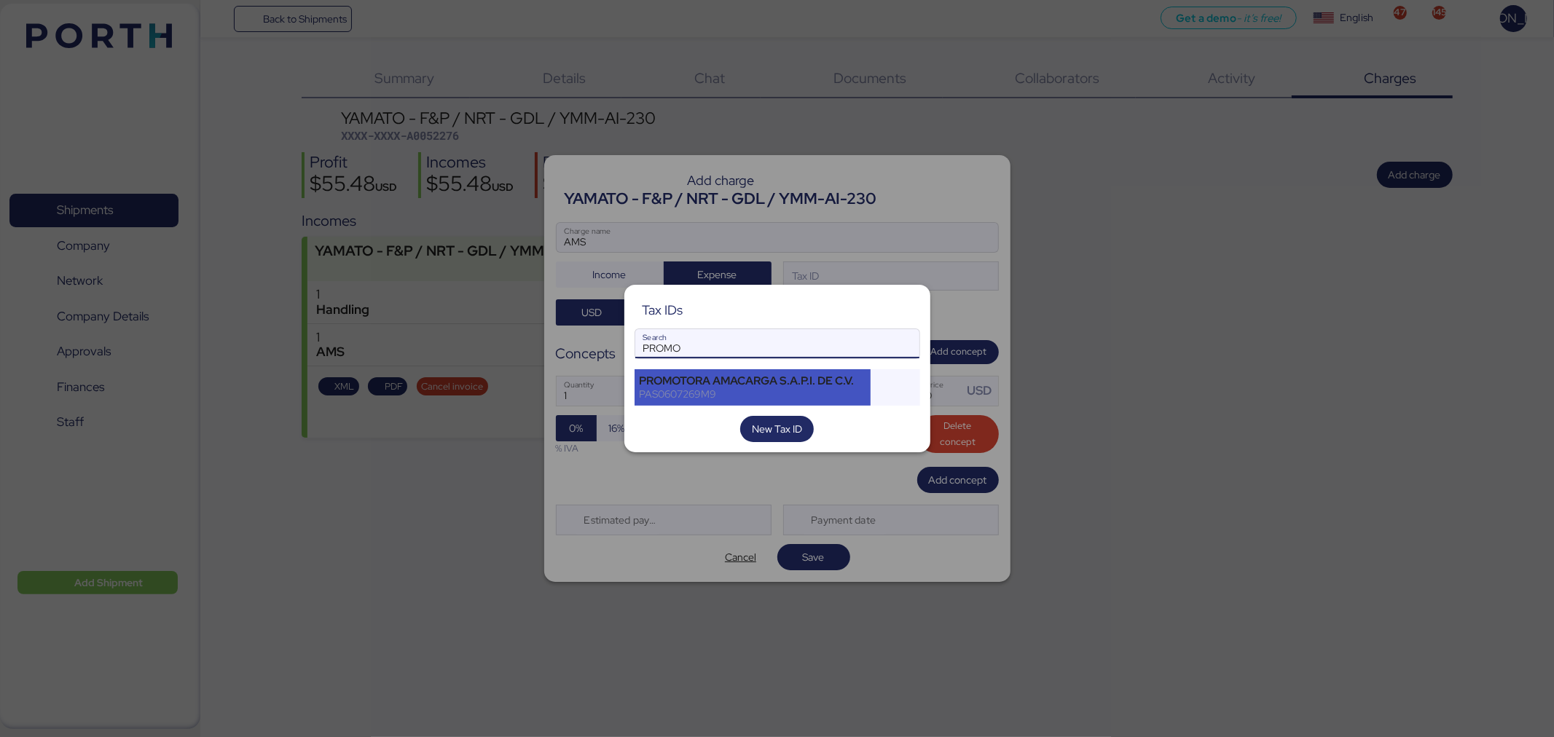
type input "PROMO"
click at [789, 380] on div "PROMOTORA AMACARGA S.A.P.I. DE C.V." at bounding box center [753, 380] width 227 height 13
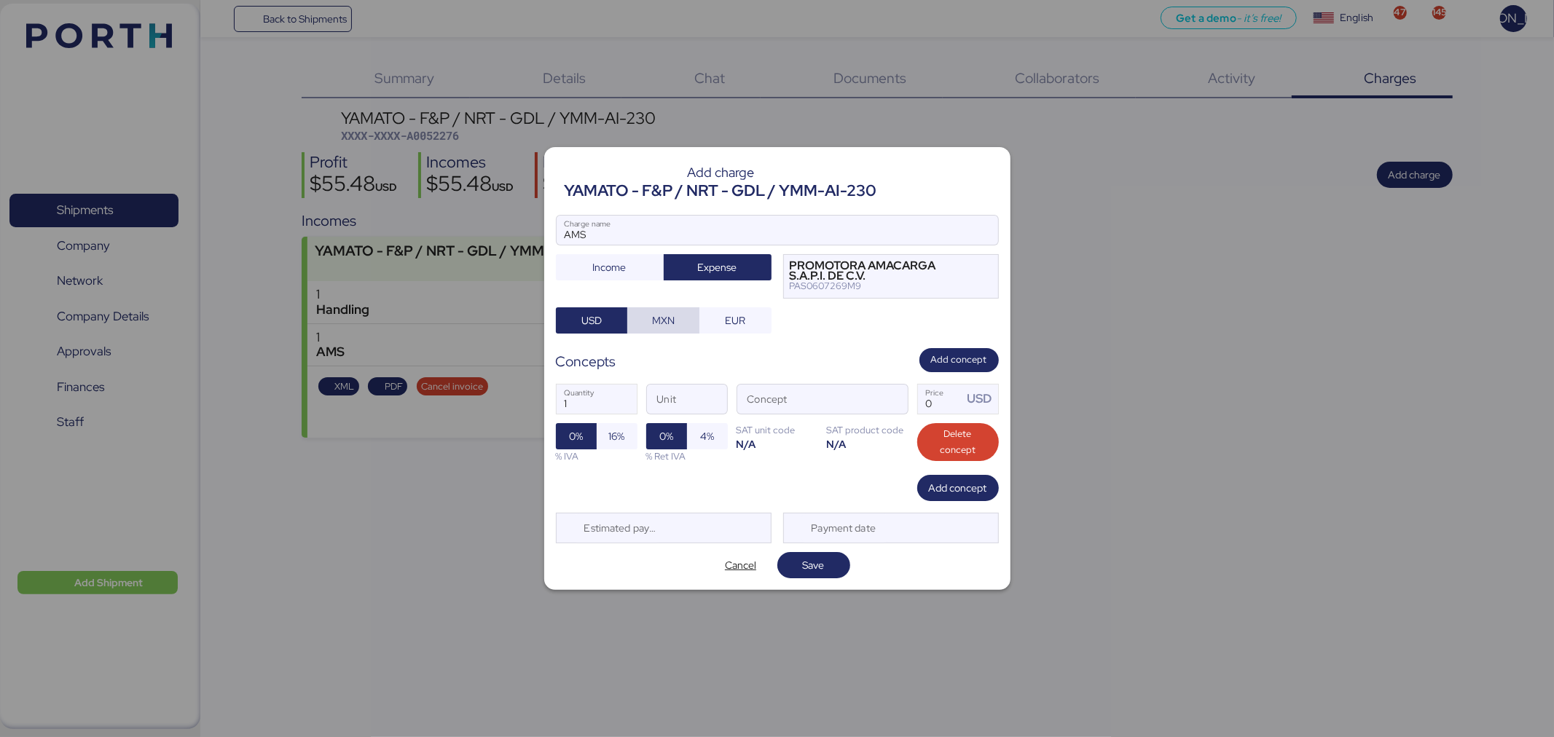
click at [651, 330] on span "MXN" at bounding box center [663, 320] width 49 height 20
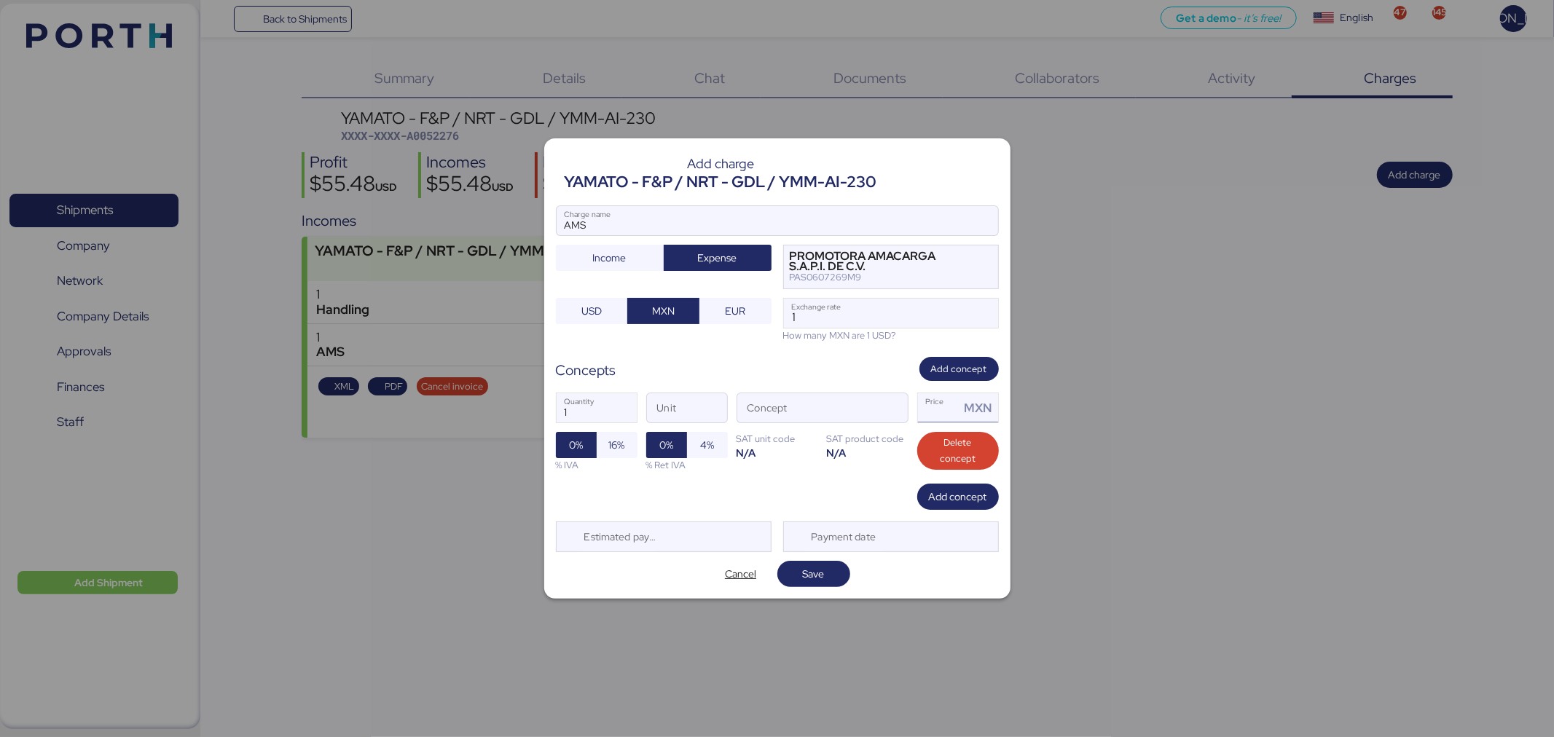
click at [944, 414] on input "Price MXN" at bounding box center [939, 407] width 42 height 29
type input "0"
click at [856, 311] on input "1" at bounding box center [891, 313] width 214 height 29
type input "18.47"
click at [896, 425] on span "button" at bounding box center [892, 412] width 31 height 31
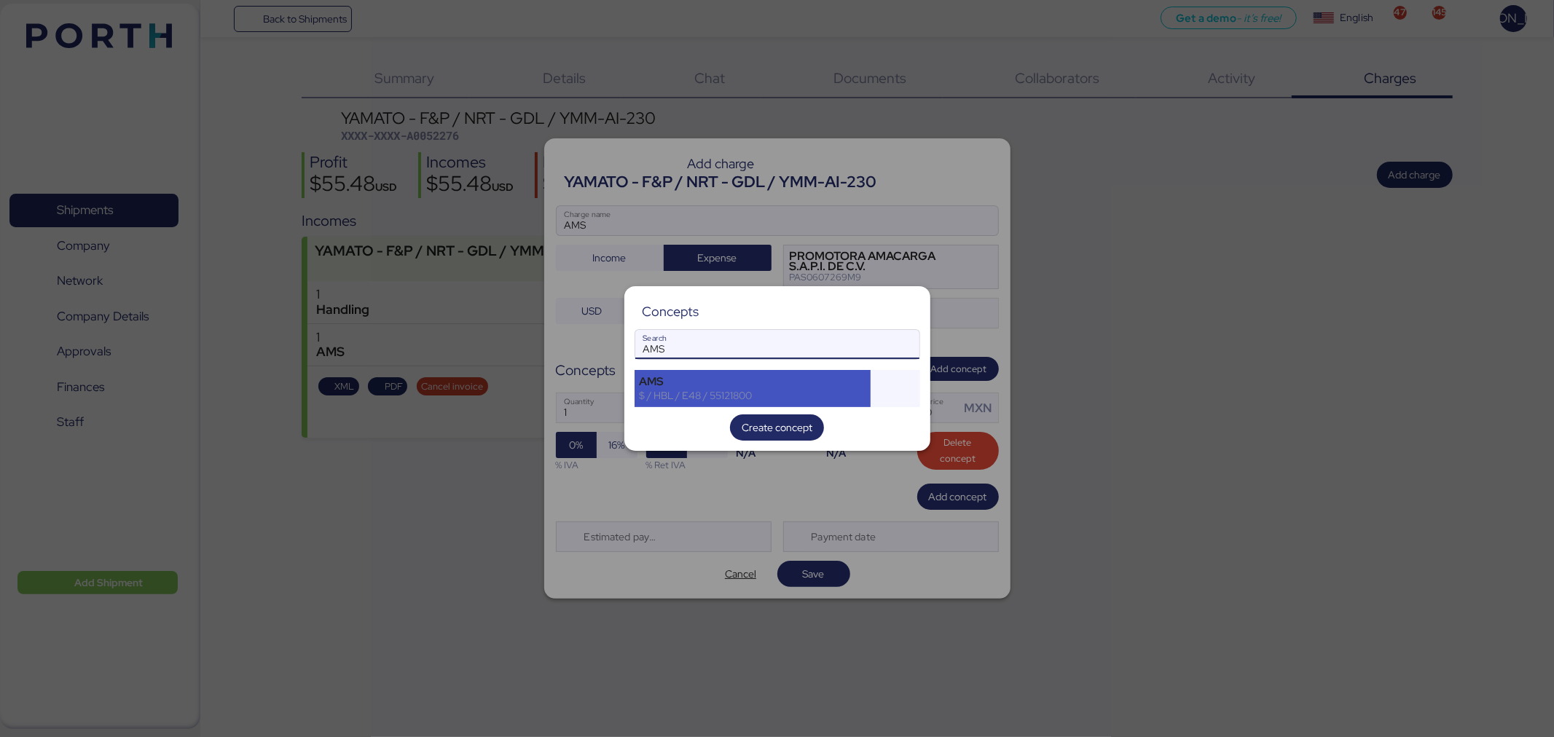
type input "AMS"
click at [864, 387] on div "AMS" at bounding box center [753, 381] width 227 height 13
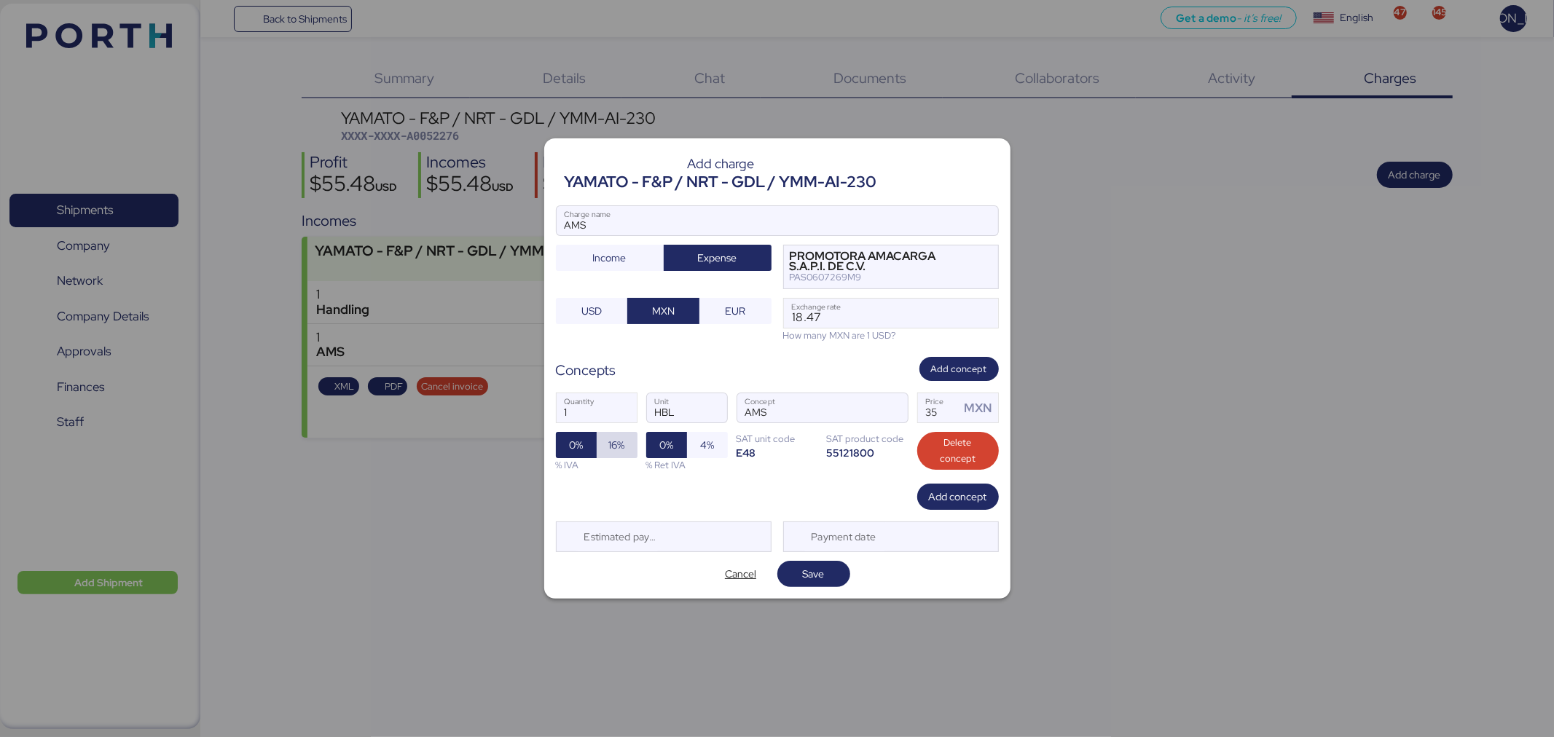
click at [621, 442] on span "16%" at bounding box center [617, 444] width 16 height 17
click at [825, 581] on span "Save" at bounding box center [814, 574] width 50 height 20
